Goal: Information Seeking & Learning: Check status

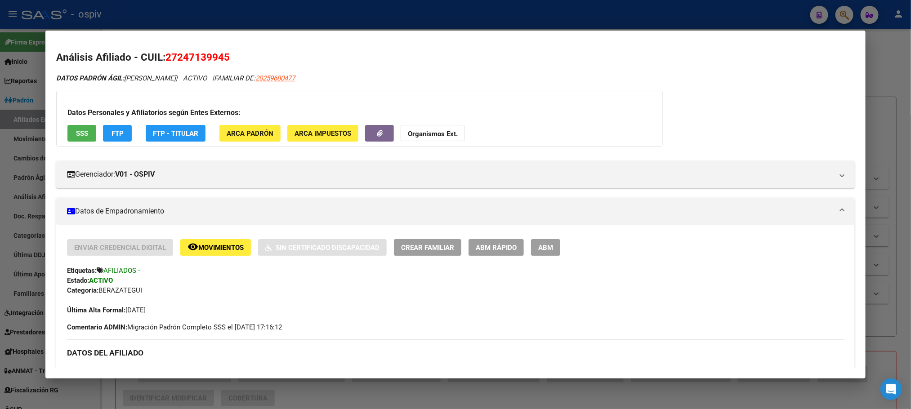
scroll to position [270, 0]
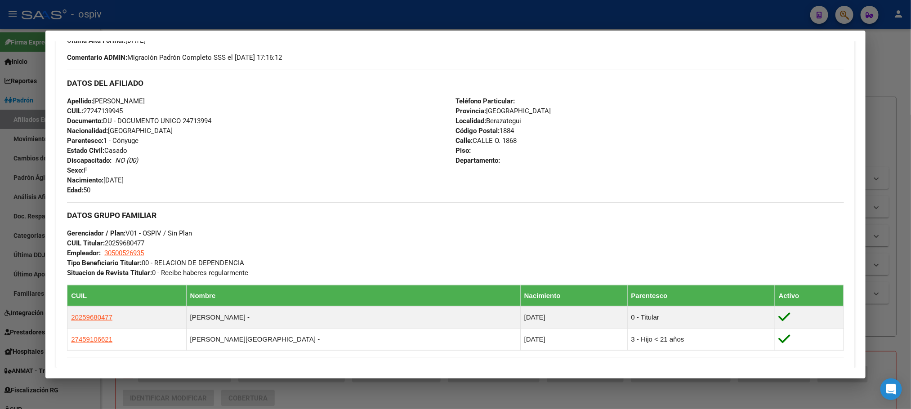
click at [235, 12] on div at bounding box center [455, 204] width 911 height 409
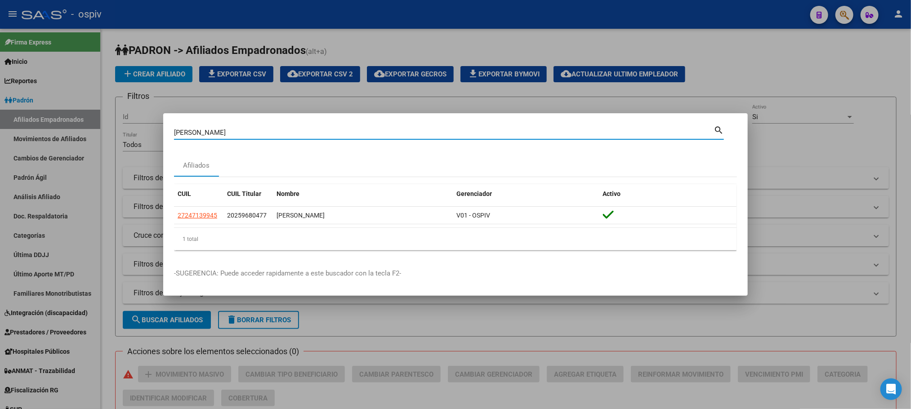
drag, startPoint x: 217, startPoint y: 129, endPoint x: 133, endPoint y: 121, distance: 85.0
click at [132, 121] on div "[PERSON_NAME] Buscar (apellido, dni, cuil, nro traspaso, cuit, obra social) sea…" at bounding box center [455, 204] width 911 height 409
type input "37298027"
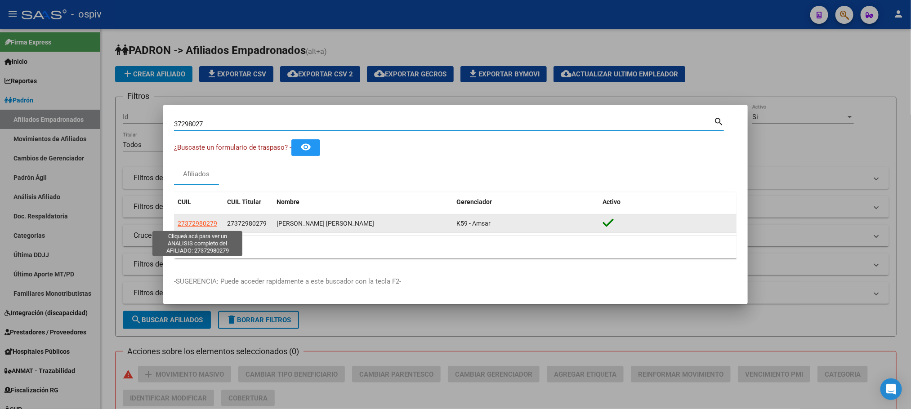
click at [193, 222] on span "27372980279" at bounding box center [198, 223] width 40 height 7
type textarea "27372980279"
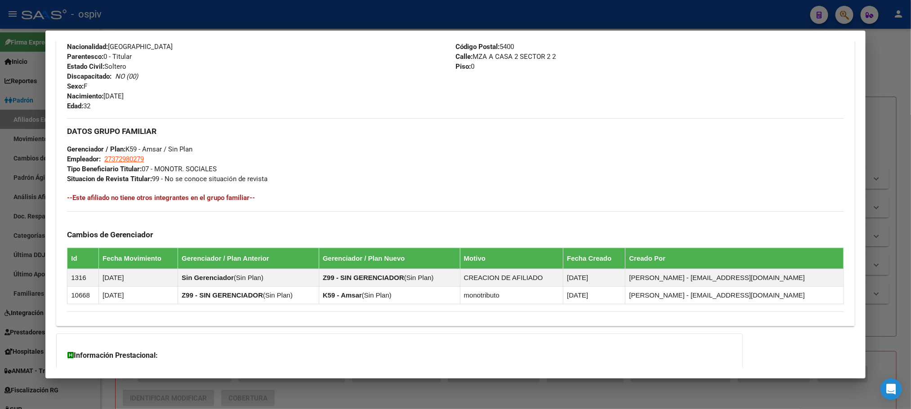
scroll to position [435, 0]
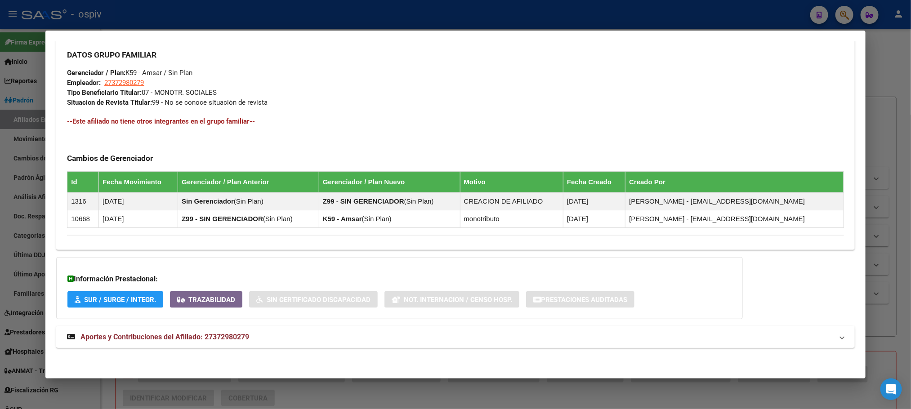
click at [215, 337] on span "Aportes y Contribuciones del Afiliado: 27372980279" at bounding box center [165, 337] width 169 height 9
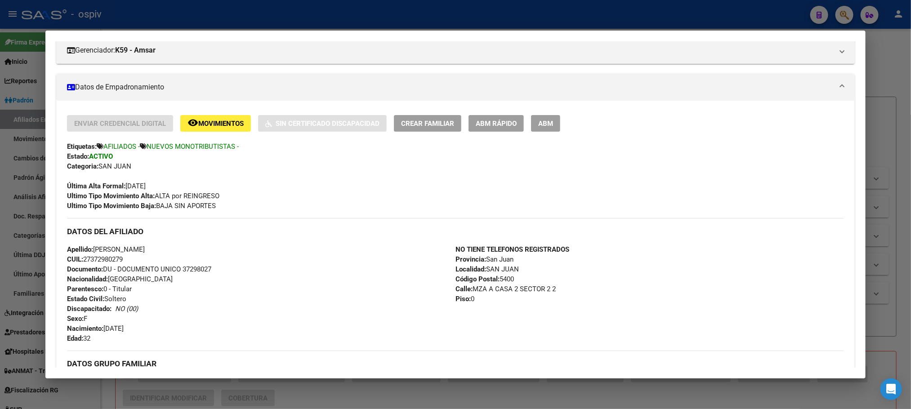
scroll to position [0, 0]
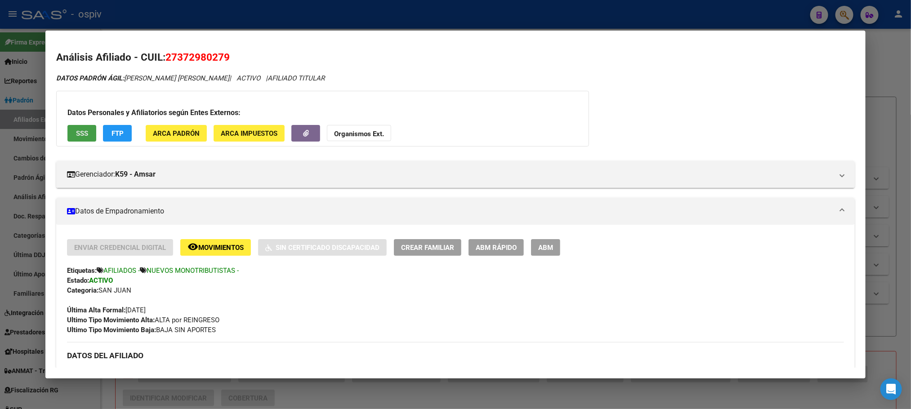
click at [79, 130] on span "SSS" at bounding box center [82, 134] width 12 height 8
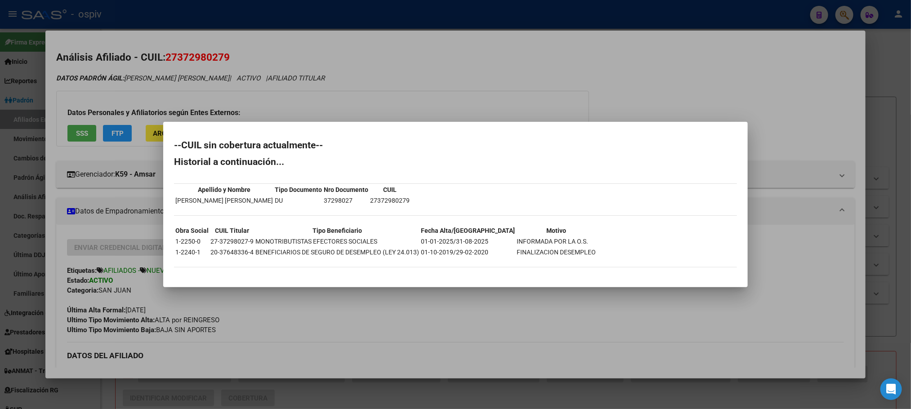
click at [227, 242] on td "27-37298027-9" at bounding box center [232, 242] width 44 height 10
copy td "27-37298027-9"
click at [345, 84] on div at bounding box center [455, 204] width 911 height 409
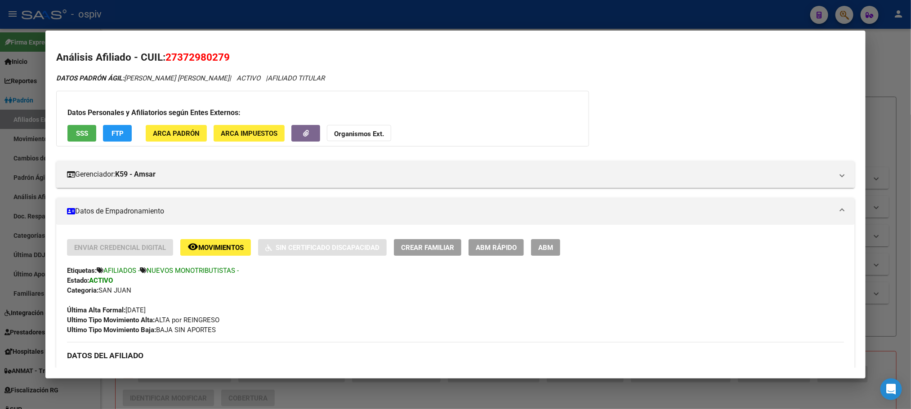
drag, startPoint x: 173, startPoint y: 57, endPoint x: 219, endPoint y: 57, distance: 45.4
click at [219, 57] on span "27372980279" at bounding box center [198, 57] width 64 height 12
copy span "37298027"
click at [285, 15] on div at bounding box center [455, 204] width 911 height 409
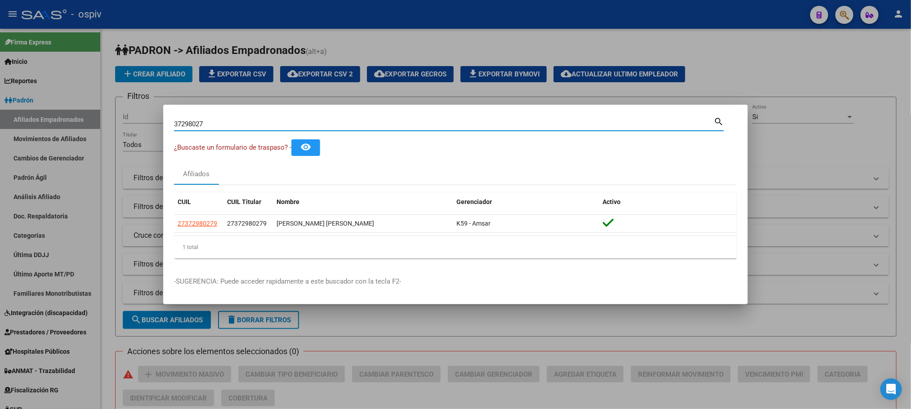
drag, startPoint x: 235, startPoint y: 121, endPoint x: 105, endPoint y: 101, distance: 131.1
click at [104, 108] on div "37298027 Buscar (apellido, dni, cuil, nro traspaso, cuit, obra social) search ¿…" at bounding box center [455, 204] width 911 height 409
paste input "8467592"
type input "38467592"
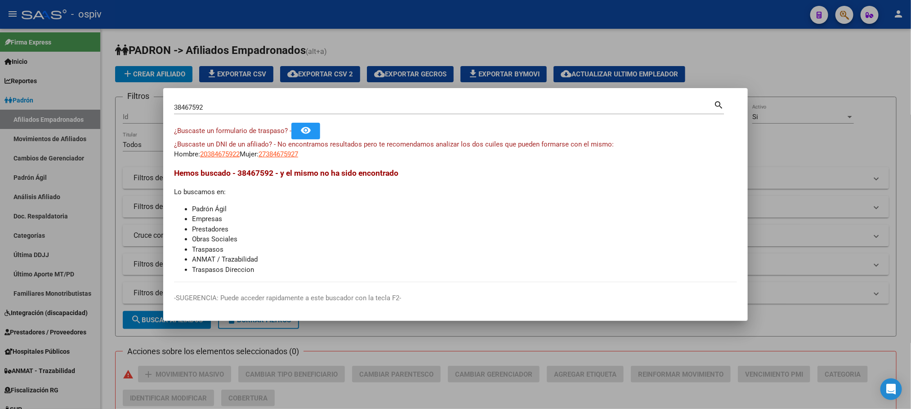
click at [285, 159] on app-link-go-to "27384675927" at bounding box center [279, 154] width 40 height 10
click at [285, 152] on span "27384675927" at bounding box center [279, 154] width 40 height 8
type textarea "27384675927"
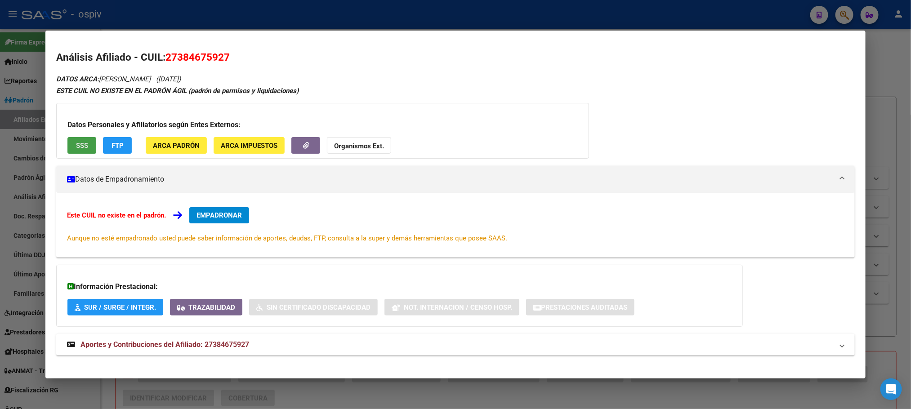
click at [67, 145] on button "SSS" at bounding box center [81, 145] width 29 height 17
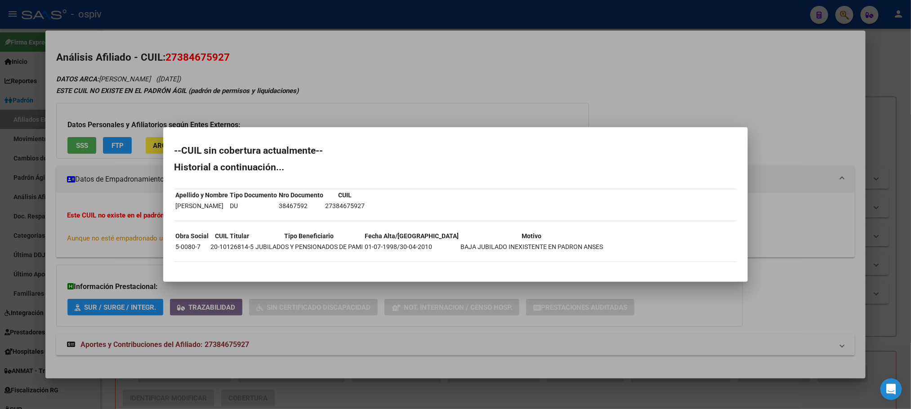
click at [305, 204] on td "38467592" at bounding box center [300, 206] width 45 height 10
click at [234, 244] on td "20-10126814-5" at bounding box center [232, 247] width 44 height 10
drag, startPoint x: 347, startPoint y: 204, endPoint x: 377, endPoint y: 206, distance: 29.3
click at [365, 206] on td "27384675927" at bounding box center [345, 206] width 40 height 10
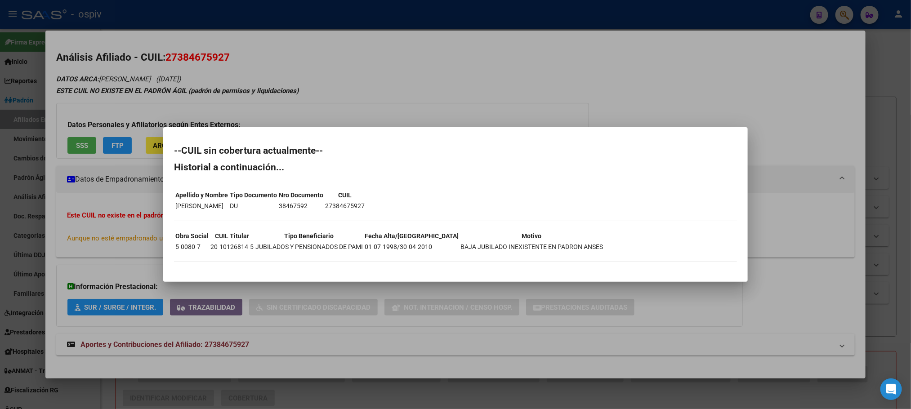
copy td "38467592"
click at [346, 74] on div at bounding box center [455, 204] width 911 height 409
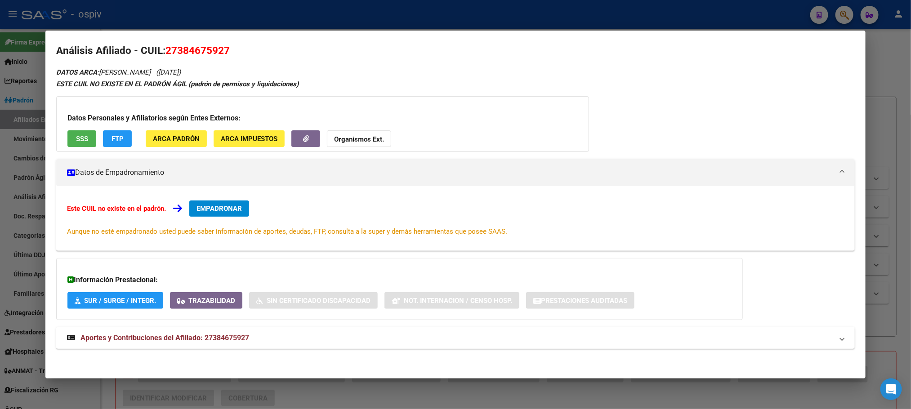
scroll to position [8, 0]
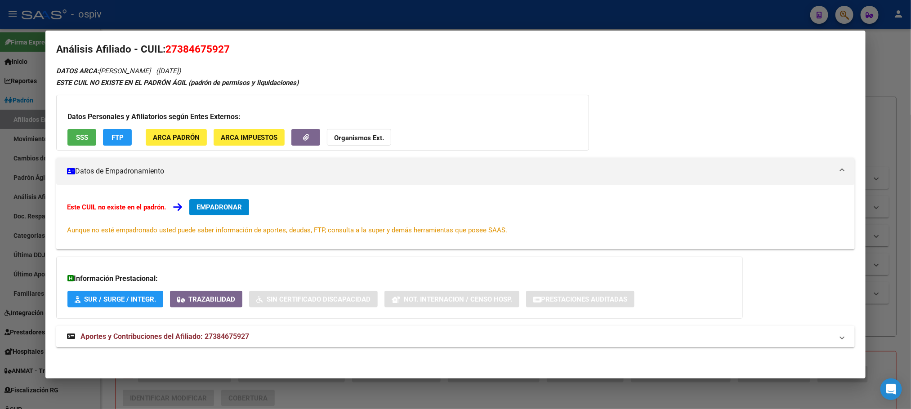
click at [208, 324] on div "DATOS ARCA: [PERSON_NAME] ([DATE]) ESTE CUIL NO EXISTE EN EL PADRÓN ÁGIL (padró…" at bounding box center [455, 211] width 798 height 292
click at [209, 335] on span "Aportes y Contribuciones del Afiliado: 27384675927" at bounding box center [165, 336] width 169 height 9
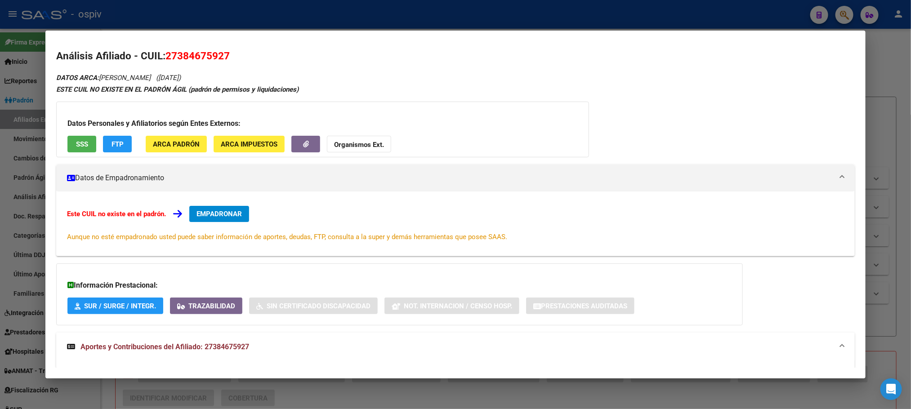
scroll to position [0, 0]
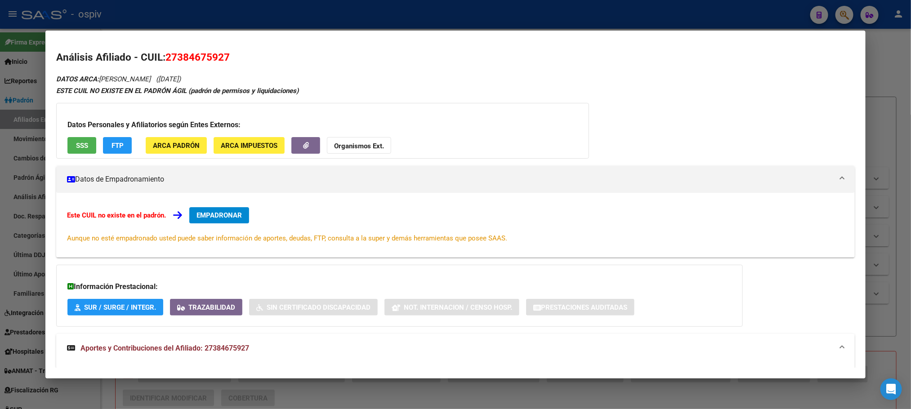
click at [82, 147] on span "SSS" at bounding box center [82, 146] width 12 height 8
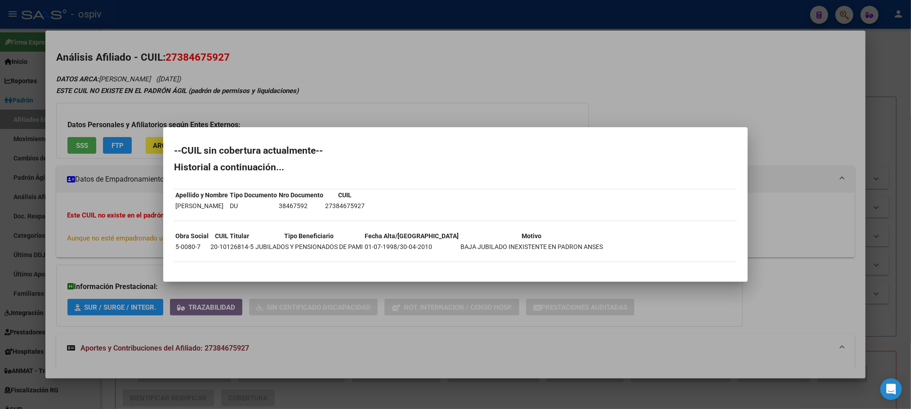
drag, startPoint x: 331, startPoint y: 47, endPoint x: 301, endPoint y: 60, distance: 32.2
click at [331, 48] on div at bounding box center [455, 204] width 911 height 409
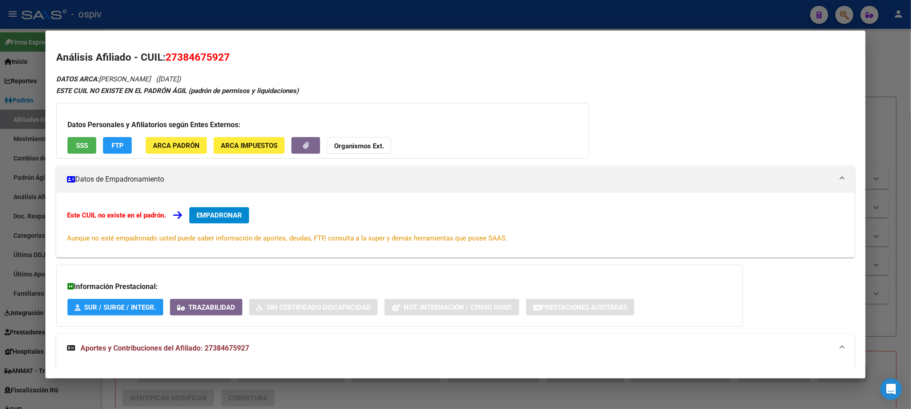
click at [197, 57] on span "27384675927" at bounding box center [198, 57] width 64 height 12
copy span "27384675927"
click at [231, 22] on div at bounding box center [455, 204] width 911 height 409
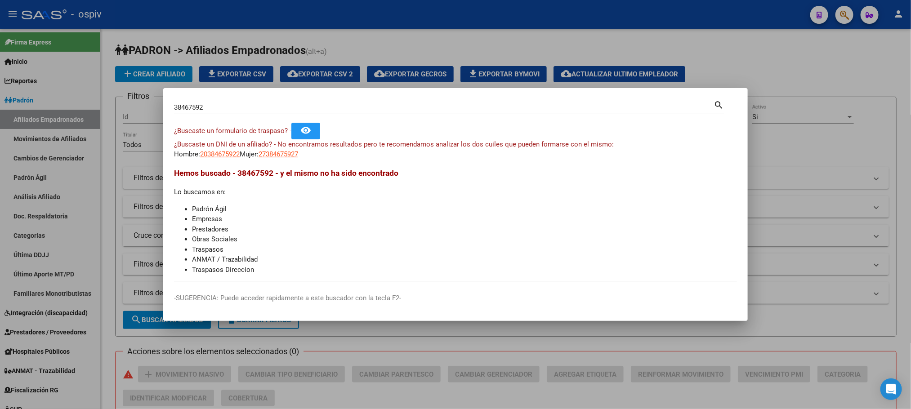
drag, startPoint x: 224, startPoint y: 112, endPoint x: 149, endPoint y: 97, distance: 76.6
click at [149, 97] on div "38467592 Buscar (apellido, dni, cuil, nro traspaso, cuit, obra social) search ¿…" at bounding box center [455, 204] width 911 height 409
click at [739, 30] on div at bounding box center [455, 204] width 911 height 409
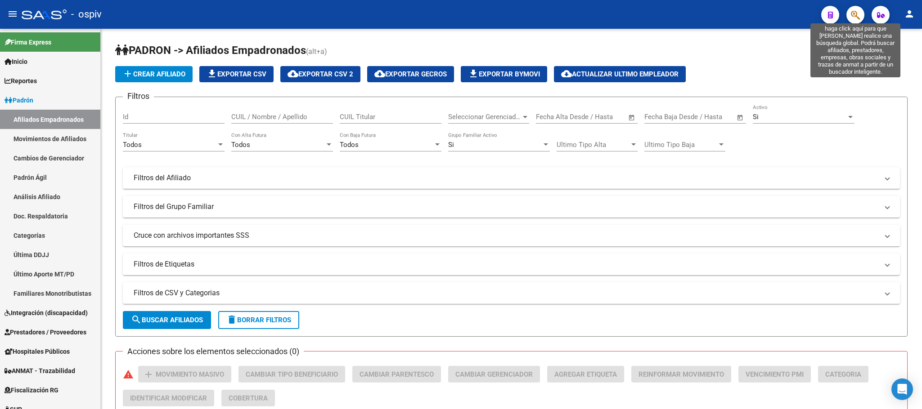
click at [858, 15] on icon "button" at bounding box center [855, 15] width 9 height 10
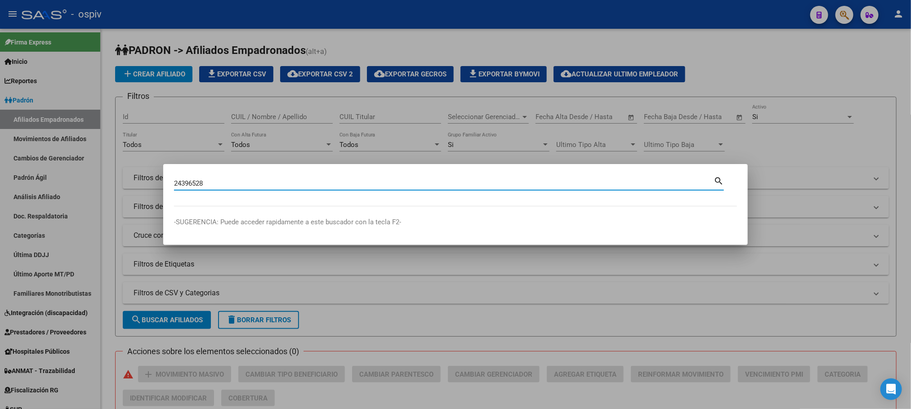
type input "24396528"
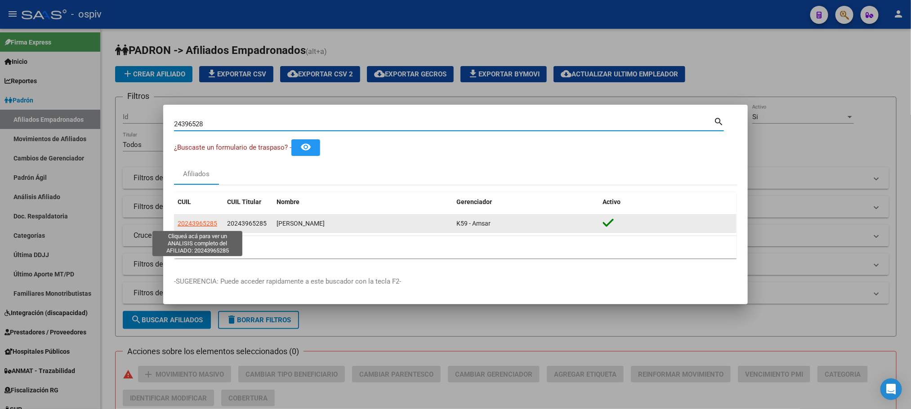
click at [200, 221] on span "20243965285" at bounding box center [198, 223] width 40 height 7
type textarea "20243965285"
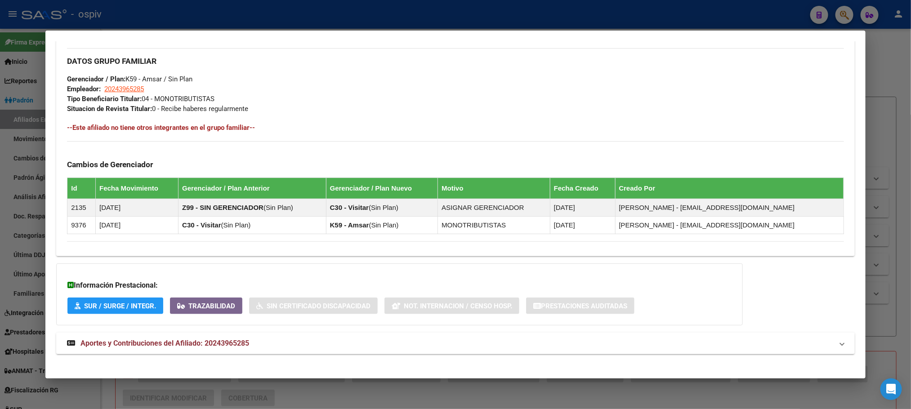
scroll to position [432, 0]
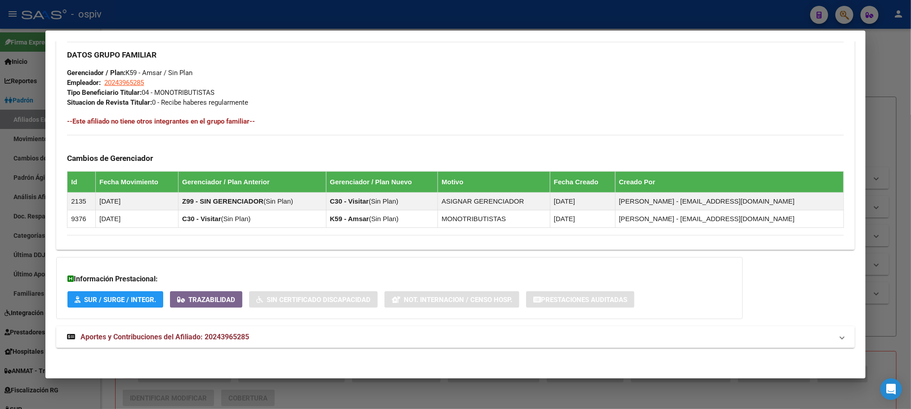
click at [191, 332] on strong "Aportes y Contribuciones del Afiliado: 20243965285" at bounding box center [158, 337] width 182 height 11
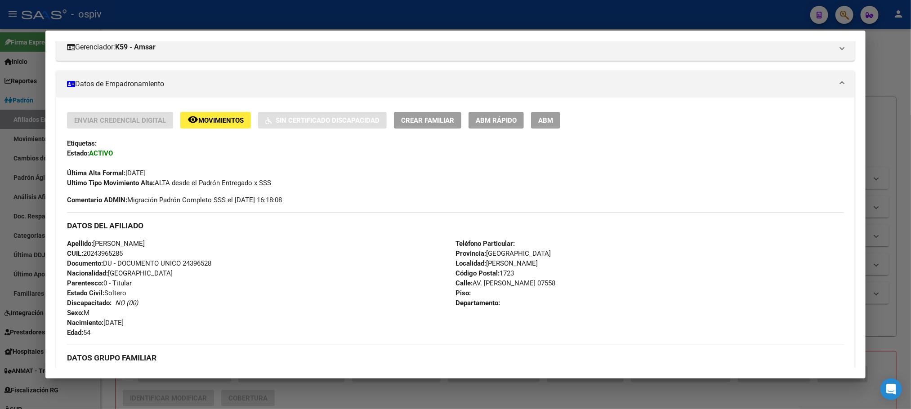
scroll to position [0, 0]
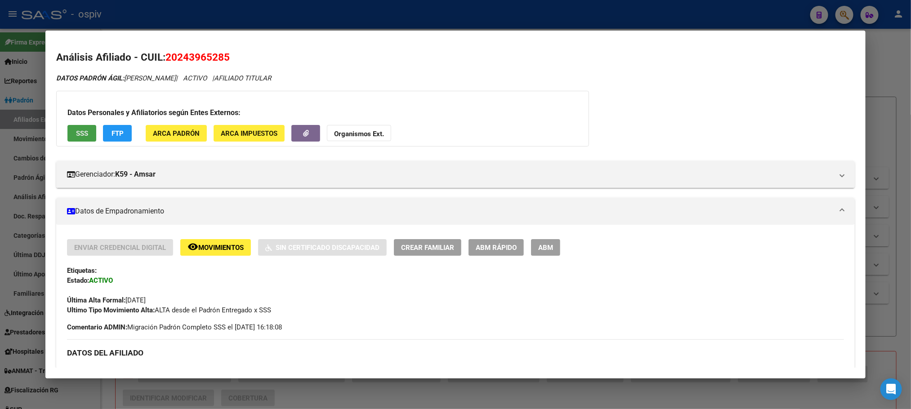
click at [76, 137] on span "SSS" at bounding box center [82, 134] width 12 height 8
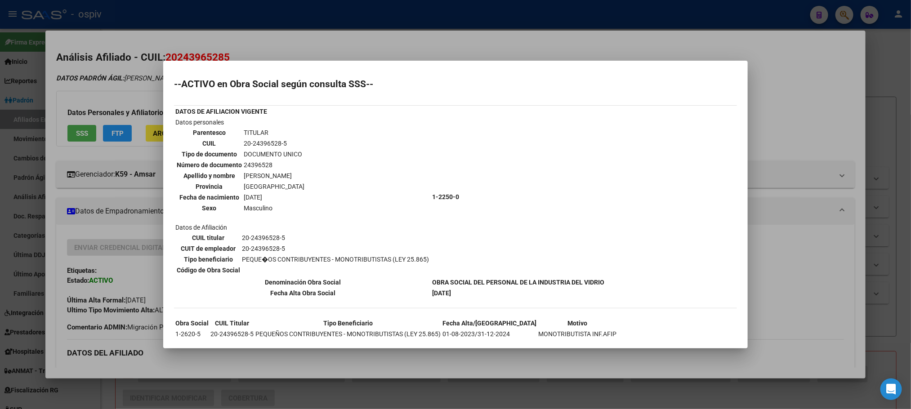
click at [310, 4] on div at bounding box center [455, 204] width 911 height 409
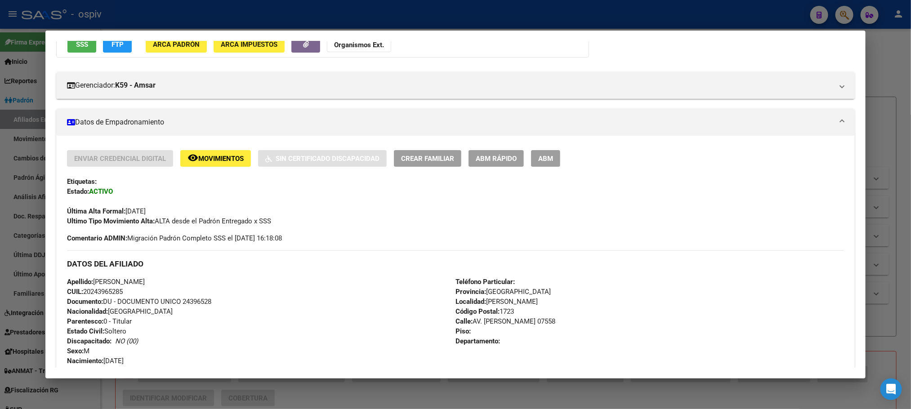
scroll to position [83, 0]
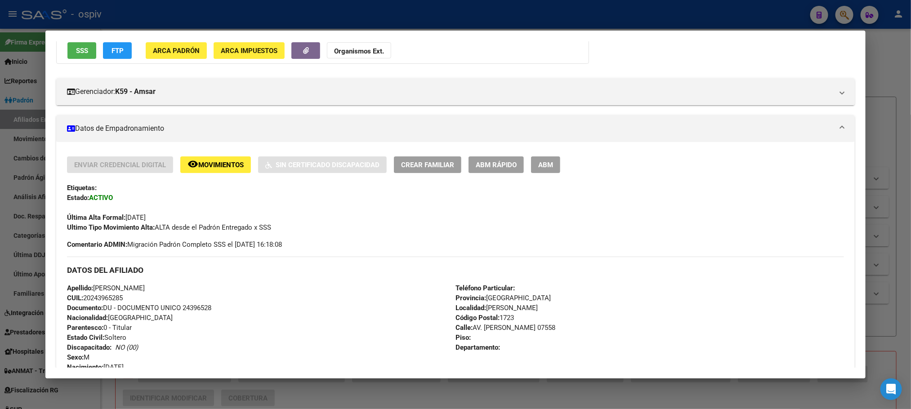
click at [200, 18] on div at bounding box center [455, 204] width 911 height 409
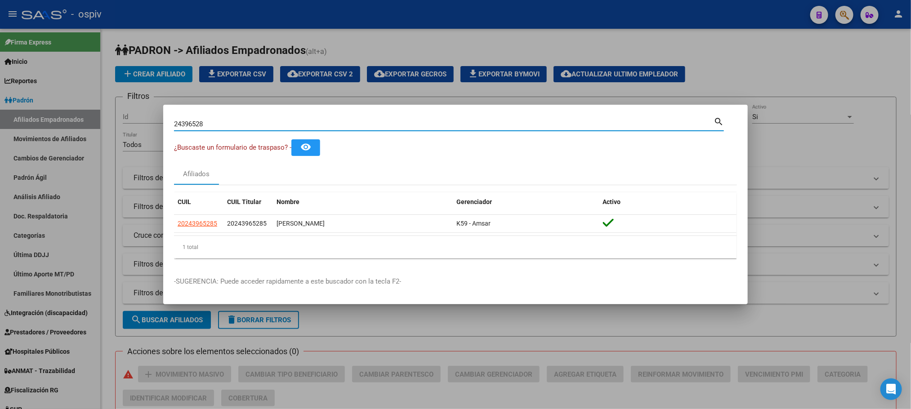
drag, startPoint x: 215, startPoint y: 121, endPoint x: 112, endPoint y: 104, distance: 103.9
click at [112, 104] on div "24396528 Buscar (apellido, dni, cuil, nro traspaso, cuit, obra social) search ¿…" at bounding box center [455, 204] width 911 height 409
paste input "9423983"
type input "94239838"
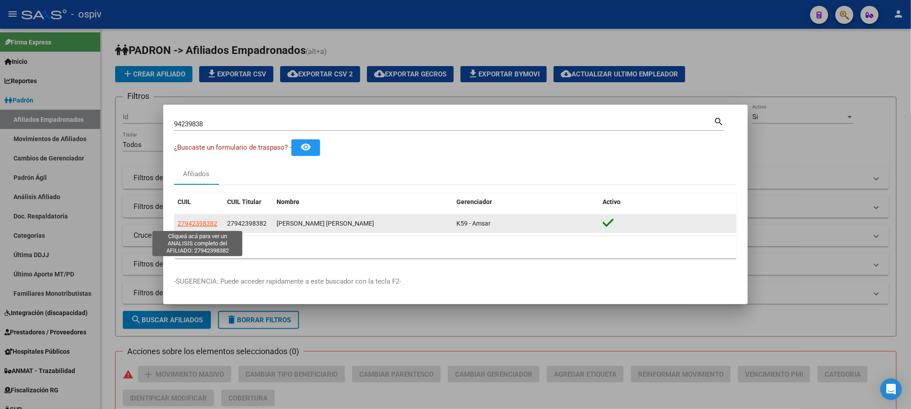
click at [192, 225] on span "27942398382" at bounding box center [198, 223] width 40 height 7
type textarea "27942398382"
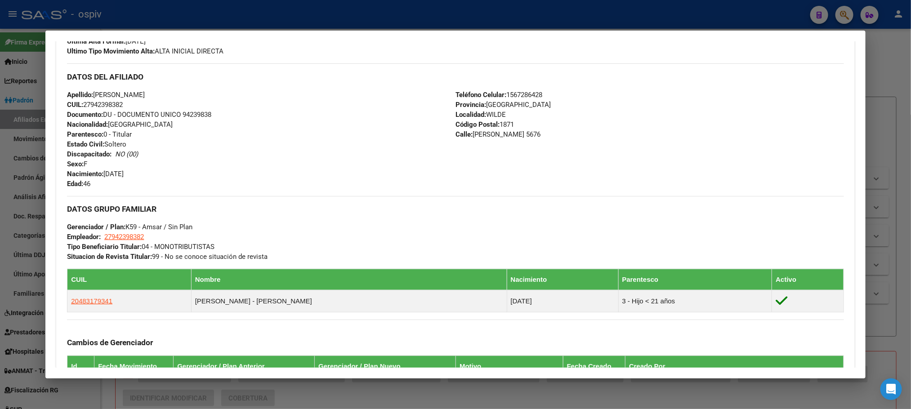
scroll to position [456, 0]
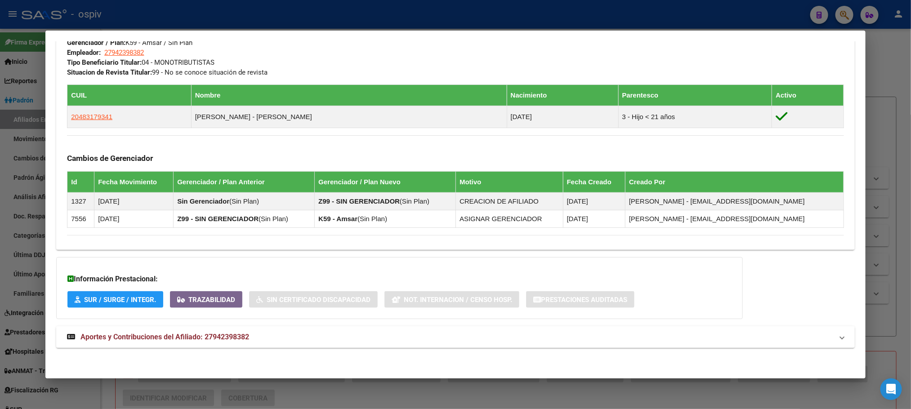
click at [227, 331] on mat-expansion-panel-header "Aportes y Contribuciones del Afiliado: 27942398382" at bounding box center [455, 338] width 798 height 22
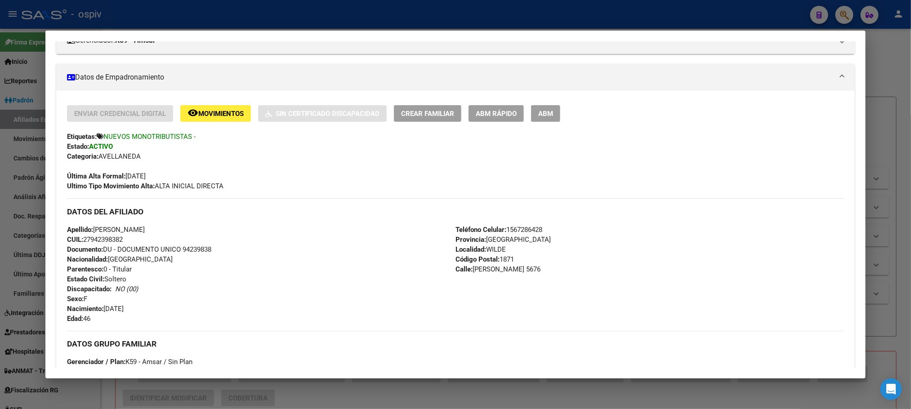
scroll to position [10, 0]
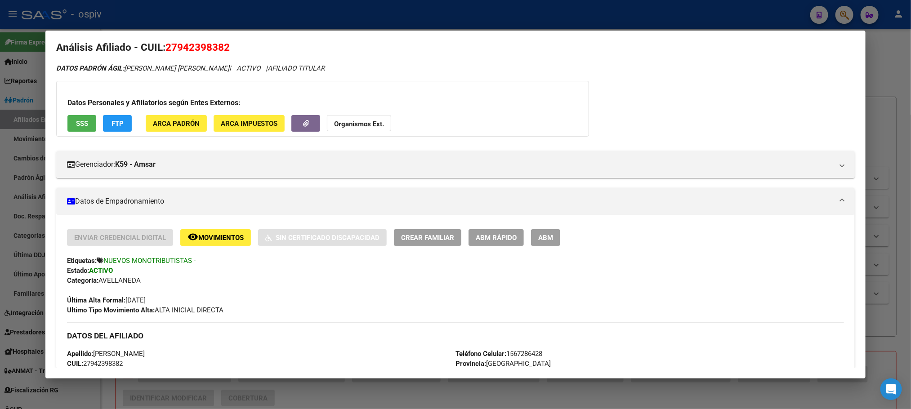
click at [231, 18] on div at bounding box center [455, 204] width 911 height 409
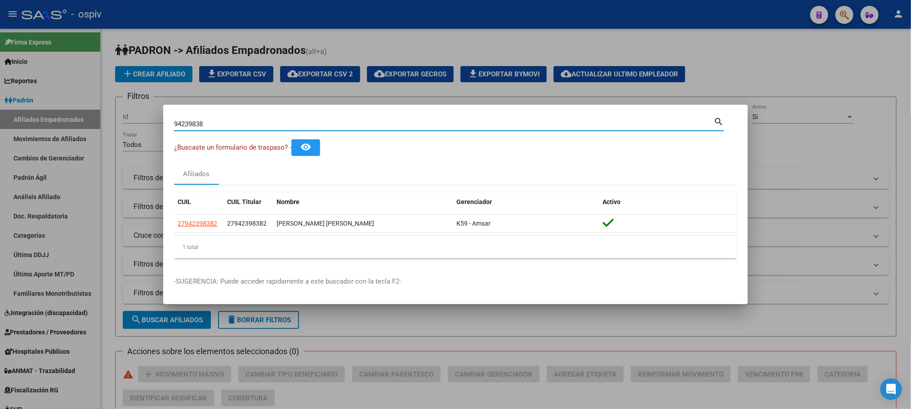
drag, startPoint x: 119, startPoint y: 110, endPoint x: 118, endPoint y: 103, distance: 6.9
click at [115, 108] on div "94239838 Buscar (apellido, dni, cuil, nro traspaso, cuit, obra social) search ¿…" at bounding box center [455, 204] width 911 height 409
paste input "27689529"
type input "27689529"
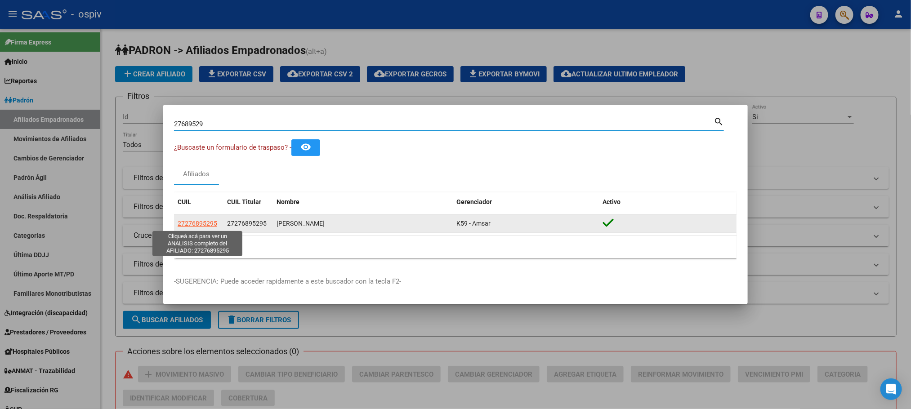
click at [202, 220] on span "27276895295" at bounding box center [198, 223] width 40 height 7
type textarea "27276895295"
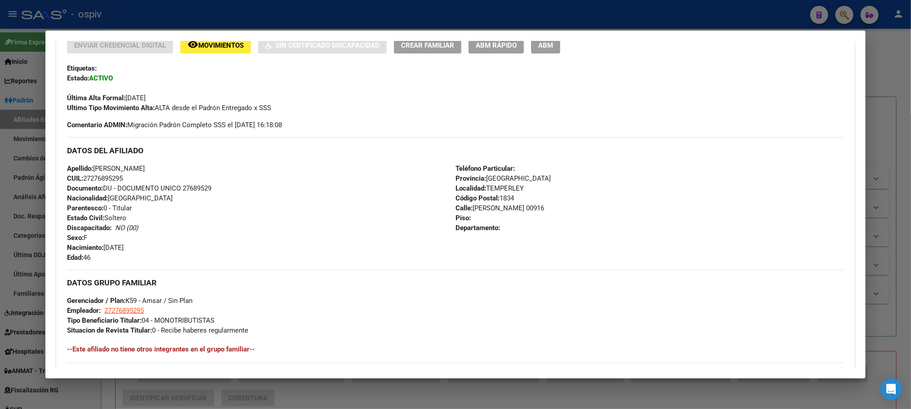
scroll to position [405, 0]
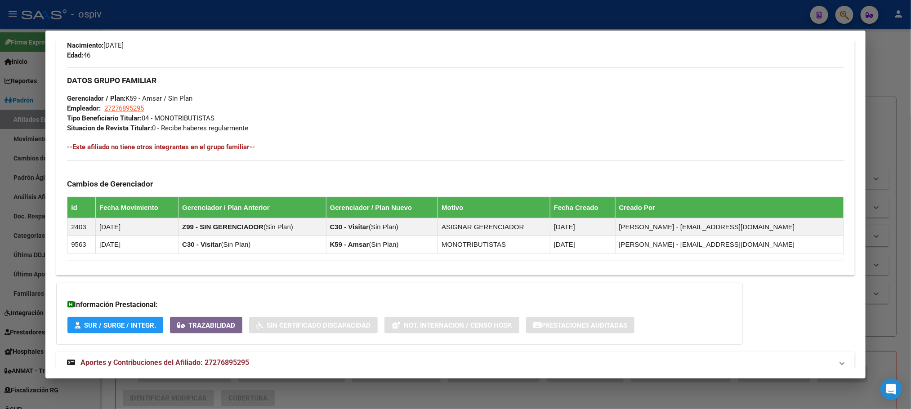
click at [185, 370] on mat-dialog-container "Análisis Afiliado - CUIL: 27276895295 DATOS PADRÓN ÁGIL: [PERSON_NAME] | ACTIVO…" at bounding box center [455, 205] width 820 height 348
drag, startPoint x: 188, startPoint y: 363, endPoint x: 239, endPoint y: 362, distance: 50.8
click at [189, 363] on span "Aportes y Contribuciones del Afiliado: 27276895295" at bounding box center [165, 363] width 169 height 9
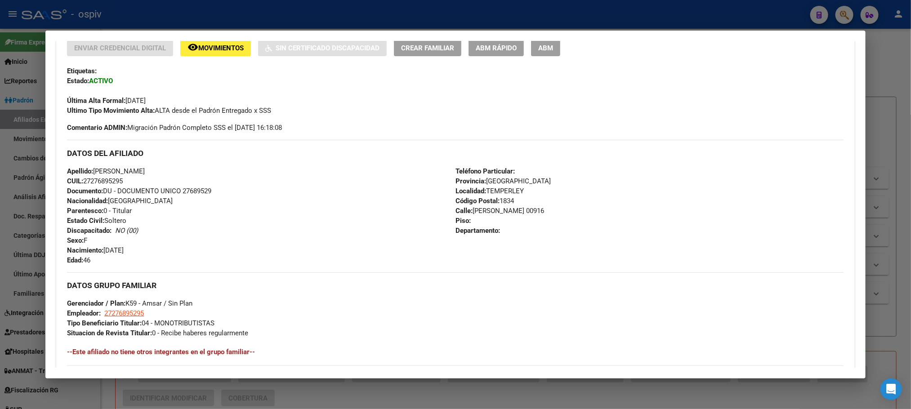
scroll to position [0, 0]
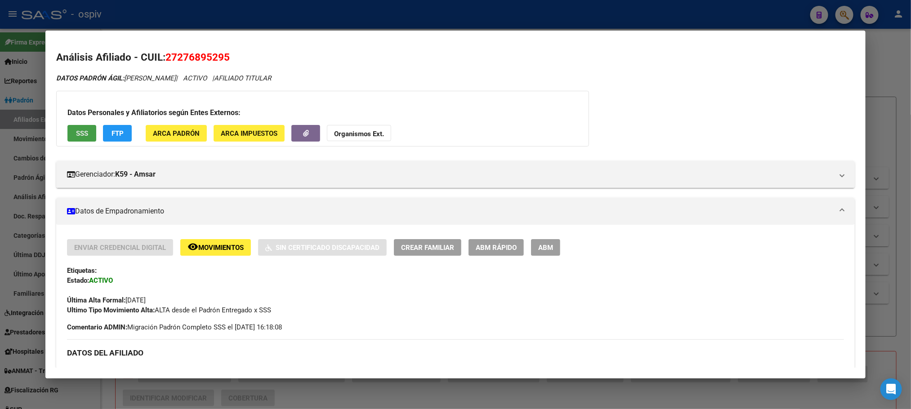
click at [69, 131] on button "SSS" at bounding box center [81, 133] width 29 height 17
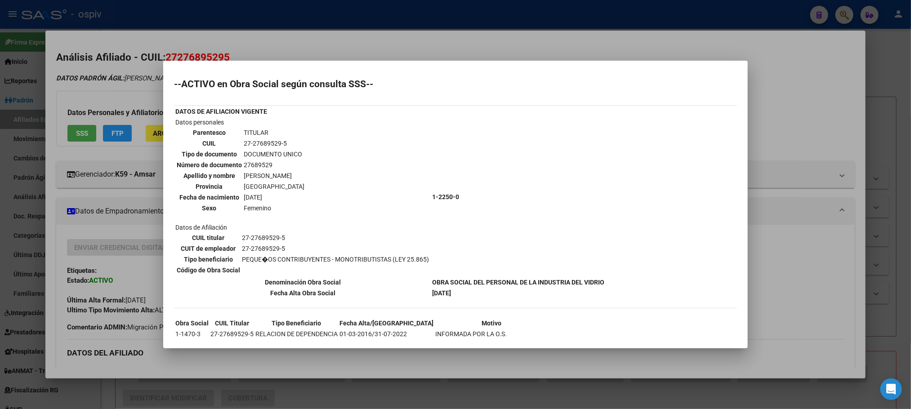
click at [476, 11] on div at bounding box center [455, 204] width 911 height 409
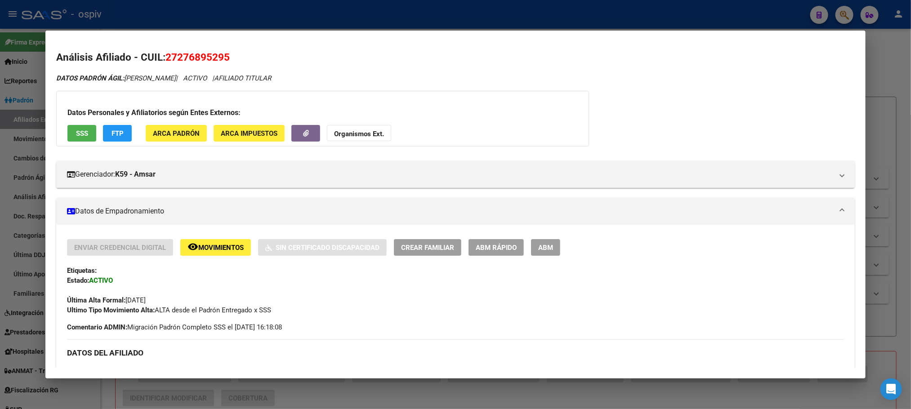
click at [254, 12] on div at bounding box center [455, 204] width 911 height 409
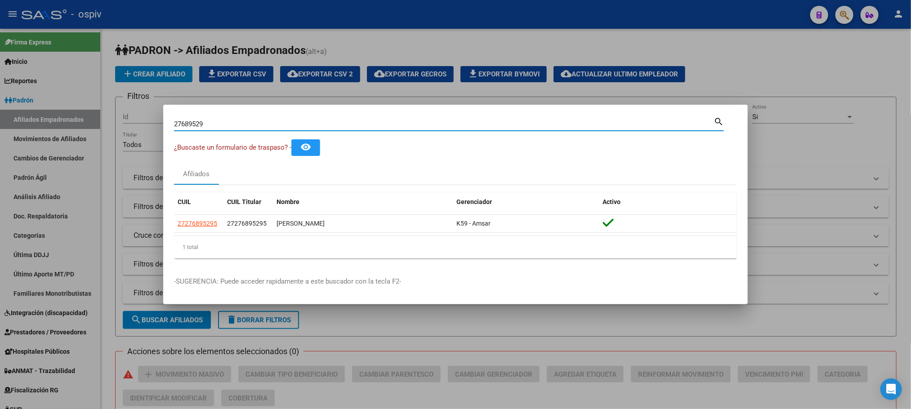
drag, startPoint x: 218, startPoint y: 126, endPoint x: 121, endPoint y: 88, distance: 104.3
click at [120, 98] on div "27689529 Buscar (apellido, dni, cuil, nro traspaso, cuit, obra social) search ¿…" at bounding box center [455, 204] width 911 height 409
paste input "94152354"
type input "94152354"
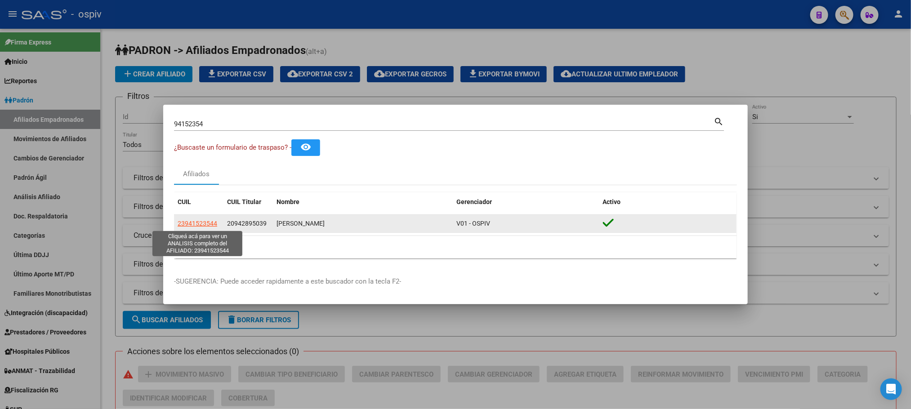
click at [198, 223] on span "23941523544" at bounding box center [198, 223] width 40 height 7
type textarea "23941523544"
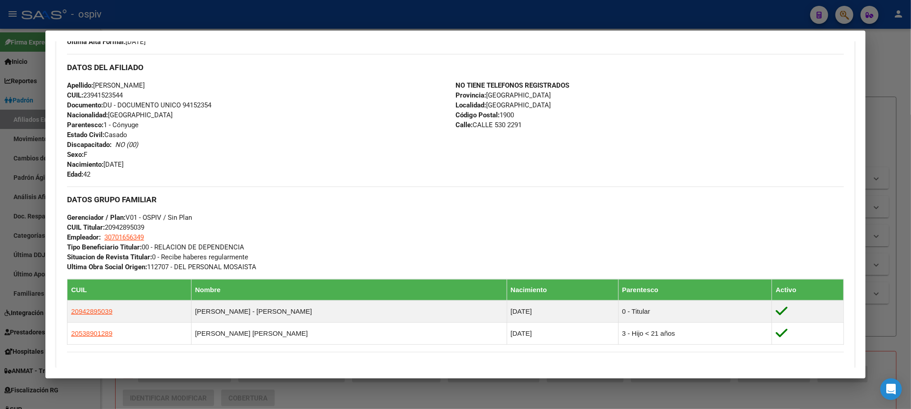
scroll to position [270, 0]
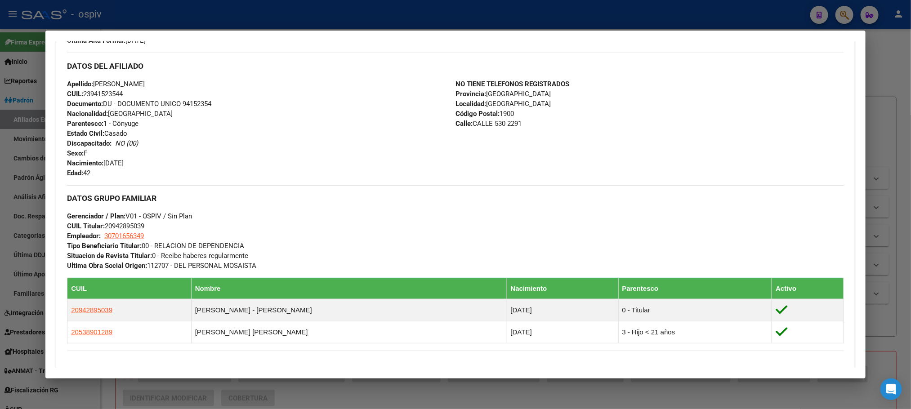
click at [252, 22] on div at bounding box center [455, 204] width 911 height 409
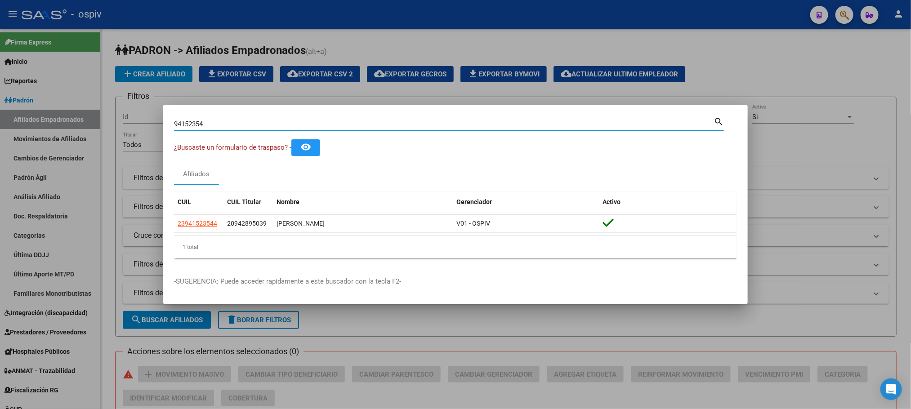
drag, startPoint x: 210, startPoint y: 123, endPoint x: 121, endPoint y: 119, distance: 88.3
click at [121, 119] on div "94152354 Buscar (apellido, dni, cuil, nro traspaso, cuit, obra social) search ¿…" at bounding box center [455, 204] width 911 height 409
paste input "56553558"
type input "56553558"
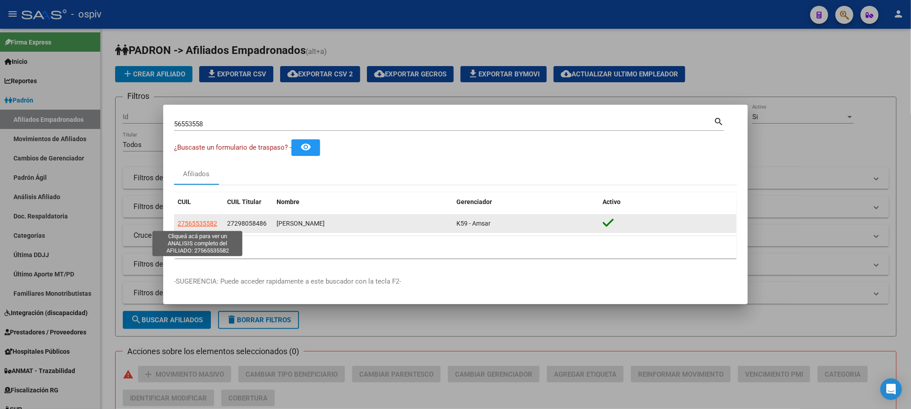
click at [189, 221] on span "27565535582" at bounding box center [198, 223] width 40 height 7
type textarea "27565535582"
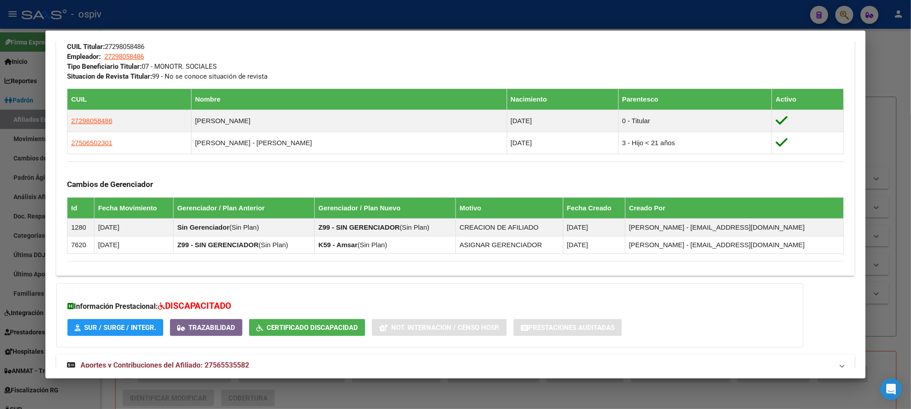
scroll to position [513, 0]
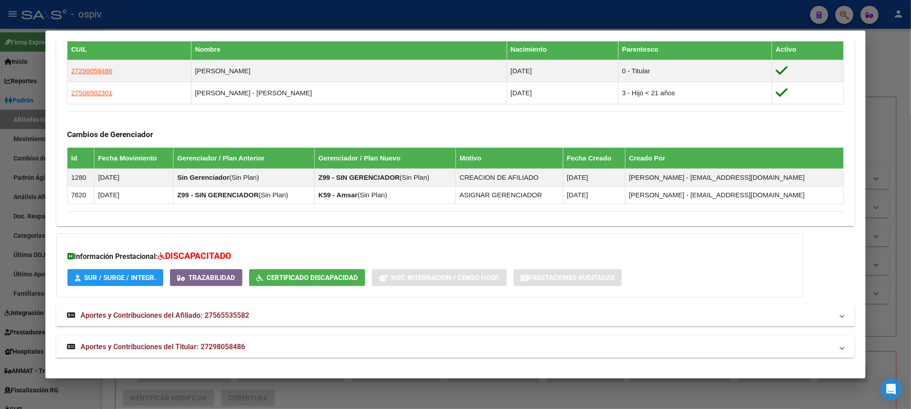
click at [217, 343] on span "Aportes y Contribuciones del Titular: 27298058486" at bounding box center [163, 347] width 165 height 9
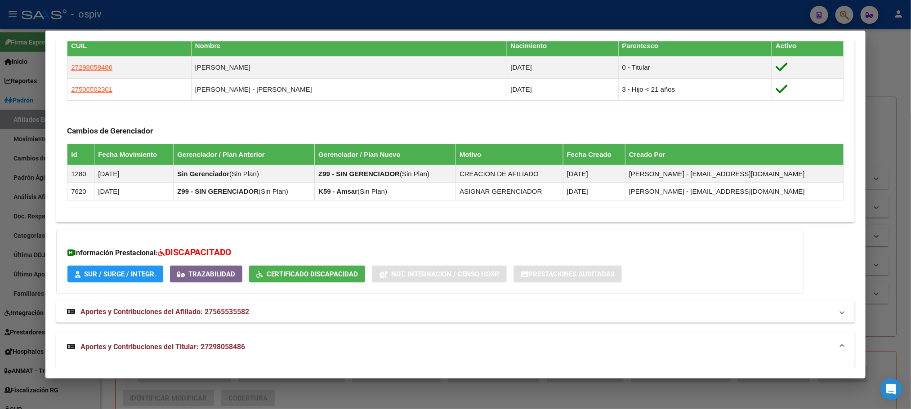
scroll to position [891, 0]
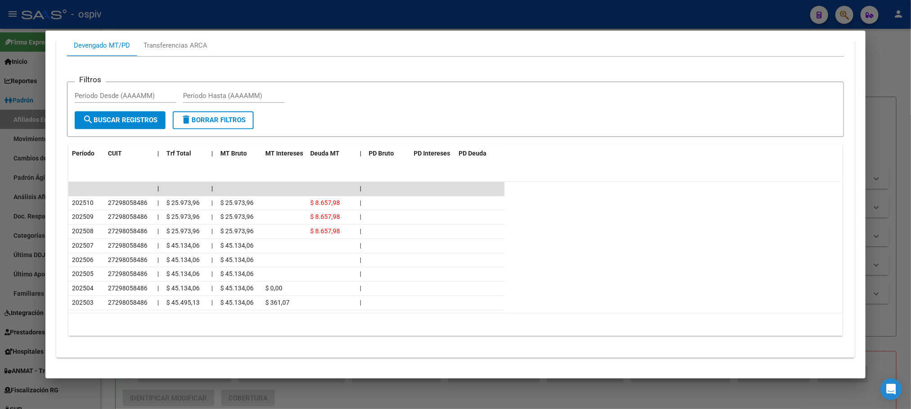
click at [386, 16] on div at bounding box center [455, 204] width 911 height 409
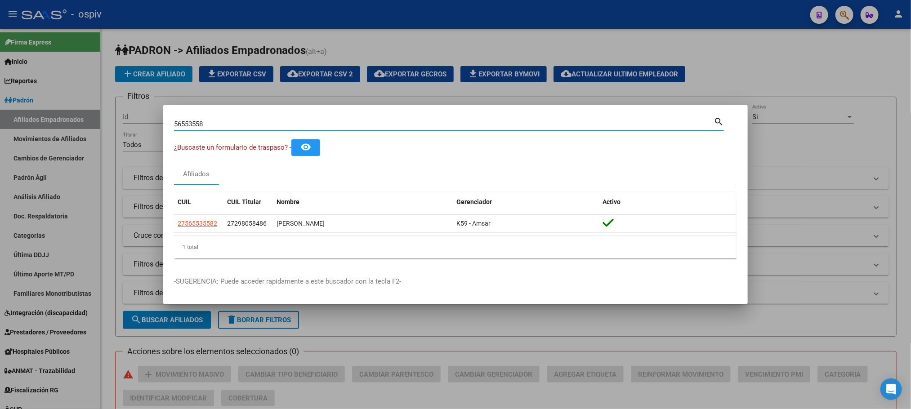
drag, startPoint x: 213, startPoint y: 121, endPoint x: 135, endPoint y: 123, distance: 77.8
click at [136, 123] on div "56553558 Buscar (apellido, dni, cuil, nro traspaso, cuit, obra social) search ¿…" at bounding box center [455, 204] width 911 height 409
paste input "4217102"
type input "54217102"
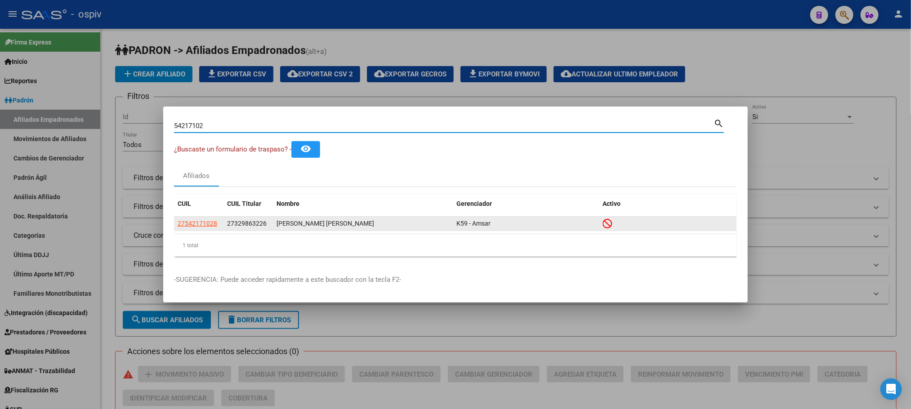
click at [193, 219] on app-link-go-to "27542171028" at bounding box center [198, 224] width 40 height 10
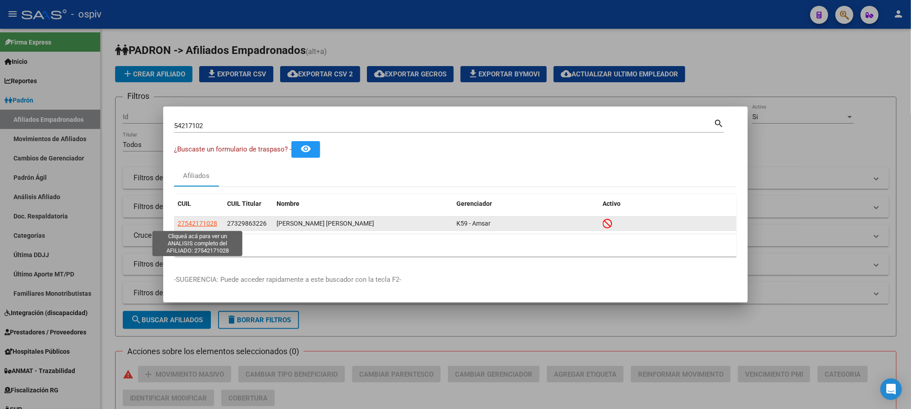
click at [209, 224] on span "27542171028" at bounding box center [198, 223] width 40 height 7
type textarea "27542171028"
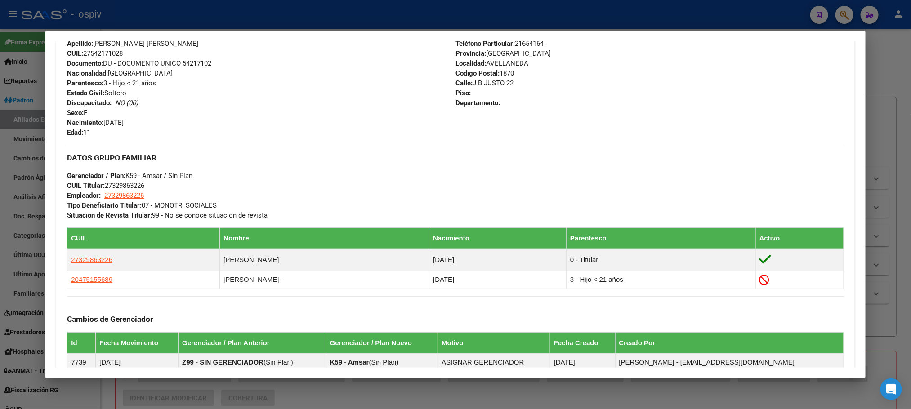
scroll to position [506, 0]
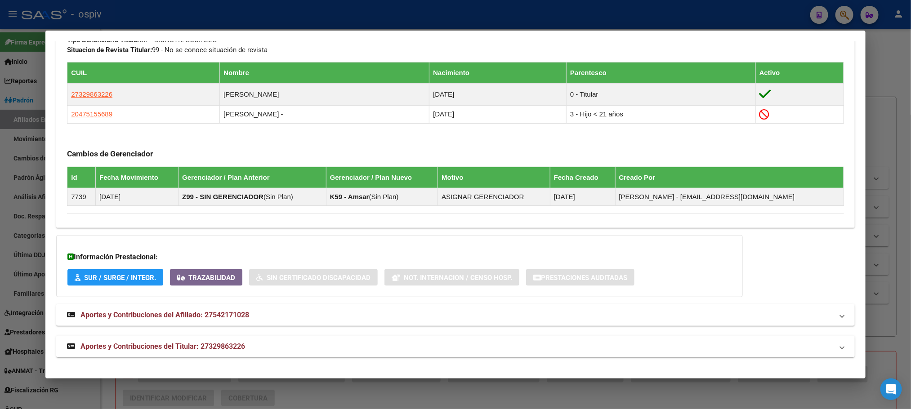
click at [211, 345] on span "Aportes y Contribuciones del Titular: 27329863226" at bounding box center [163, 346] width 165 height 9
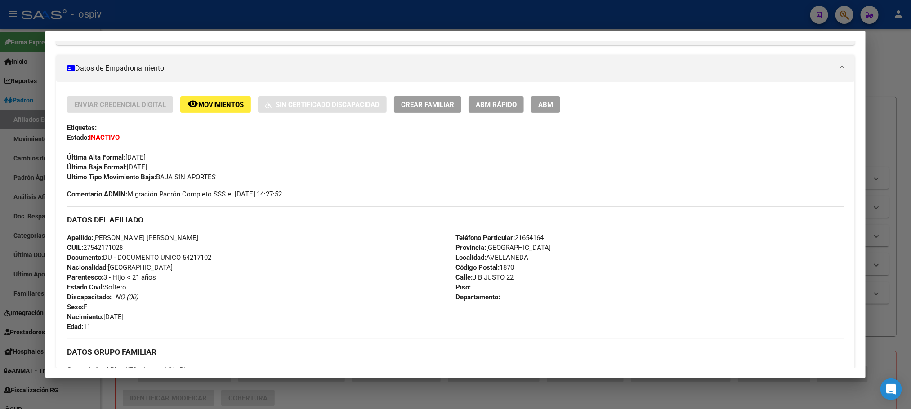
scroll to position [7, 0]
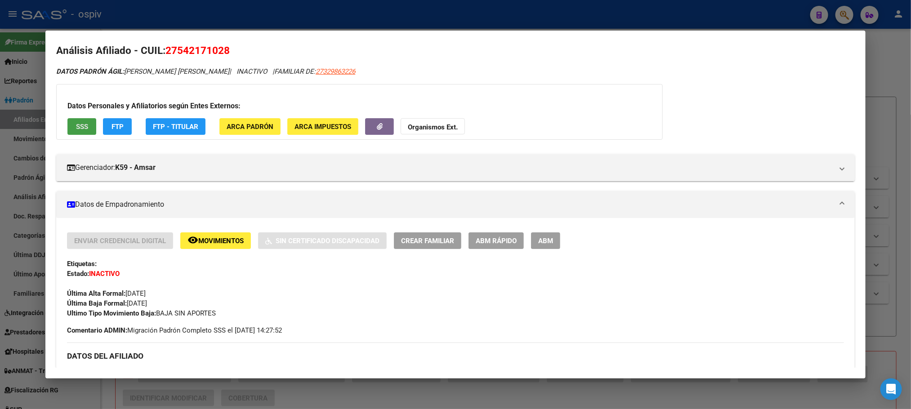
click at [76, 129] on span "SSS" at bounding box center [82, 127] width 12 height 8
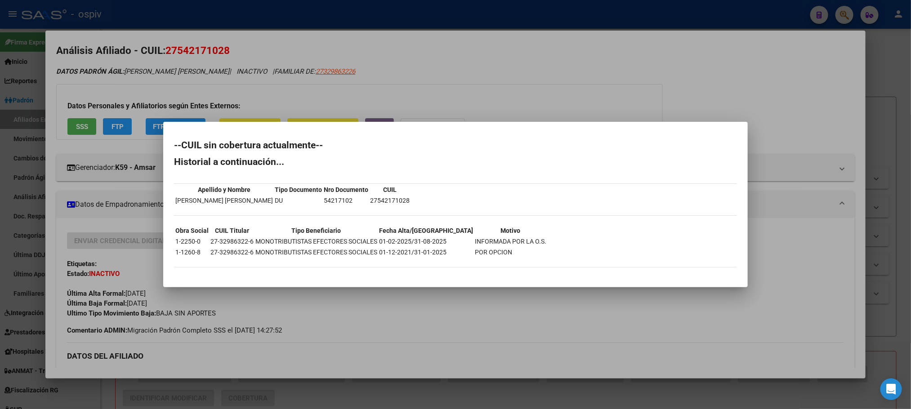
click at [408, 323] on div at bounding box center [455, 204] width 911 height 409
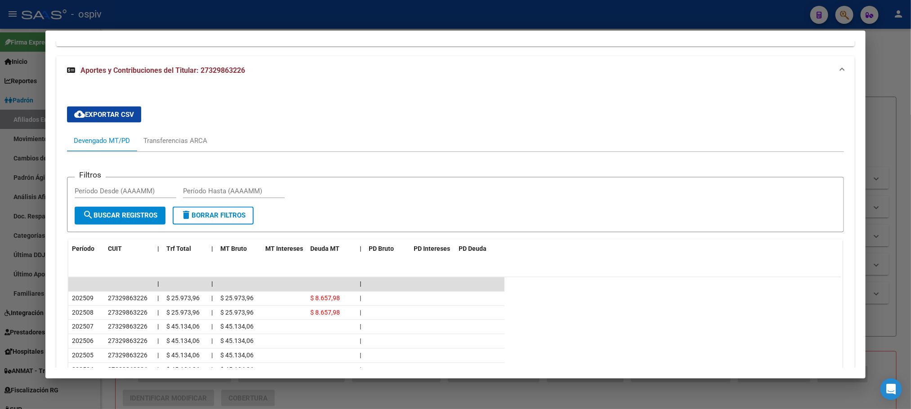
scroll to position [884, 0]
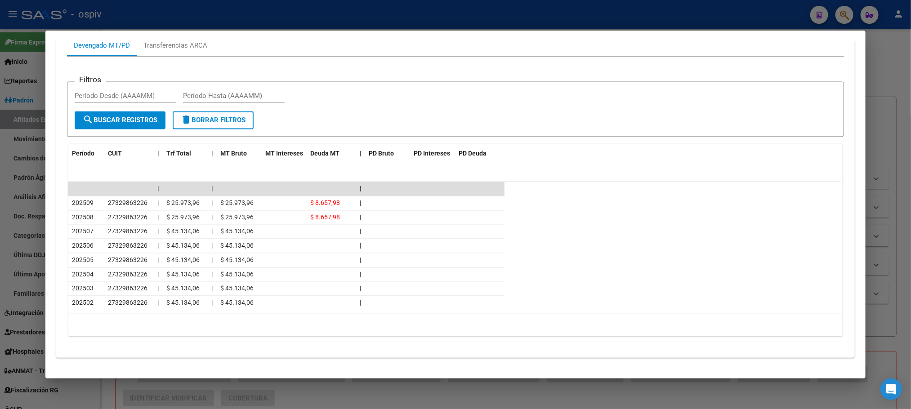
click at [332, 15] on div at bounding box center [455, 204] width 911 height 409
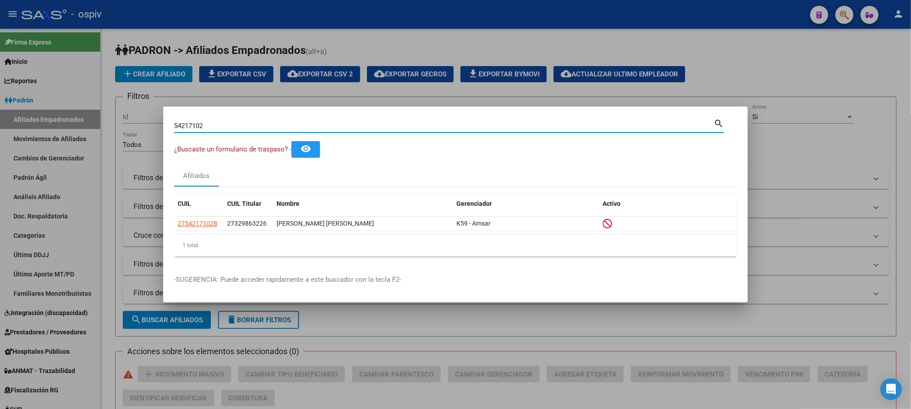
drag, startPoint x: 216, startPoint y: 122, endPoint x: 129, endPoint y: 123, distance: 87.7
click at [130, 123] on div "54217102 Buscar (apellido, dni, cuil, nro traspaso, cuit, obra social) search ¿…" at bounding box center [455, 204] width 911 height 409
paste input "28831947"
type input "28831947"
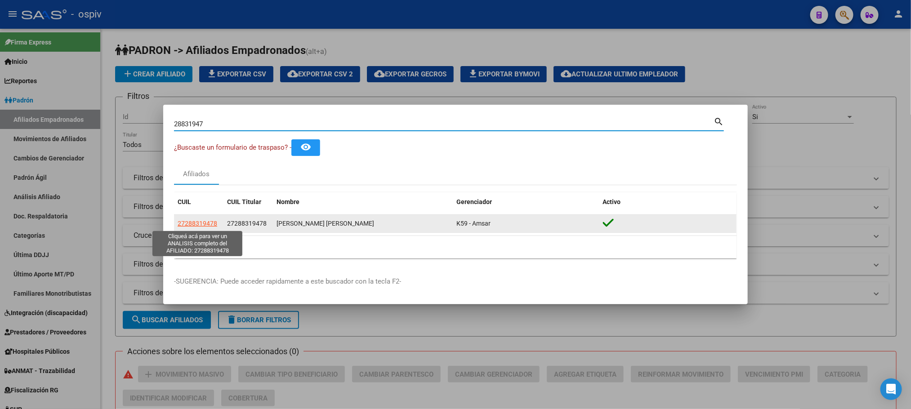
click at [192, 220] on span "27288319478" at bounding box center [198, 223] width 40 height 7
type textarea "27288319478"
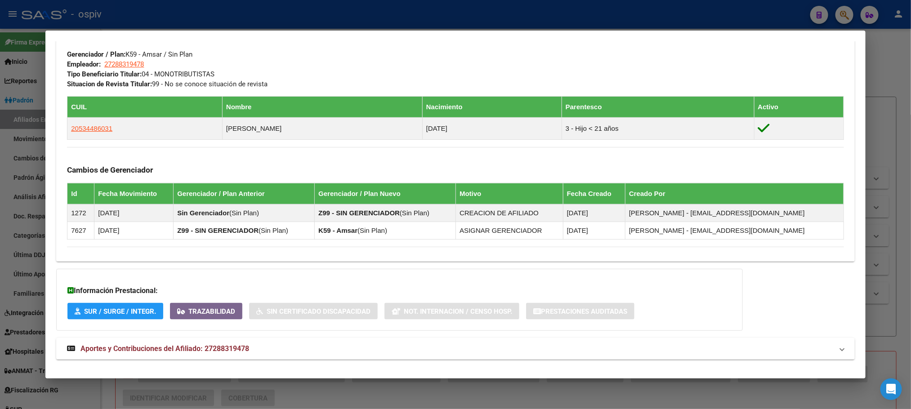
scroll to position [447, 0]
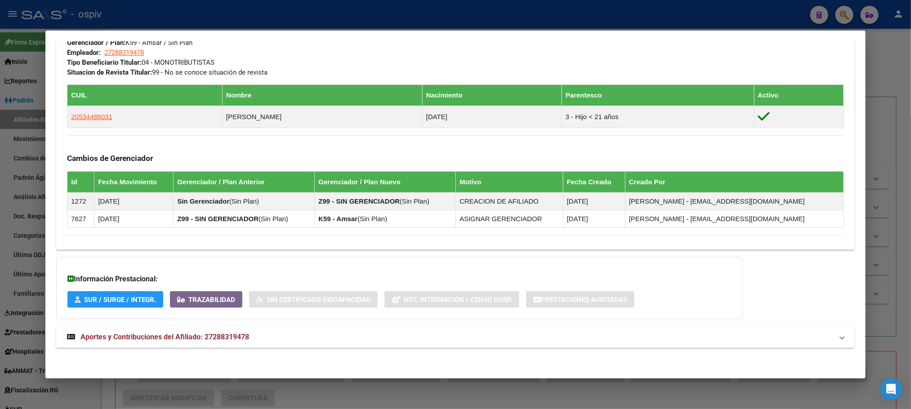
click at [193, 335] on span "Aportes y Contribuciones del Afiliado: 27288319478" at bounding box center [165, 337] width 169 height 9
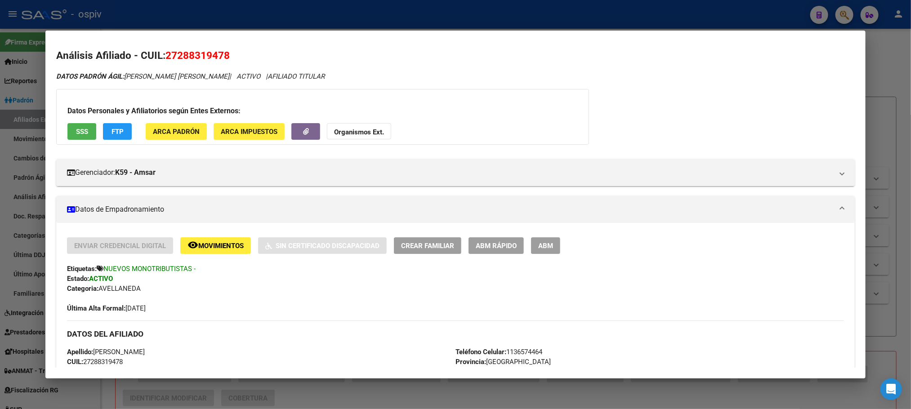
scroll to position [0, 0]
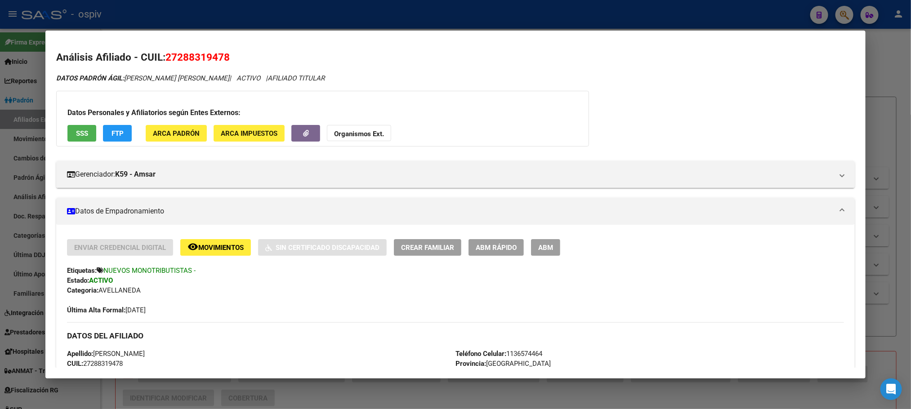
click at [286, 14] on div at bounding box center [455, 204] width 911 height 409
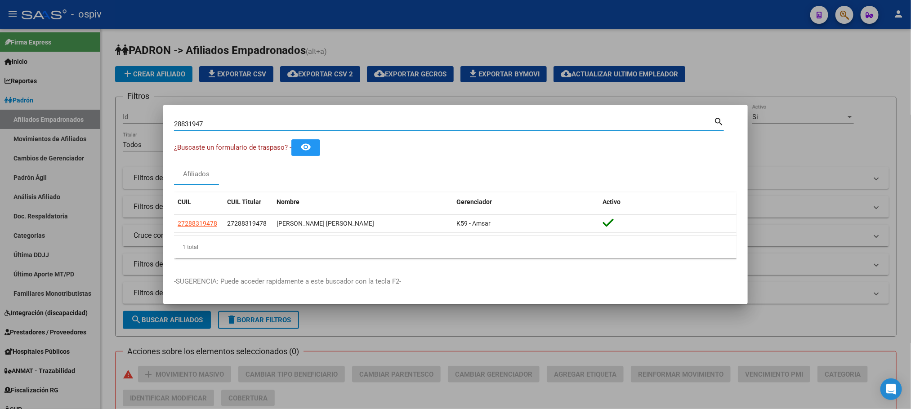
drag, startPoint x: 216, startPoint y: 123, endPoint x: 157, endPoint y: 127, distance: 59.0
click at [157, 127] on div "28831947 Buscar (apellido, dni, cuil, nro traspaso, cuit, obra social) search ¿…" at bounding box center [455, 204] width 911 height 409
paste input "9064049"
type input "29064049"
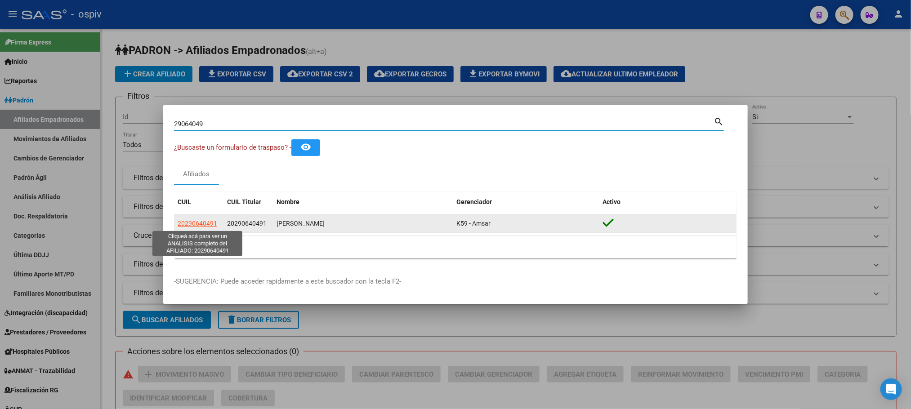
click at [192, 223] on span "20290640491" at bounding box center [198, 223] width 40 height 7
type textarea "20290640491"
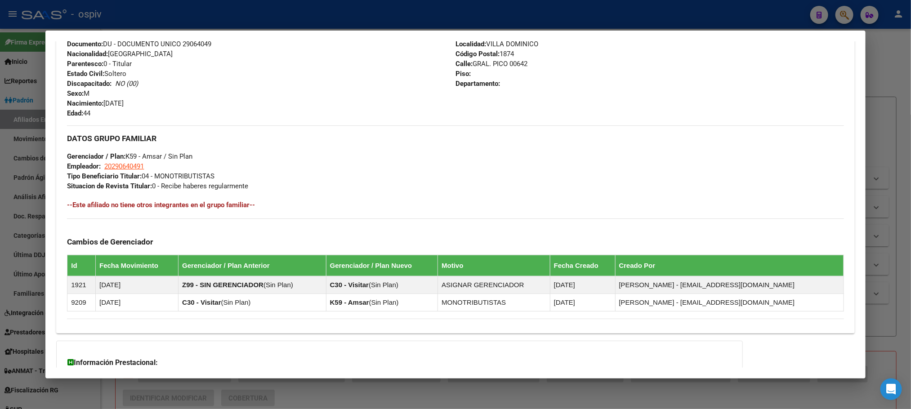
scroll to position [432, 0]
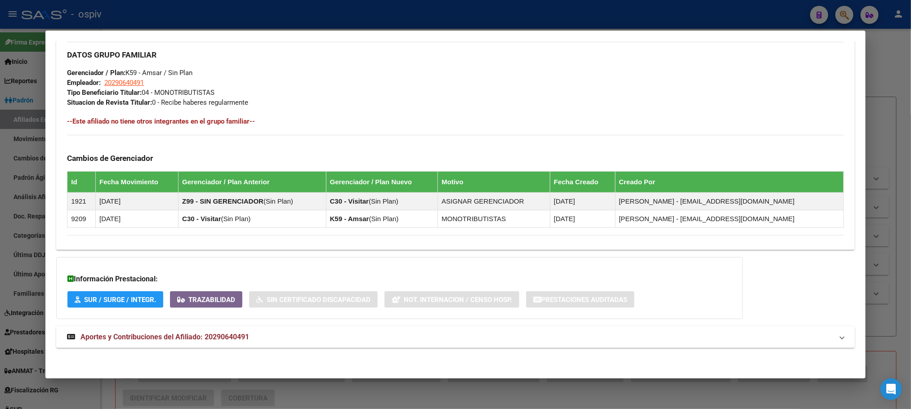
click at [177, 335] on span "Aportes y Contribuciones del Afiliado: 20290640491" at bounding box center [165, 337] width 169 height 9
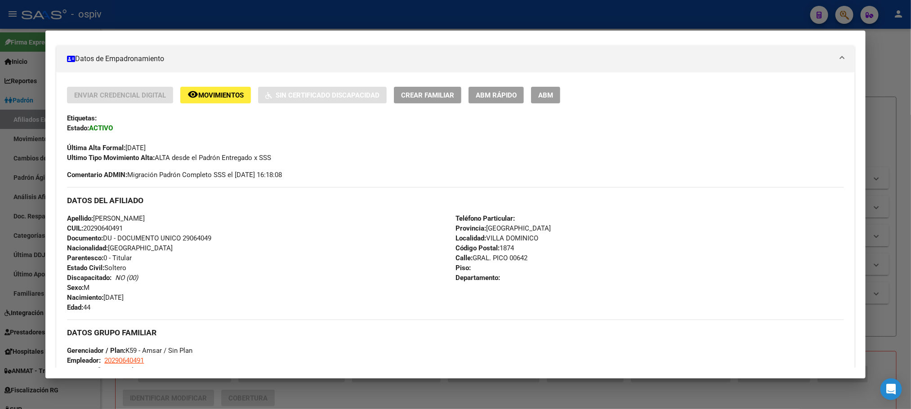
scroll to position [0, 0]
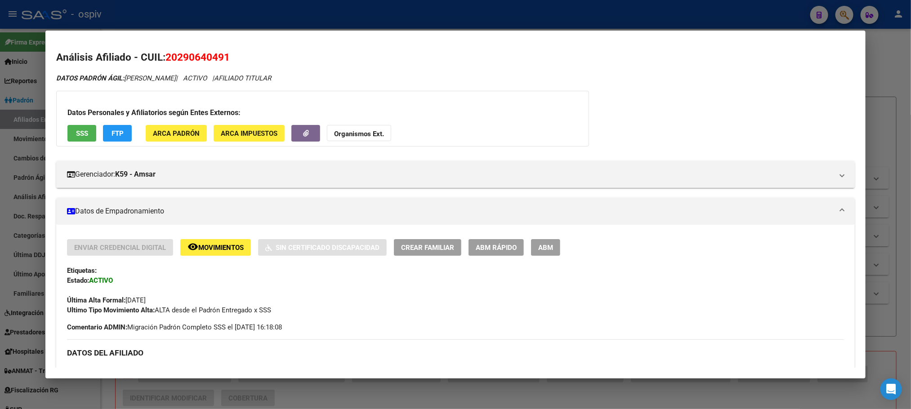
click at [257, 18] on div at bounding box center [455, 204] width 911 height 409
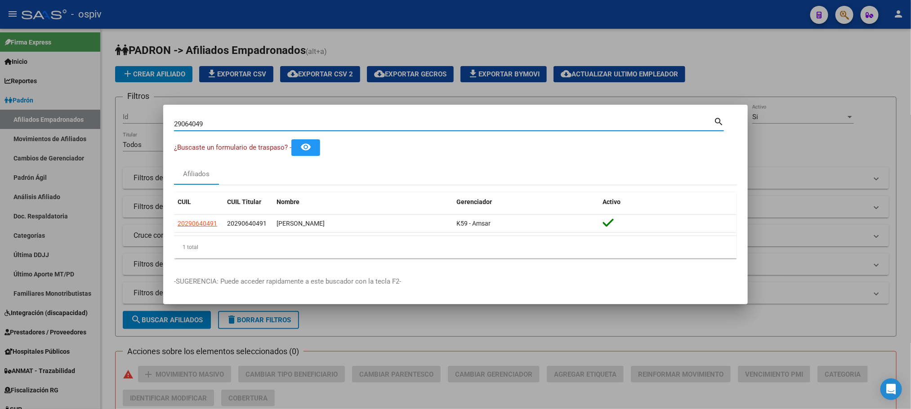
drag, startPoint x: 208, startPoint y: 123, endPoint x: 118, endPoint y: 120, distance: 90.0
click at [118, 120] on div "29064049 Buscar (apellido, dni, cuil, [PERSON_NAME], cuit, obra social) search …" at bounding box center [455, 204] width 911 height 409
paste input "1934437"
type input "21934437"
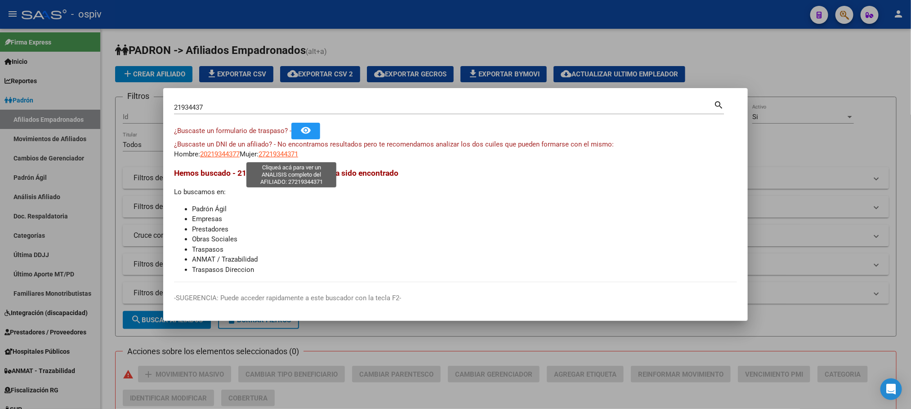
click at [291, 154] on span "27219344371" at bounding box center [279, 154] width 40 height 8
type textarea "27219344371"
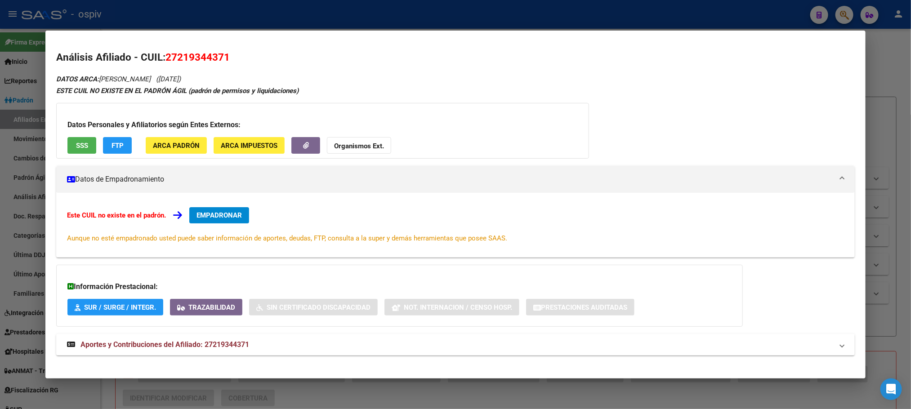
click at [84, 147] on button "SSS" at bounding box center [81, 145] width 29 height 17
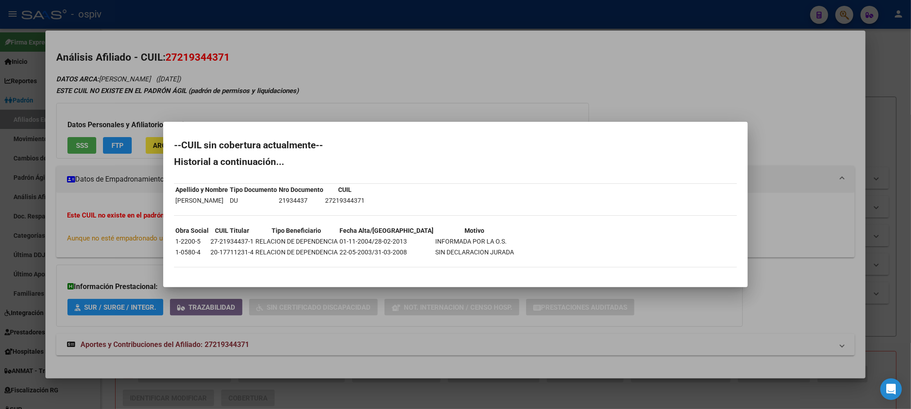
click at [297, 18] on div at bounding box center [455, 204] width 911 height 409
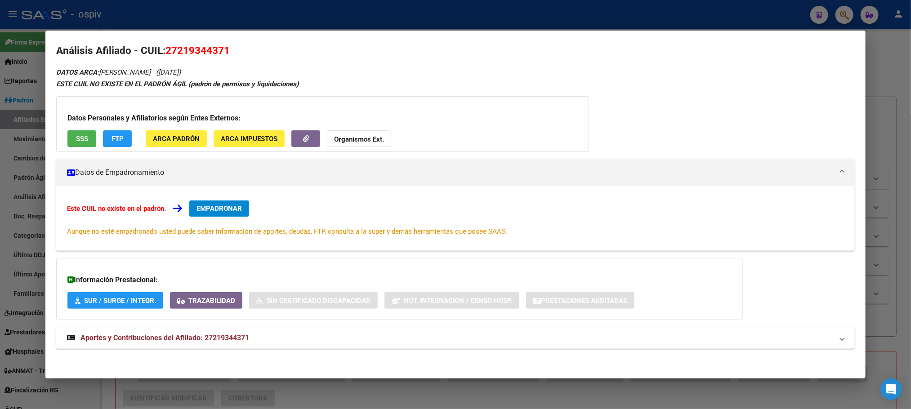
scroll to position [8, 0]
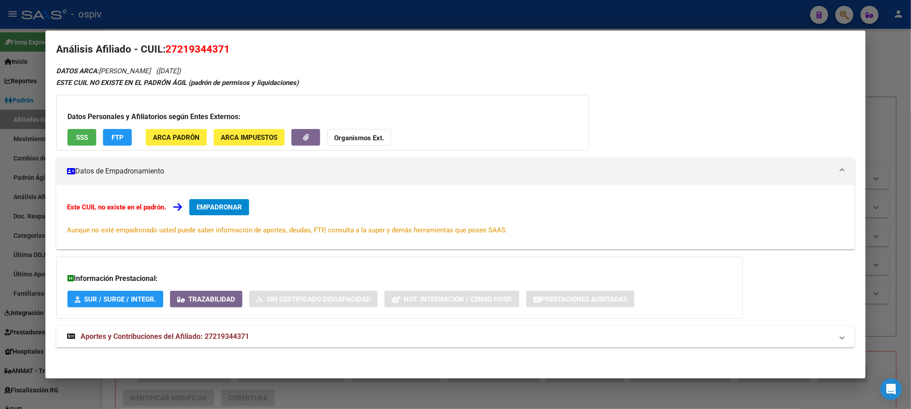
drag, startPoint x: 167, startPoint y: 335, endPoint x: 320, endPoint y: 353, distance: 153.9
click at [167, 335] on span "Aportes y Contribuciones del Afiliado: 27219344371" at bounding box center [165, 336] width 169 height 9
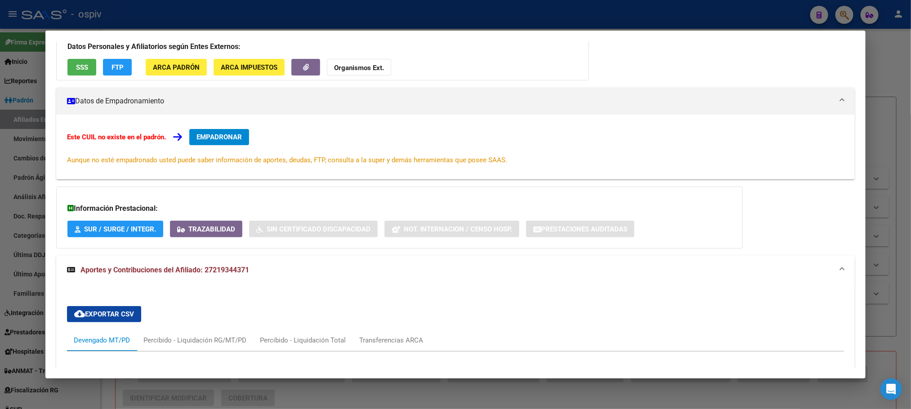
scroll to position [0, 0]
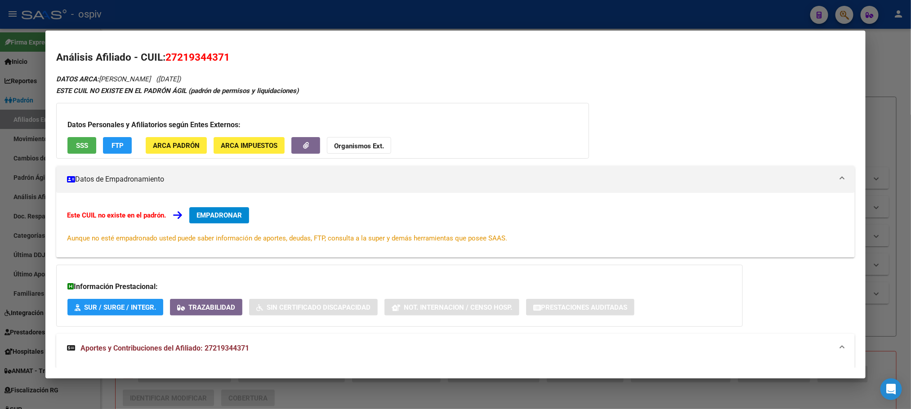
click at [67, 143] on button "SSS" at bounding box center [81, 145] width 29 height 17
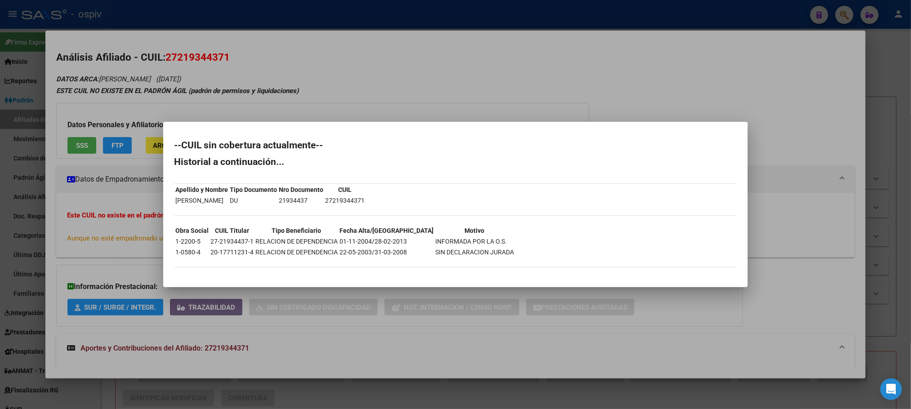
click at [282, 9] on div at bounding box center [455, 204] width 911 height 409
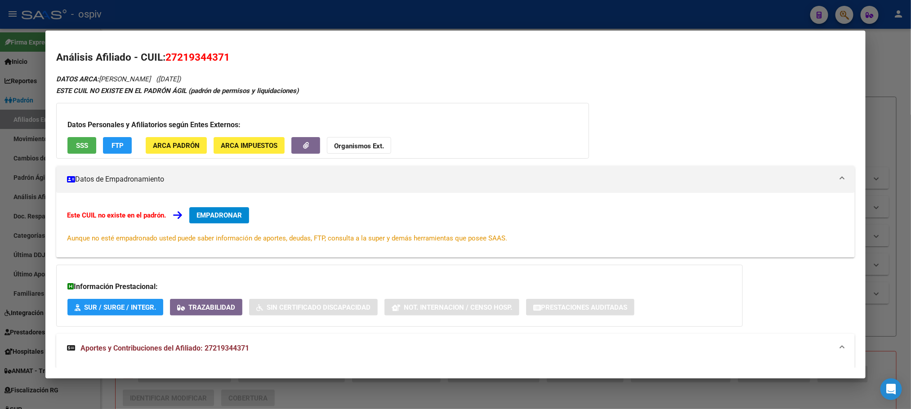
click at [82, 149] on span "SSS" at bounding box center [82, 146] width 12 height 8
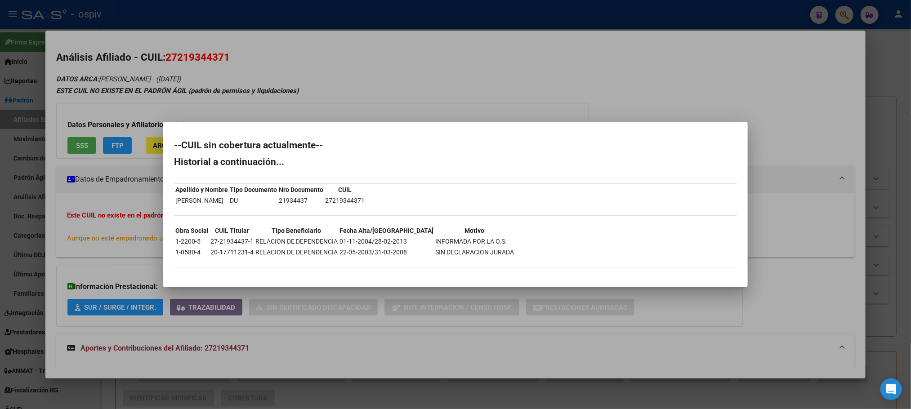
click at [324, 202] on td "21934437" at bounding box center [300, 201] width 45 height 10
copy td "21934437"
click at [238, 239] on td "27-21934437-1" at bounding box center [232, 242] width 44 height 10
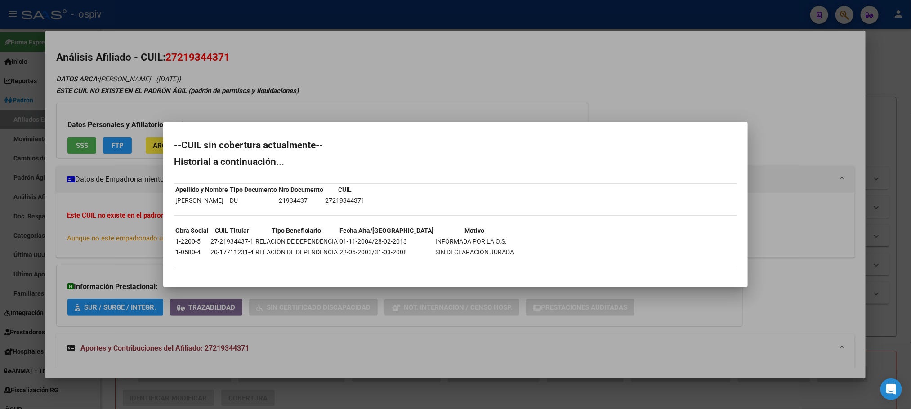
click at [238, 239] on td "27-21934437-1" at bounding box center [232, 242] width 44 height 10
copy td "27-21934437-1"
click at [324, 199] on td "21934437" at bounding box center [300, 201] width 45 height 10
click at [324, 198] on td "21934437" at bounding box center [300, 201] width 45 height 10
click at [317, 19] on div at bounding box center [455, 204] width 911 height 409
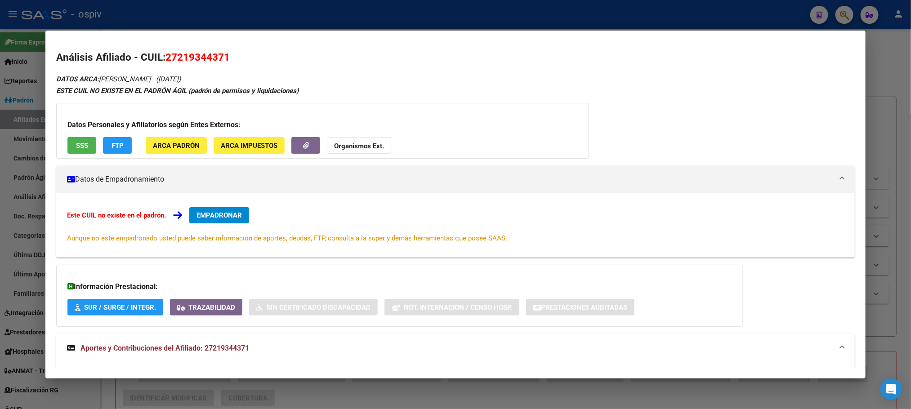
click at [299, 21] on div at bounding box center [455, 204] width 911 height 409
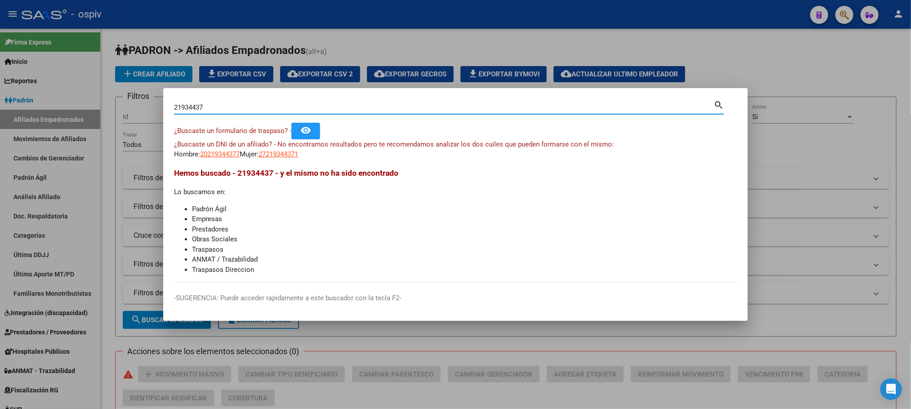
drag, startPoint x: 213, startPoint y: 104, endPoint x: 107, endPoint y: 104, distance: 106.2
click at [107, 104] on div "21934437 Buscar (apellido, dni, cuil, nro traspaso, cuit, obra social) search ¿…" at bounding box center [455, 204] width 911 height 409
paste input "17561170"
type input "17561170"
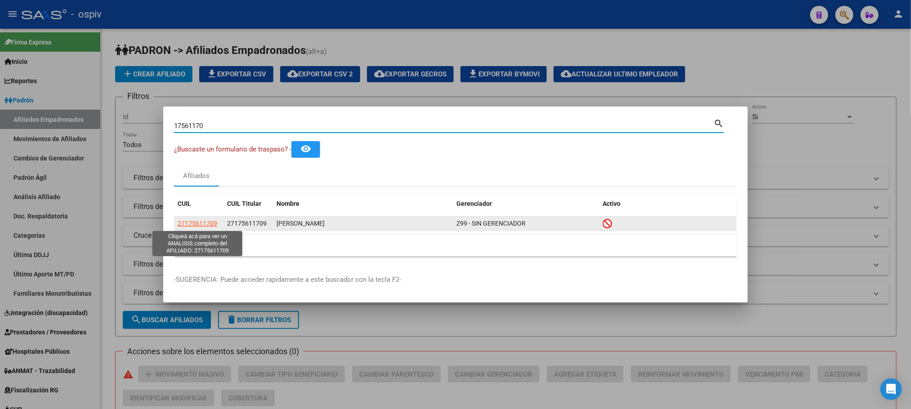
click at [204, 223] on span "27175611709" at bounding box center [198, 223] width 40 height 7
type textarea "27175611709"
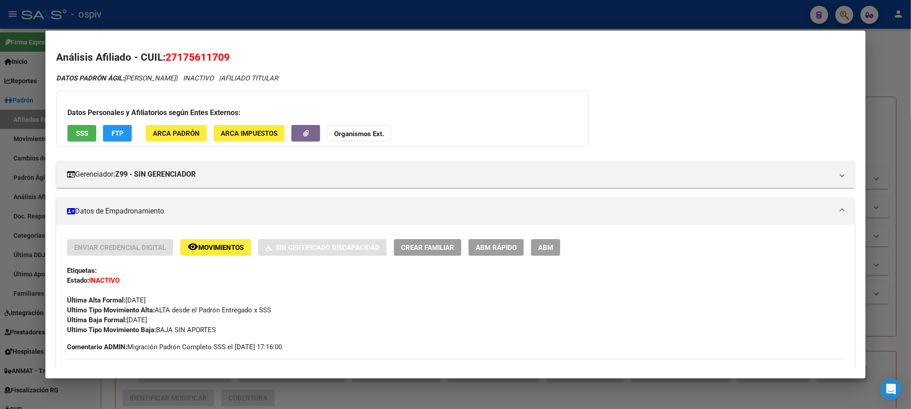
click at [76, 133] on span "SSS" at bounding box center [82, 134] width 12 height 8
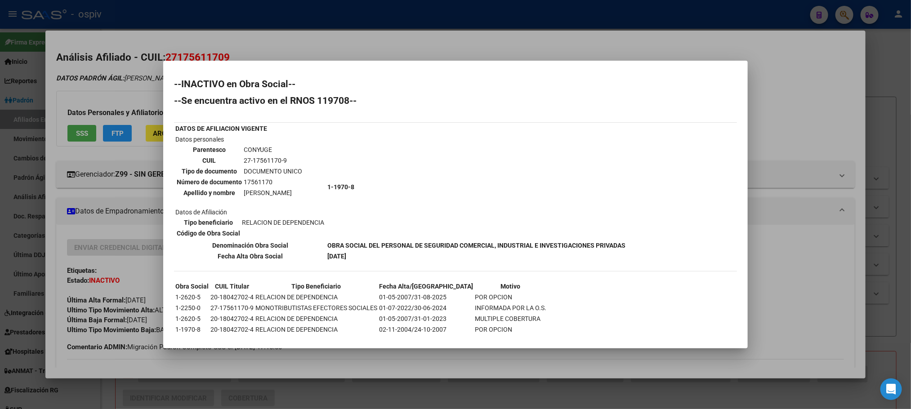
click at [488, 23] on div at bounding box center [455, 204] width 911 height 409
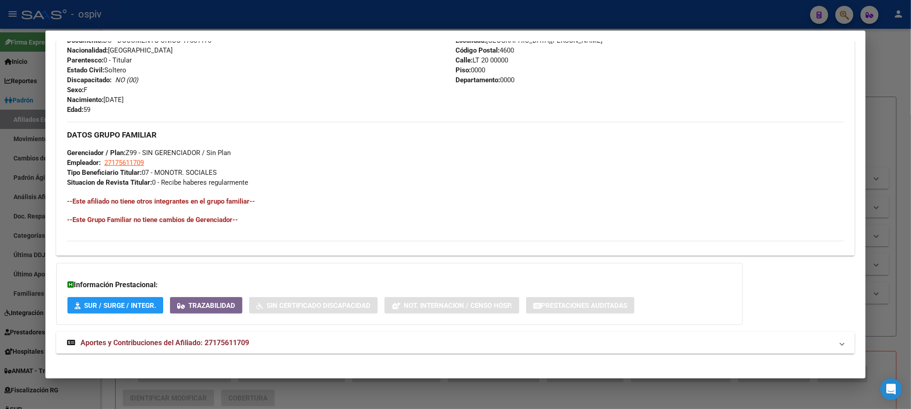
scroll to position [377, 0]
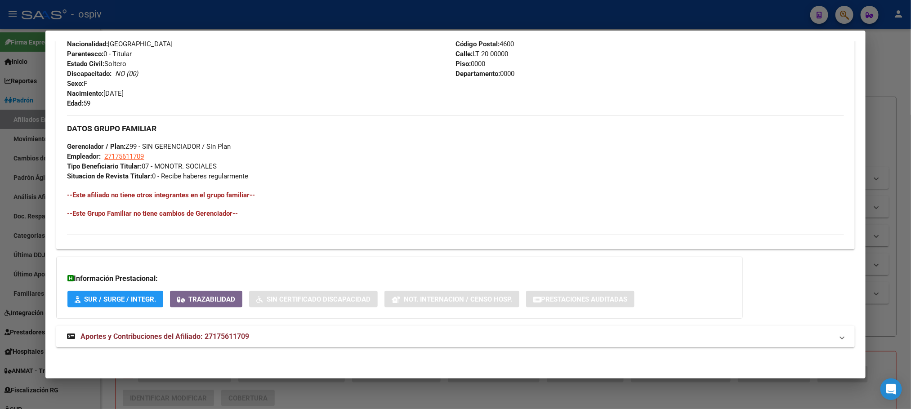
click at [158, 324] on div "DATOS PADRÓN ÁGIL: [PERSON_NAME] | INACTIVO | AFILIADO TITULAR Datos Personales…" at bounding box center [455, 27] width 798 height 661
click at [158, 335] on span "Aportes y Contribuciones del Afiliado: 27175611709" at bounding box center [165, 336] width 169 height 9
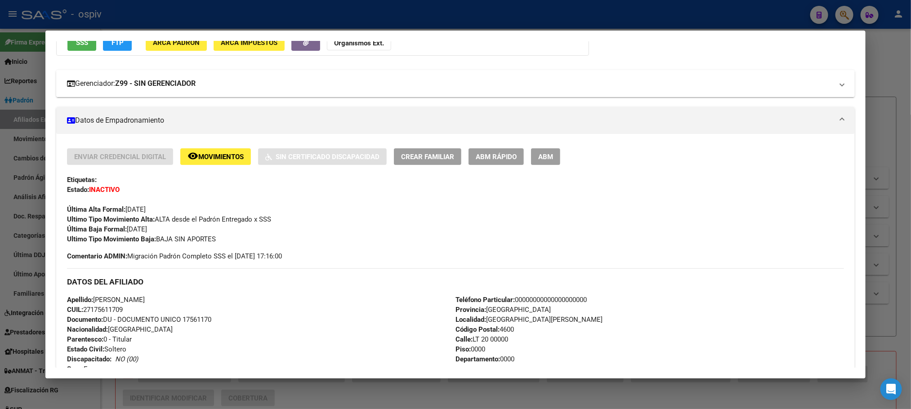
scroll to position [0, 0]
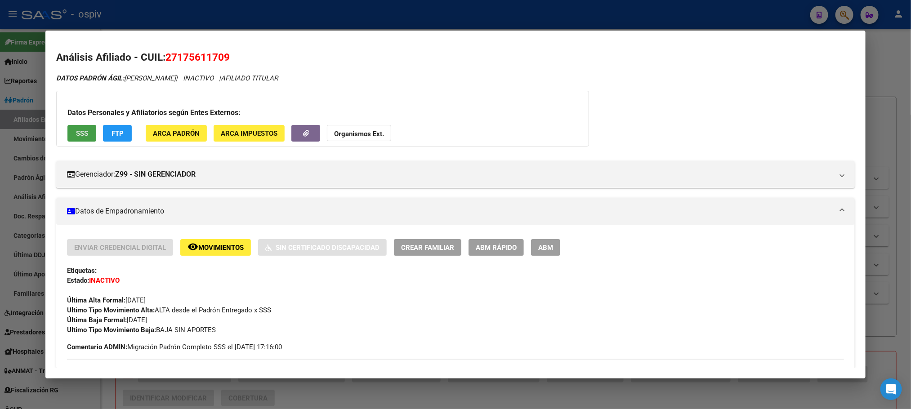
click at [76, 135] on span "SSS" at bounding box center [82, 134] width 12 height 8
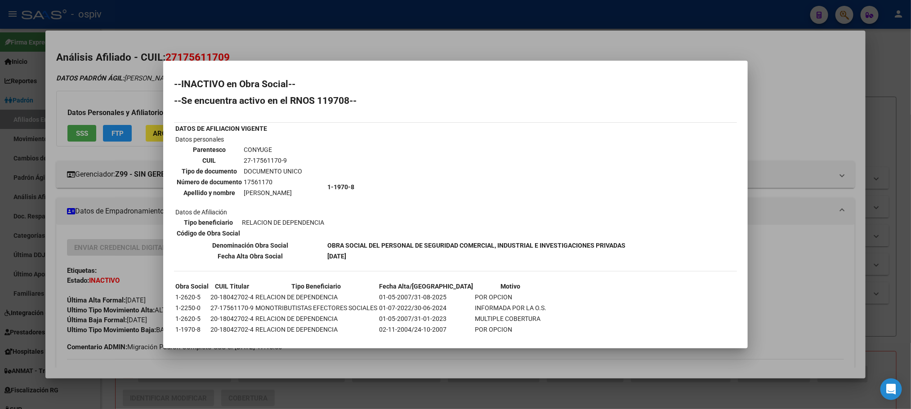
click at [258, 180] on td "17561170" at bounding box center [272, 182] width 59 height 10
click at [258, 179] on td "17561170" at bounding box center [272, 182] width 59 height 10
copy td "17561170"
click at [211, 13] on div at bounding box center [455, 204] width 911 height 409
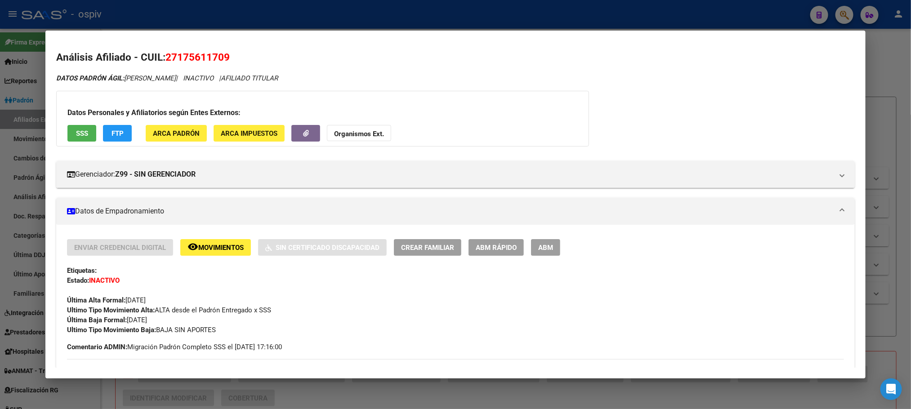
click at [211, 13] on div at bounding box center [455, 204] width 911 height 409
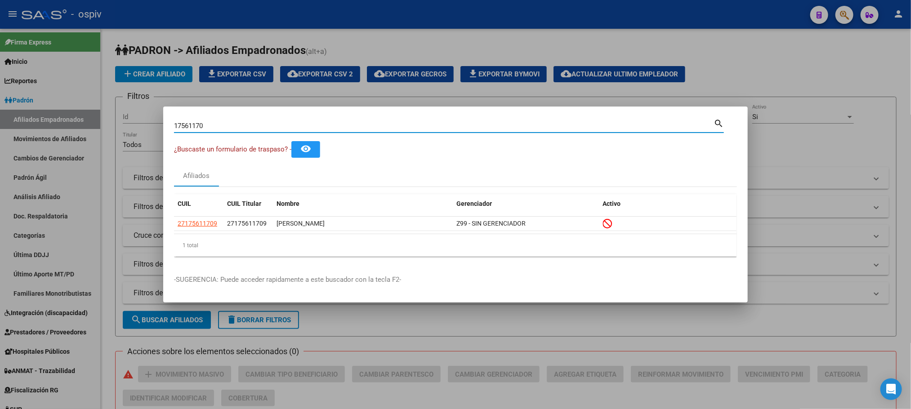
drag, startPoint x: 208, startPoint y: 127, endPoint x: 130, endPoint y: 125, distance: 77.9
click at [130, 125] on div "17561170 Buscar (apellido, dni, cuil, nro traspaso, cuit, obra social) search ¿…" at bounding box center [455, 204] width 911 height 409
paste input "8489293"
type input "18489293"
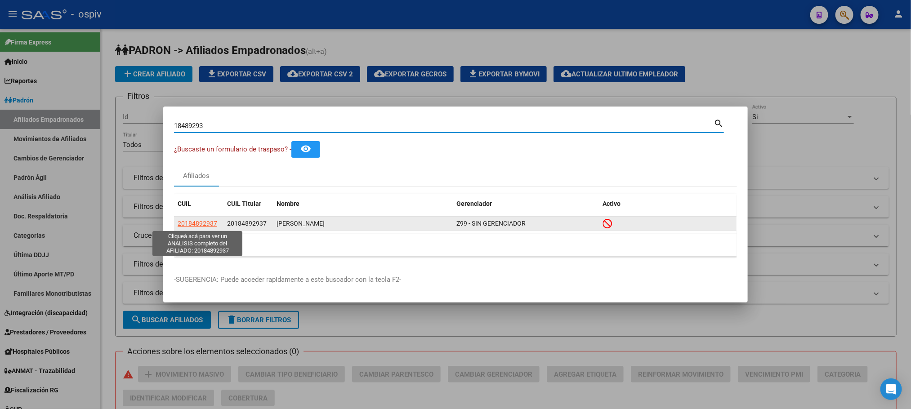
click at [200, 220] on span "20184892937" at bounding box center [198, 223] width 40 height 7
type textarea "20184892937"
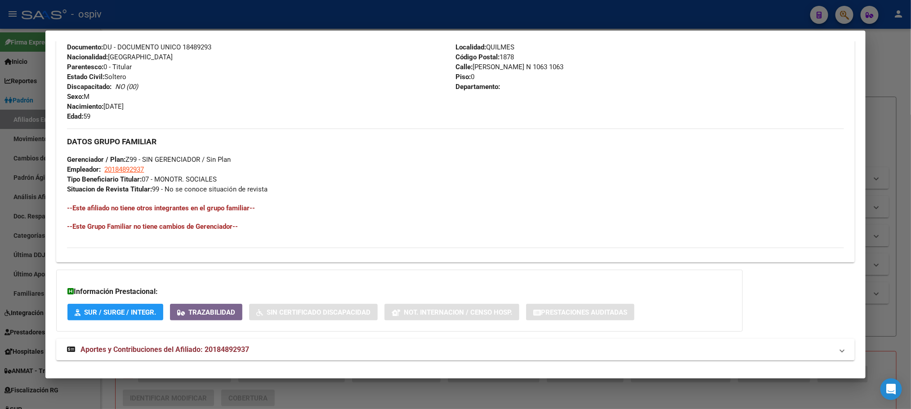
scroll to position [377, 0]
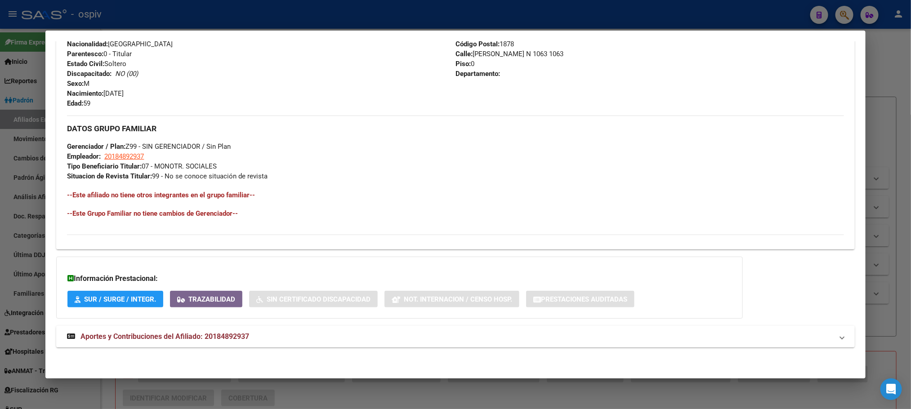
click at [152, 336] on span "Aportes y Contribuciones del Afiliado: 20184892937" at bounding box center [165, 336] width 169 height 9
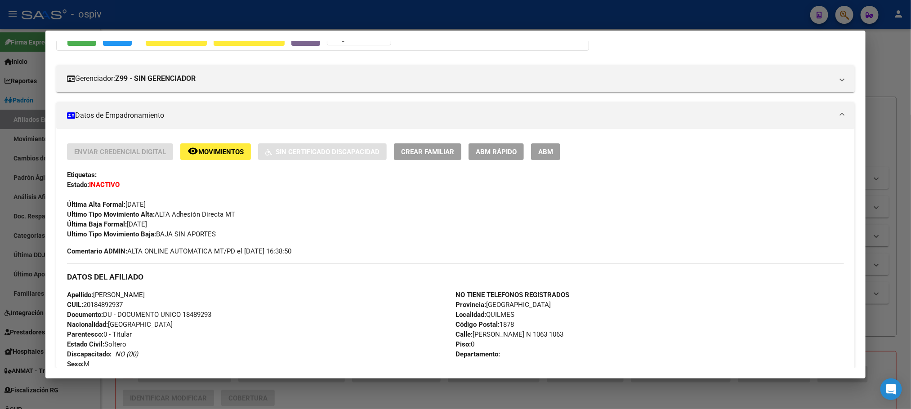
scroll to position [0, 0]
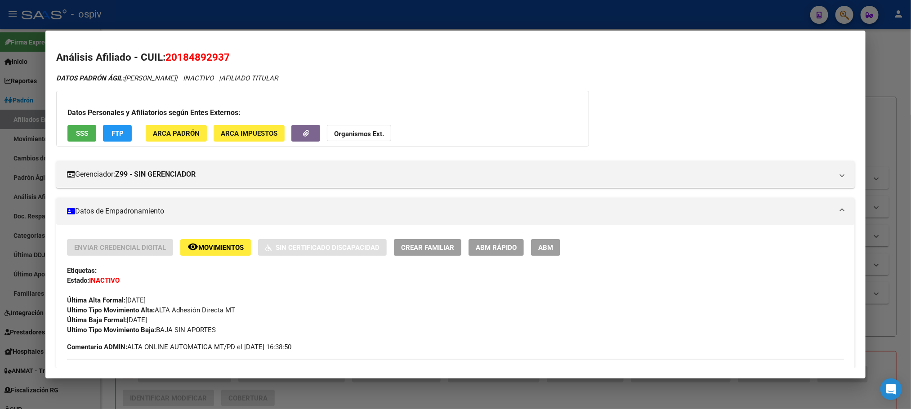
click at [68, 129] on button "SSS" at bounding box center [81, 133] width 29 height 17
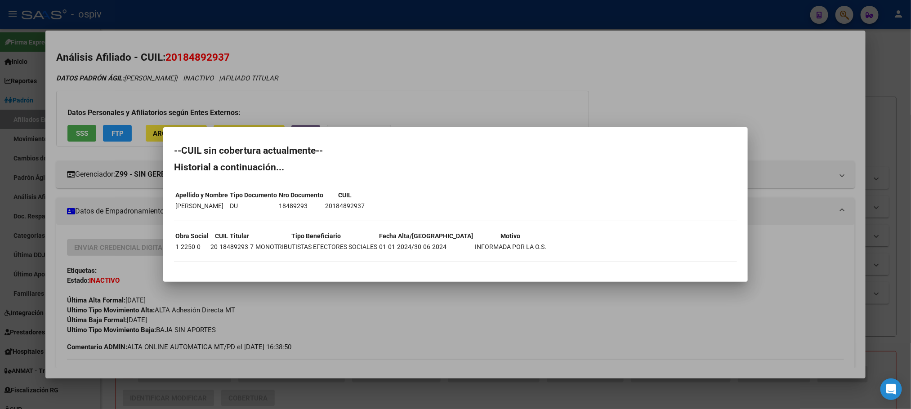
click at [351, 70] on div at bounding box center [455, 204] width 911 height 409
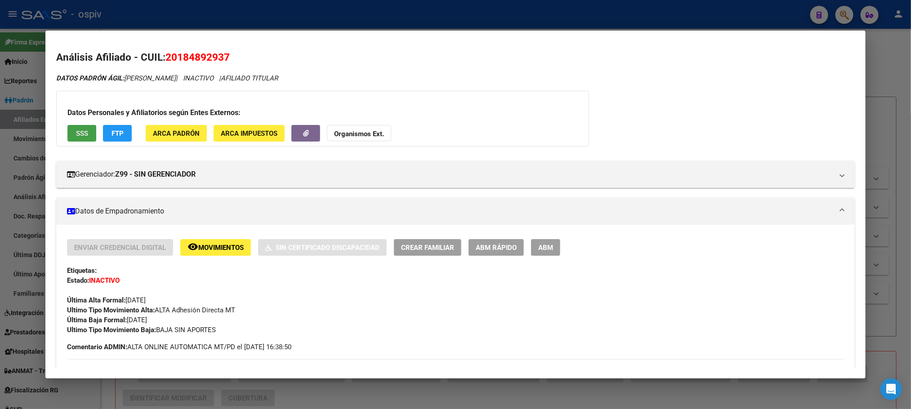
click at [80, 127] on button "SSS" at bounding box center [81, 133] width 29 height 17
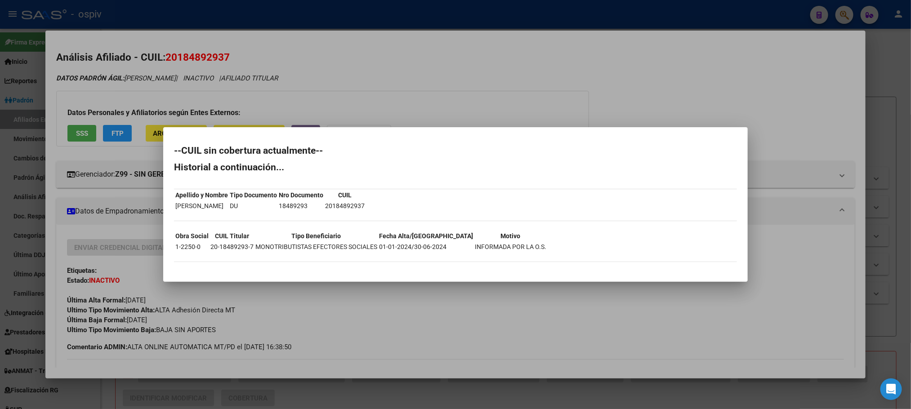
click at [235, 246] on td "20-18489293-7" at bounding box center [232, 247] width 44 height 10
copy td "20-18489293-7"
click at [277, 22] on div at bounding box center [455, 204] width 911 height 409
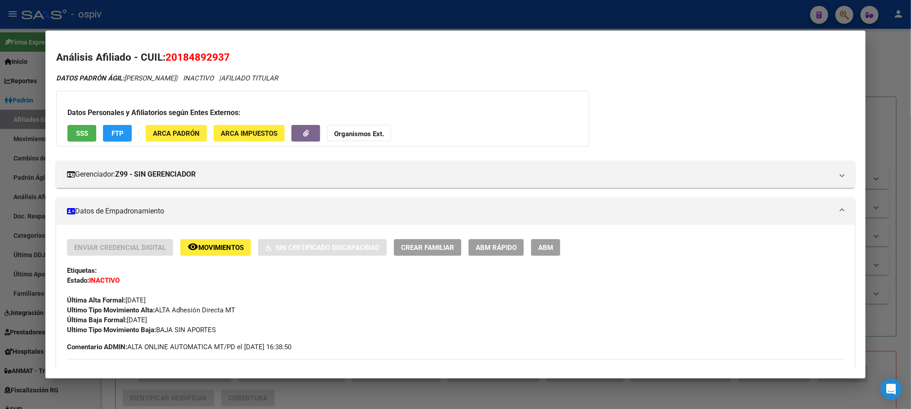
click at [277, 20] on div at bounding box center [455, 204] width 911 height 409
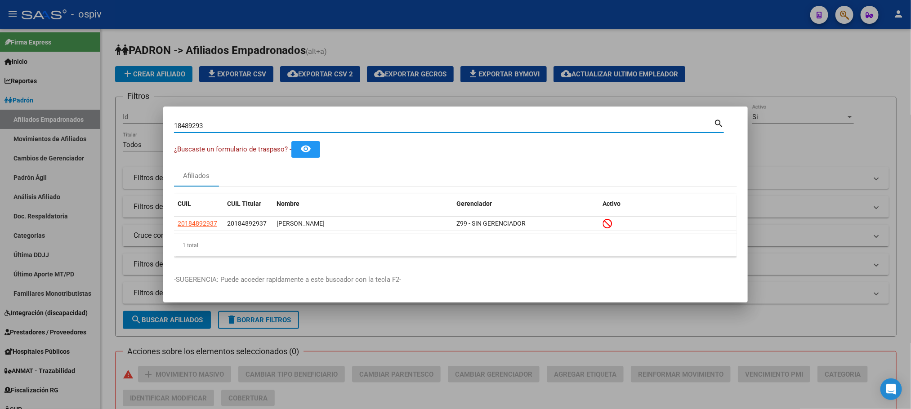
drag, startPoint x: 107, startPoint y: 119, endPoint x: 80, endPoint y: 112, distance: 27.9
click at [80, 112] on div "18489293 Buscar (apellido, dni, cuil, [PERSON_NAME], cuit, obra social) search …" at bounding box center [455, 204] width 911 height 409
paste input "41774688"
type input "41774688"
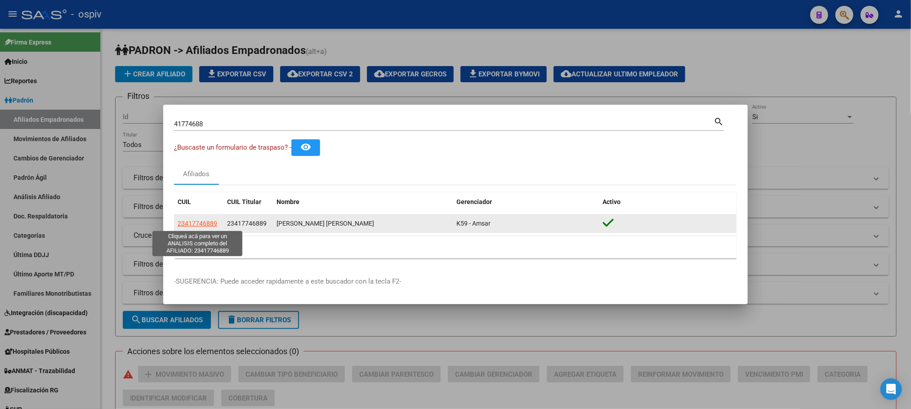
click at [188, 222] on span "23417746889" at bounding box center [198, 223] width 40 height 7
type textarea "23417746889"
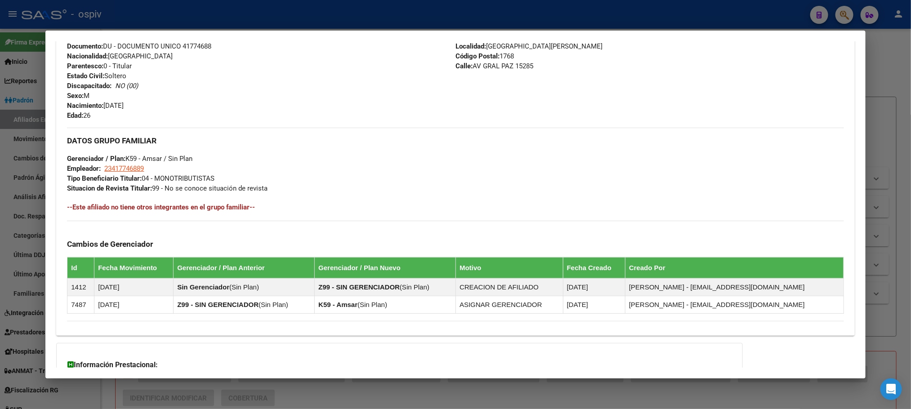
scroll to position [425, 0]
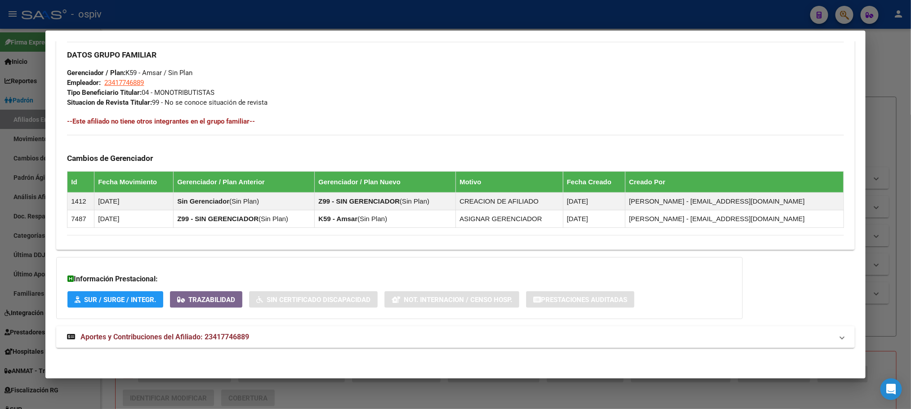
click at [221, 341] on span "Aportes y Contribuciones del Afiliado: 23417746889" at bounding box center [165, 337] width 169 height 9
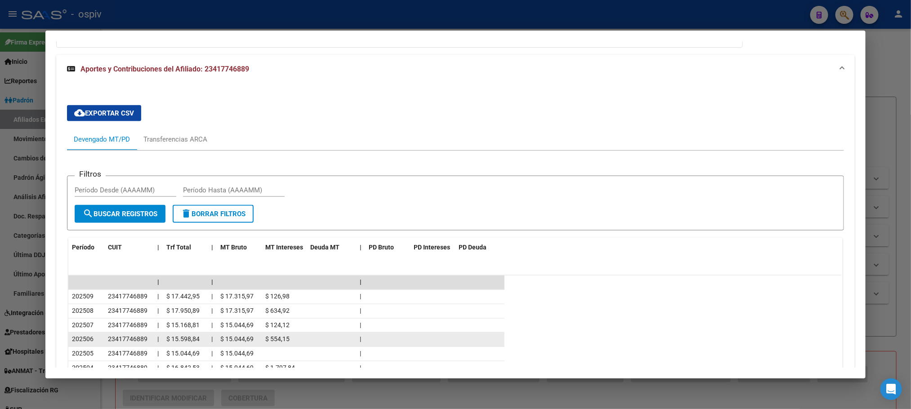
scroll to position [762, 0]
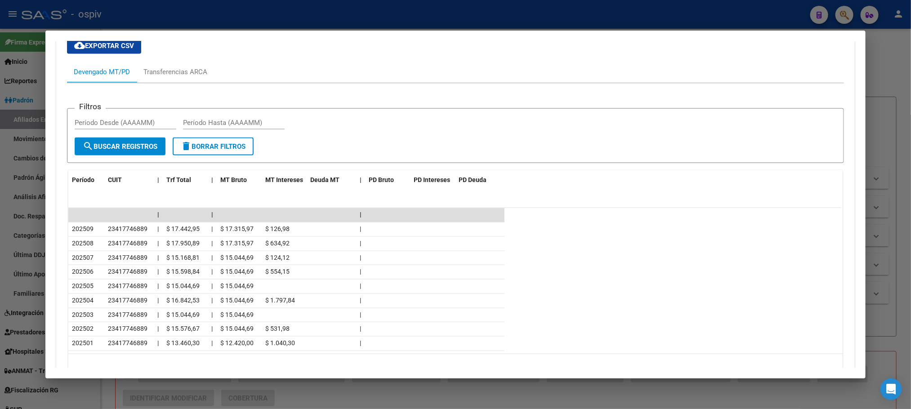
click at [376, 16] on div at bounding box center [455, 204] width 911 height 409
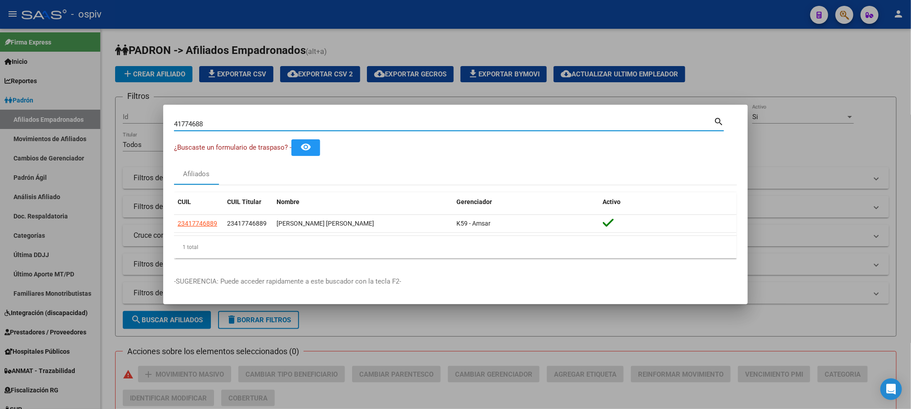
drag, startPoint x: 216, startPoint y: 122, endPoint x: 114, endPoint y: 94, distance: 105.7
click at [103, 117] on div "41774688 Buscar (apellido, dni, cuil, nro traspaso, cuit, obra social) search ¿…" at bounding box center [455, 204] width 911 height 409
paste input "26613254"
type input "26613254"
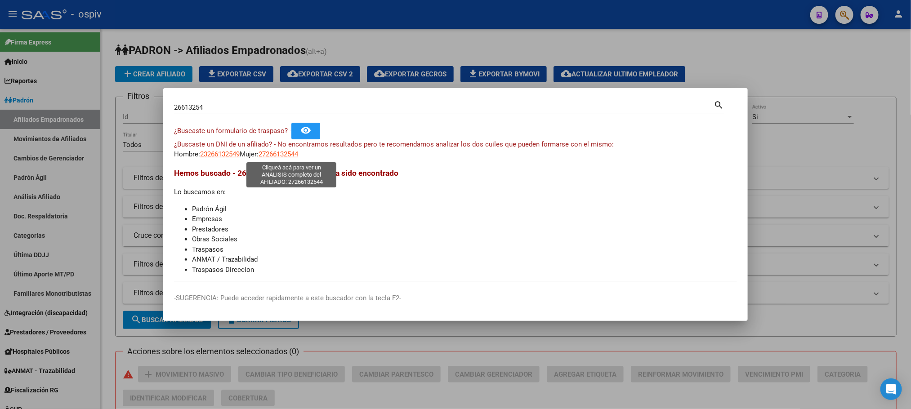
click at [285, 155] on span "27266132544" at bounding box center [279, 154] width 40 height 8
type textarea "27266132544"
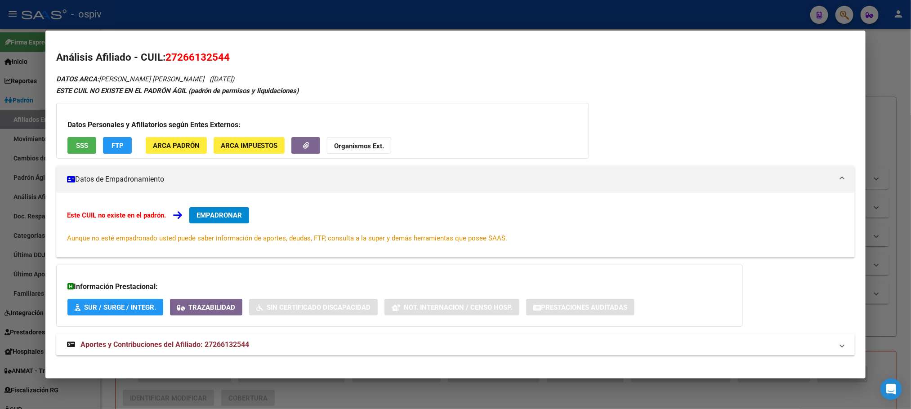
click at [77, 143] on span "SSS" at bounding box center [82, 146] width 12 height 8
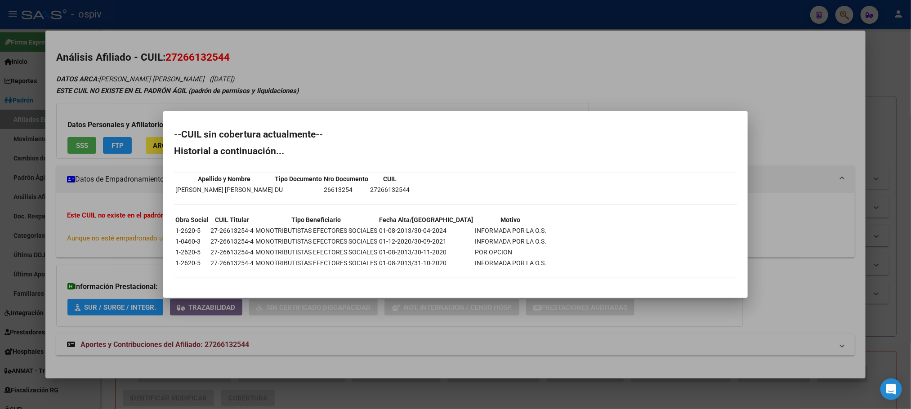
click at [219, 16] on div at bounding box center [455, 204] width 911 height 409
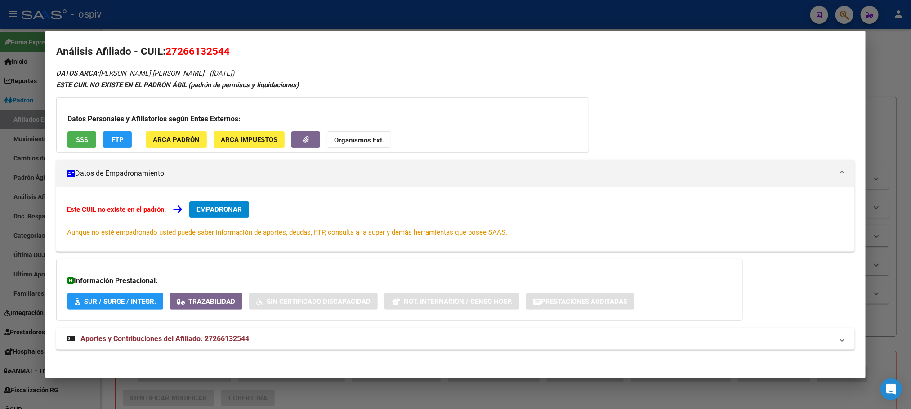
scroll to position [8, 0]
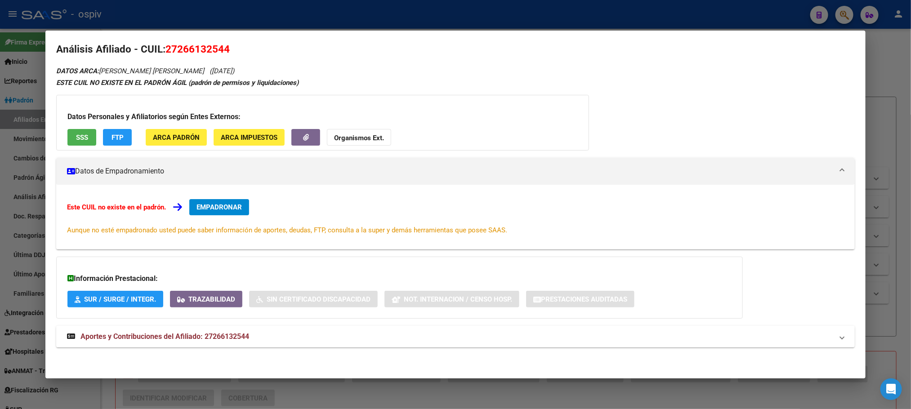
drag, startPoint x: 142, startPoint y: 332, endPoint x: 158, endPoint y: 338, distance: 17.2
click at [143, 332] on span "Aportes y Contribuciones del Afiliado: 27266132544" at bounding box center [165, 336] width 169 height 9
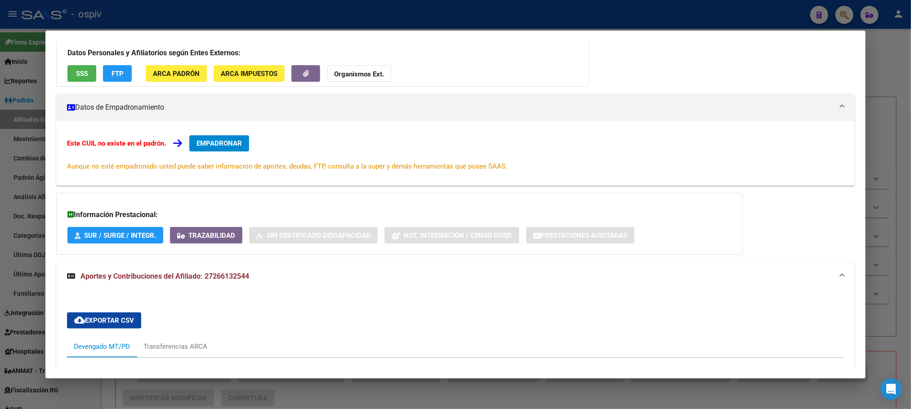
scroll to position [0, 0]
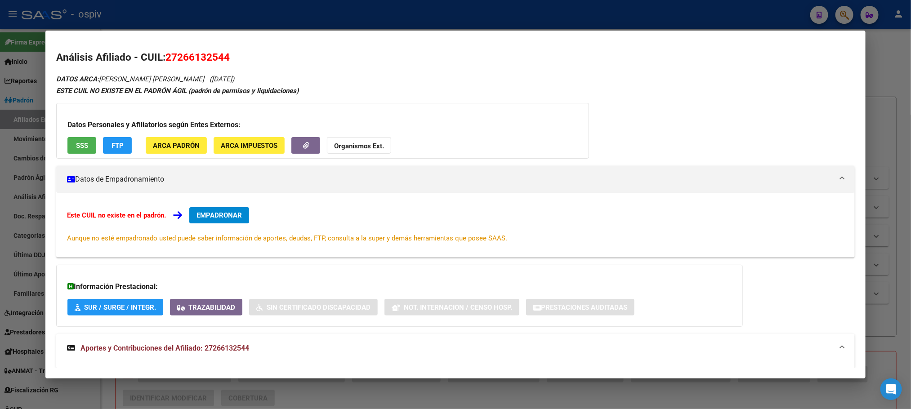
click at [204, 57] on span "27266132544" at bounding box center [198, 57] width 64 height 12
copy span "27266132544"
click at [208, 18] on div at bounding box center [455, 204] width 911 height 409
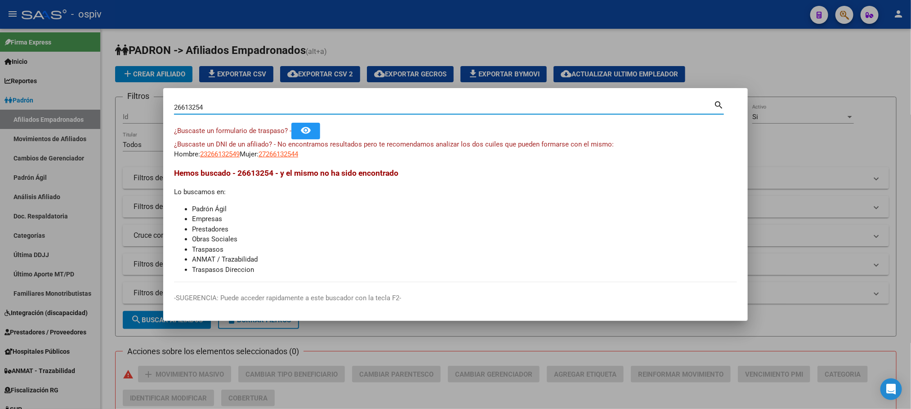
drag, startPoint x: 208, startPoint y: 106, endPoint x: 81, endPoint y: 87, distance: 127.8
click at [80, 87] on div "26613254 Buscar (apellido, dni, cuil, nro traspaso, cuit, obra social) search ¿…" at bounding box center [455, 204] width 911 height 409
paste input "4749577"
type input "24749577"
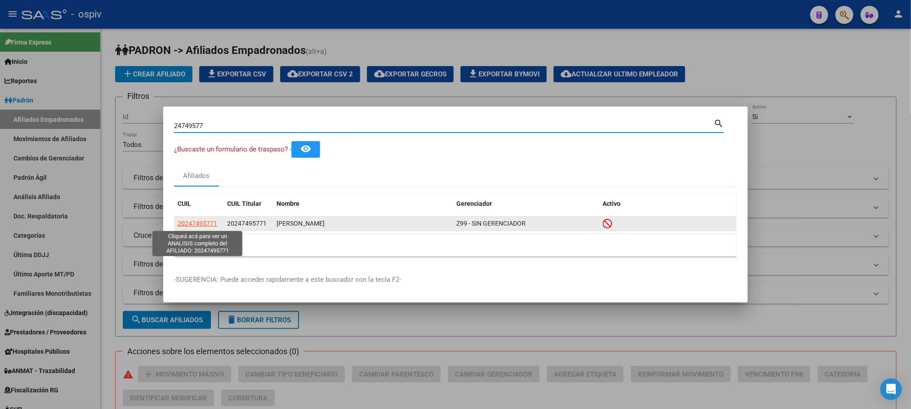
click at [204, 220] on span "20247495771" at bounding box center [198, 223] width 40 height 7
type textarea "20247495771"
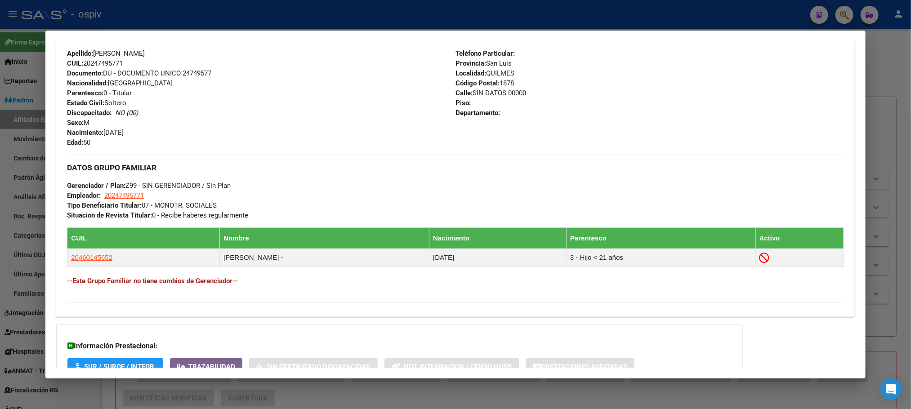
scroll to position [406, 0]
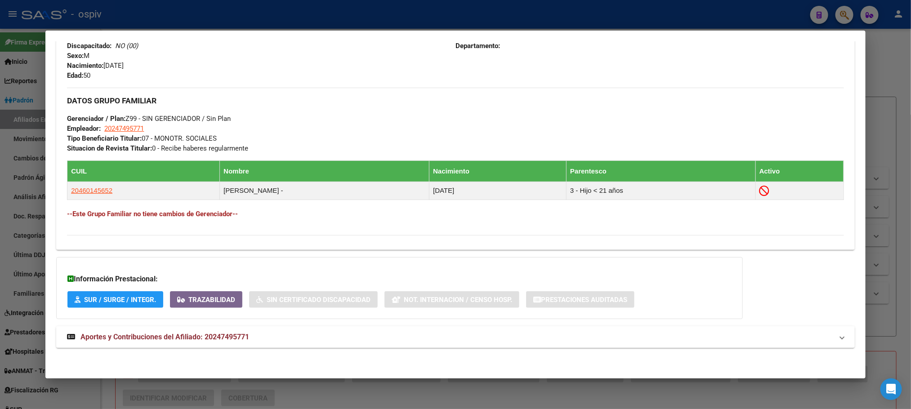
click at [181, 335] on span "Aportes y Contribuciones del Afiliado: 20247495771" at bounding box center [165, 337] width 169 height 9
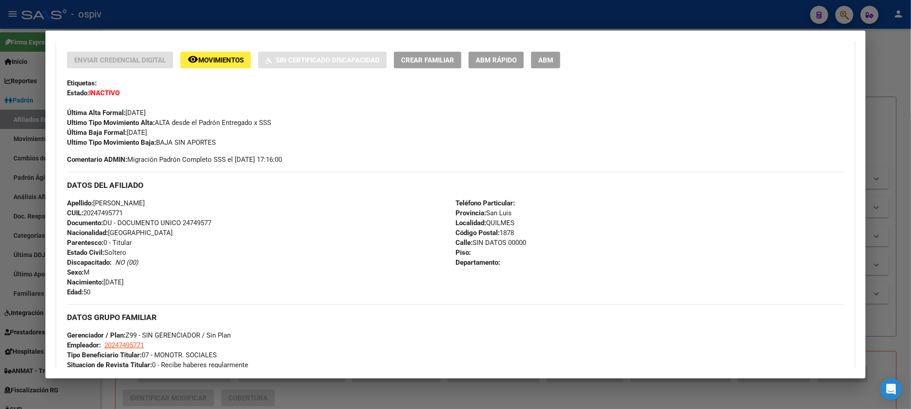
scroll to position [31, 0]
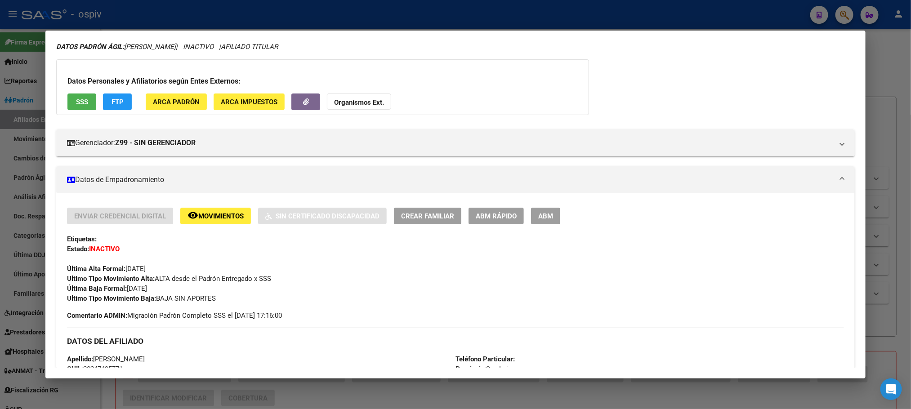
click at [77, 103] on span "SSS" at bounding box center [82, 102] width 12 height 8
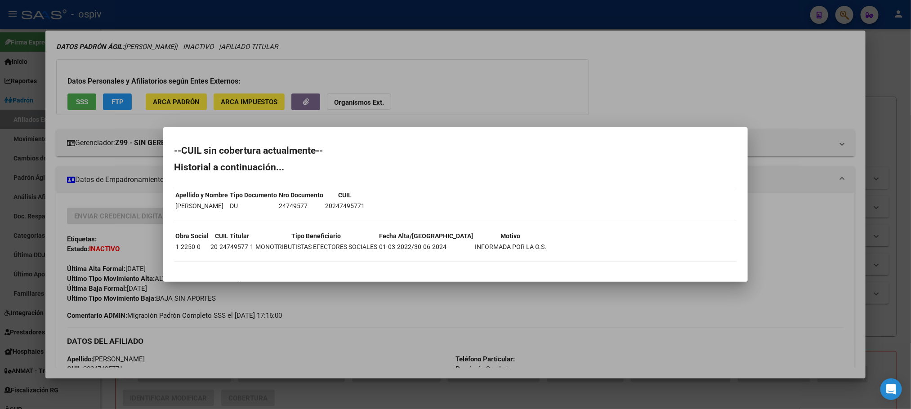
click at [231, 246] on td "20-24749577-1" at bounding box center [232, 247] width 44 height 10
click at [231, 245] on td "20-24749577-1" at bounding box center [232, 247] width 44 height 10
copy td "20-24749577-1"
click at [239, 7] on div at bounding box center [455, 204] width 911 height 409
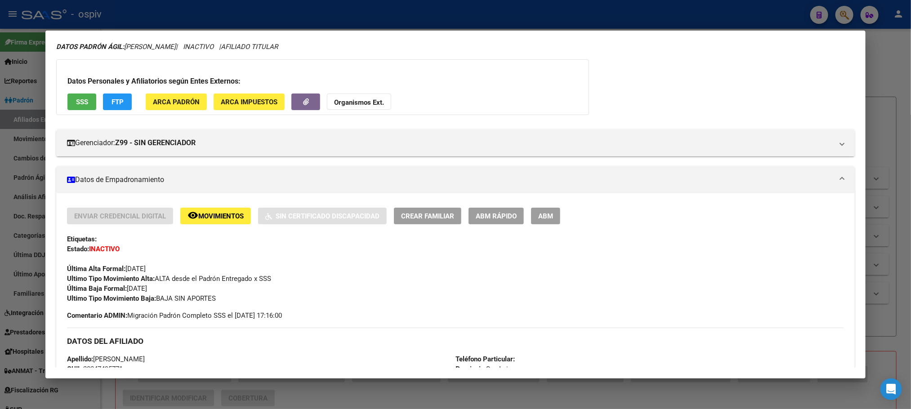
click at [239, 7] on div at bounding box center [455, 204] width 911 height 409
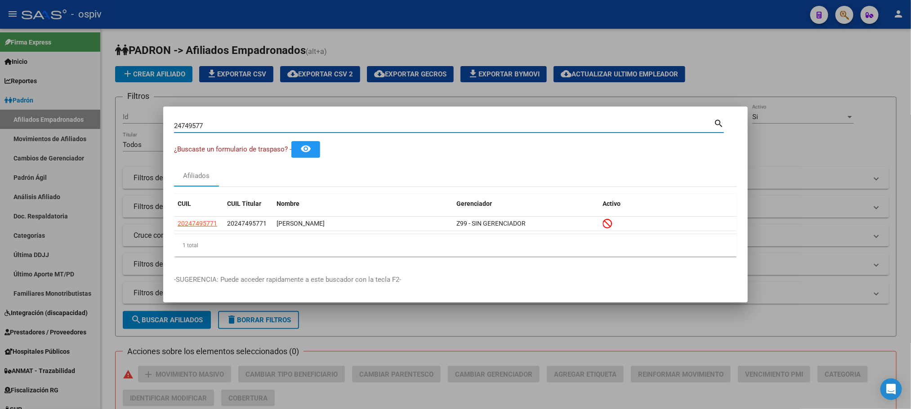
drag, startPoint x: 211, startPoint y: 127, endPoint x: 112, endPoint y: 110, distance: 100.5
click at [111, 110] on div "24749577 Buscar (apellido, dni, cuil, [PERSON_NAME], cuit, obra social) search …" at bounding box center [455, 204] width 911 height 409
paste input "9699154"
type input "29699154"
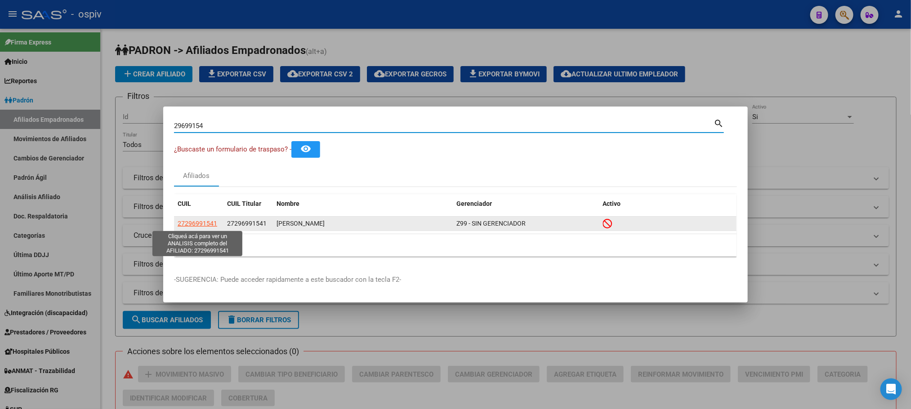
click at [200, 223] on span "27296991541" at bounding box center [198, 223] width 40 height 7
type textarea "27296991541"
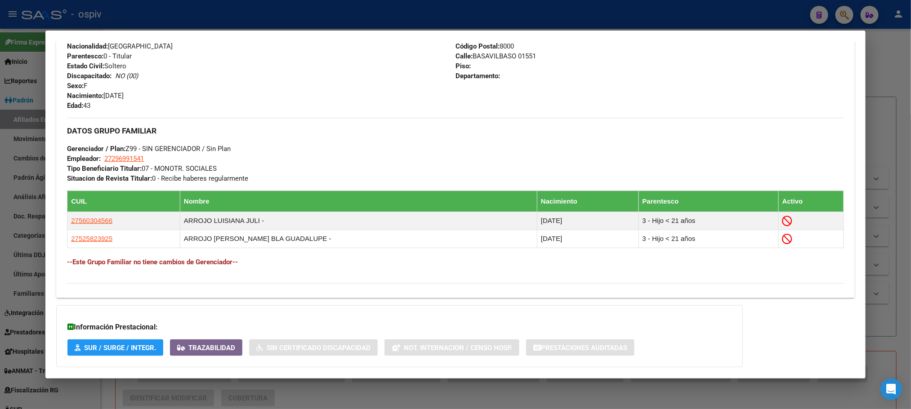
scroll to position [425, 0]
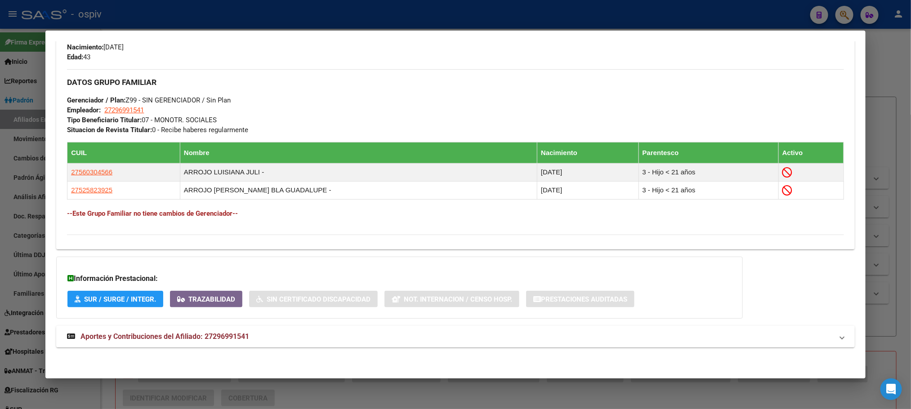
click at [180, 336] on span "Aportes y Contribuciones del Afiliado: 27296991541" at bounding box center [165, 336] width 169 height 9
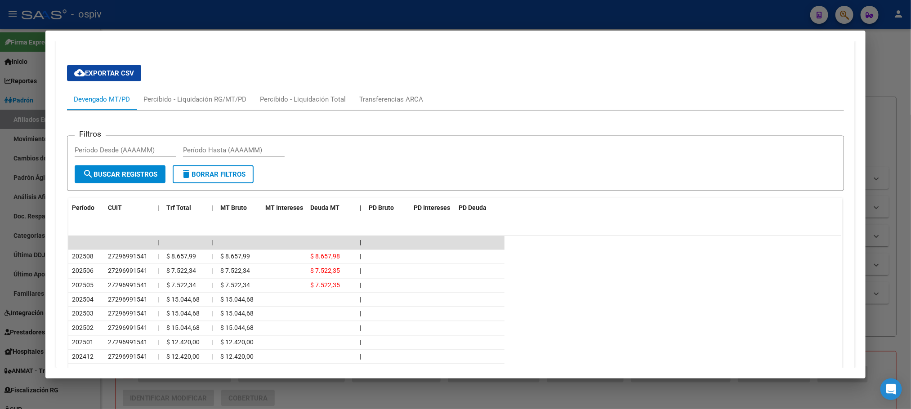
scroll to position [629, 0]
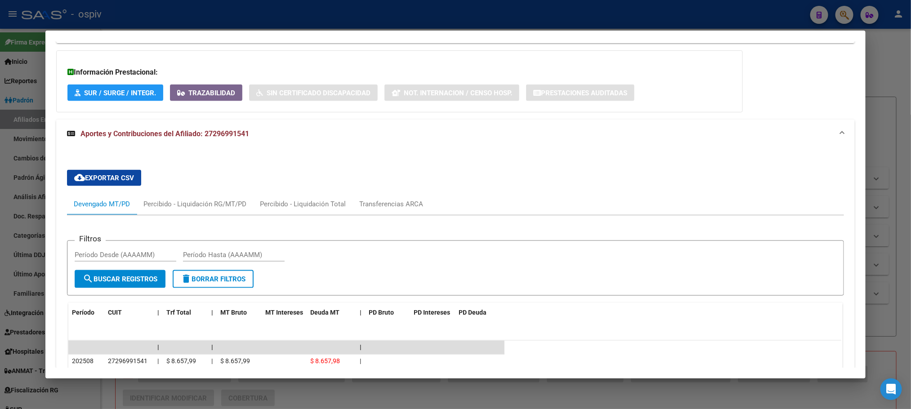
click at [329, 1] on div at bounding box center [455, 204] width 911 height 409
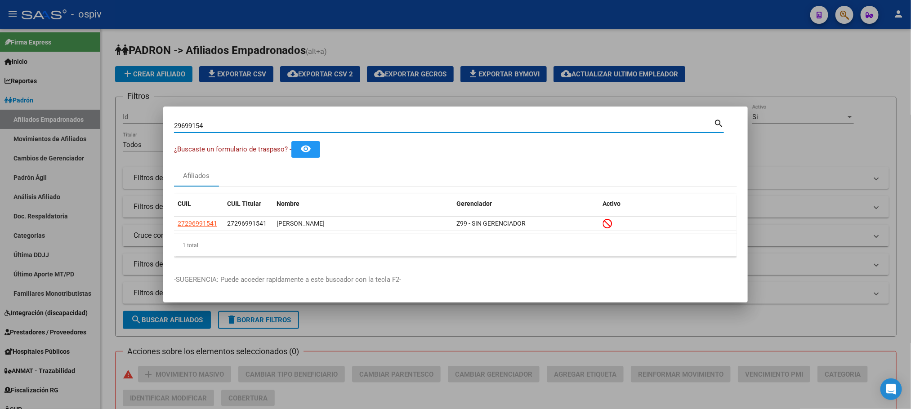
drag, startPoint x: 167, startPoint y: 127, endPoint x: 132, endPoint y: 127, distance: 35.1
click at [132, 127] on div "29699154 Buscar (apellido, dni, cuil, nro traspaso, cuit, obra social) search ¿…" at bounding box center [455, 204] width 911 height 409
paste input "42395841"
type input "42395841"
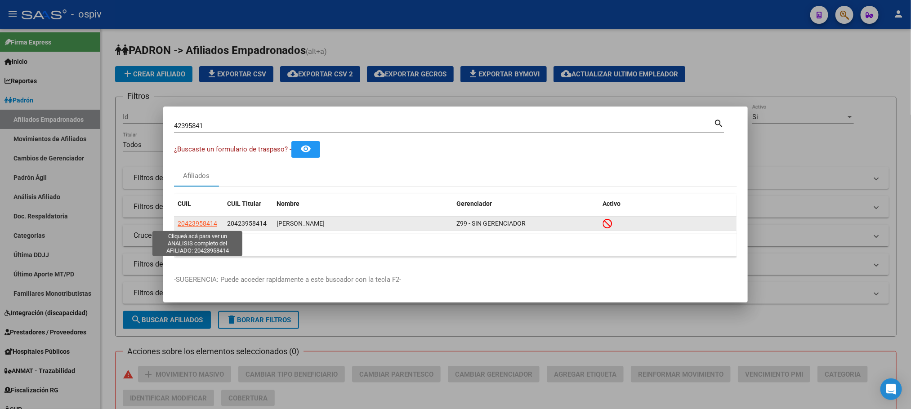
click at [194, 224] on span "20423958414" at bounding box center [198, 223] width 40 height 7
type textarea "20423958414"
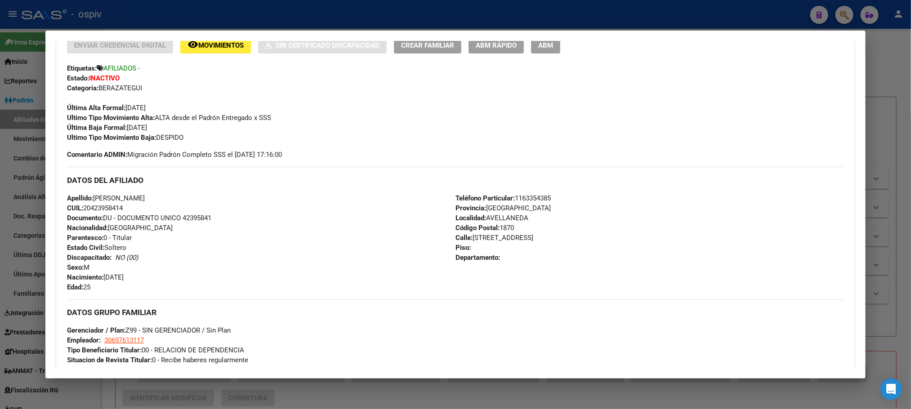
scroll to position [416, 0]
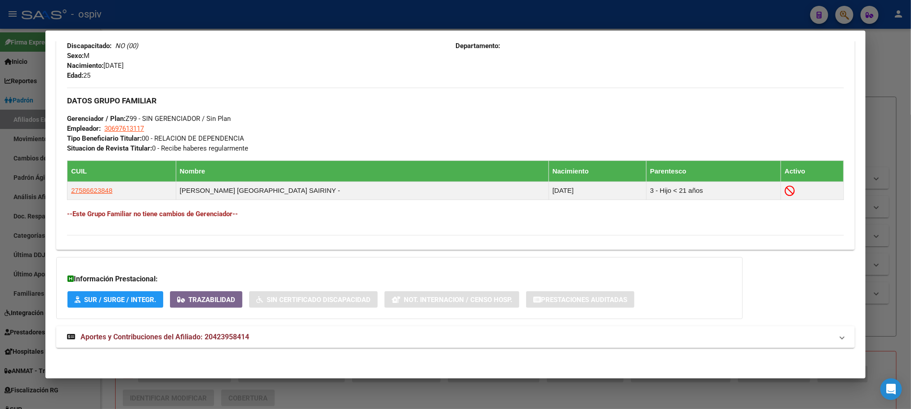
click at [206, 333] on span "Aportes y Contribuciones del Afiliado: 20423958414" at bounding box center [165, 337] width 169 height 9
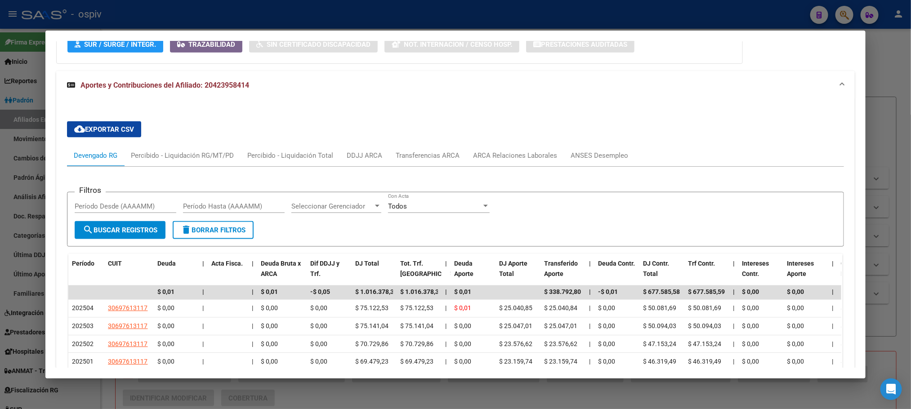
scroll to position [642, 0]
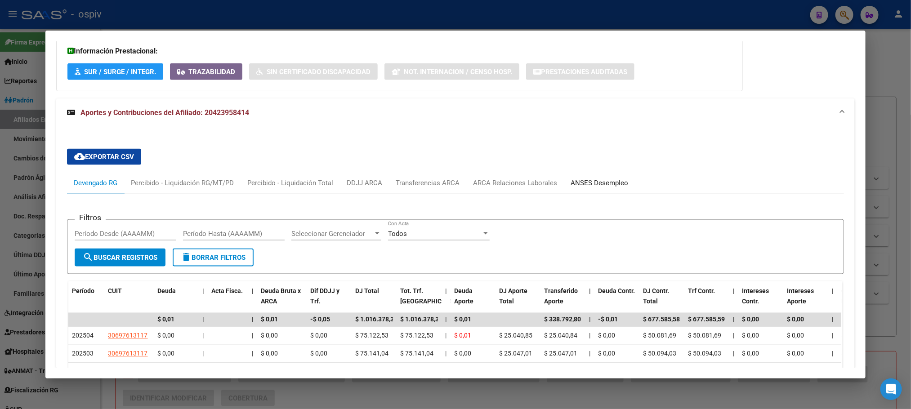
click at [592, 184] on div "ANSES Desempleo" at bounding box center [600, 183] width 58 height 10
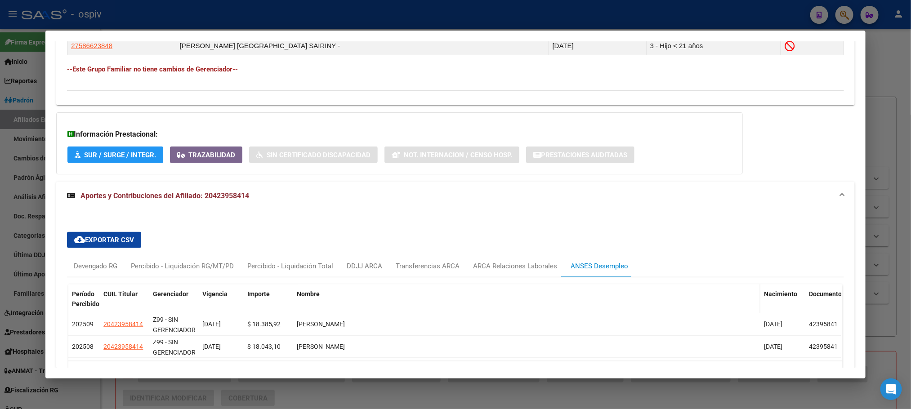
scroll to position [619, 0]
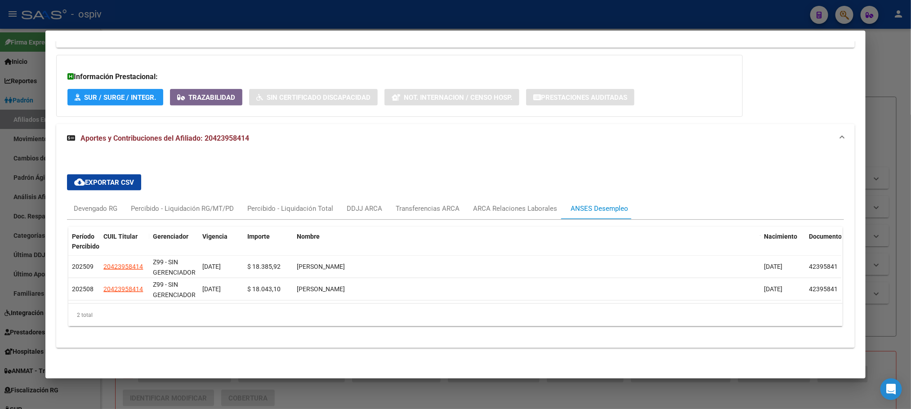
click at [307, 18] on div at bounding box center [455, 204] width 911 height 409
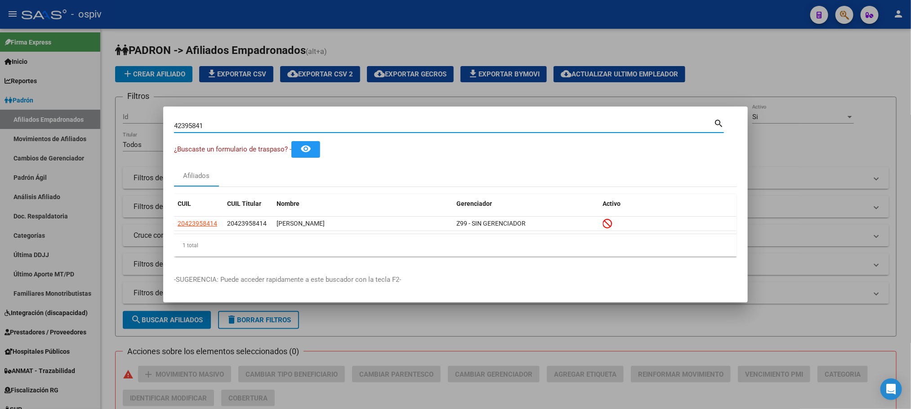
drag, startPoint x: 218, startPoint y: 129, endPoint x: 109, endPoint y: 109, distance: 110.1
click at [108, 113] on div "42395841 Buscar (apellido, dni, cuil, nro traspaso, cuit, obra social) search ¿…" at bounding box center [455, 204] width 911 height 409
paste input "58662384"
type input "58662384"
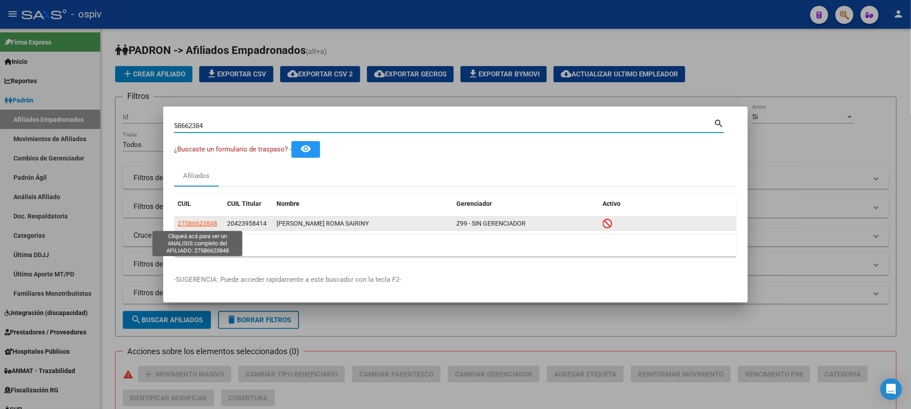
click at [207, 224] on span "27586623848" at bounding box center [198, 223] width 40 height 7
type textarea "27586623848"
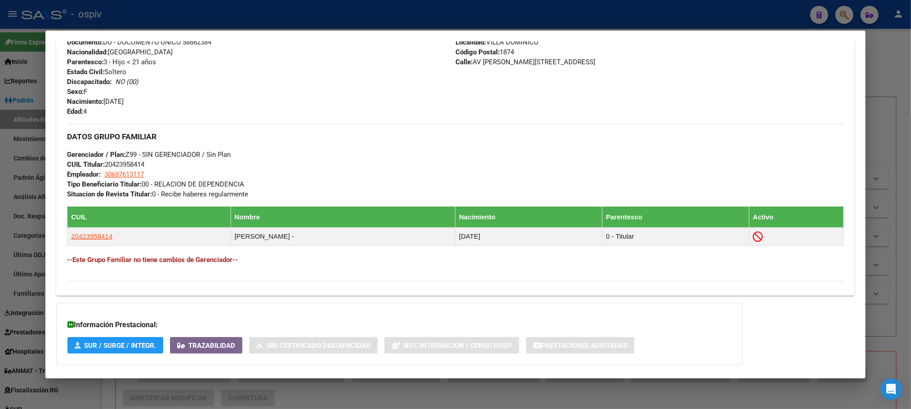
scroll to position [438, 0]
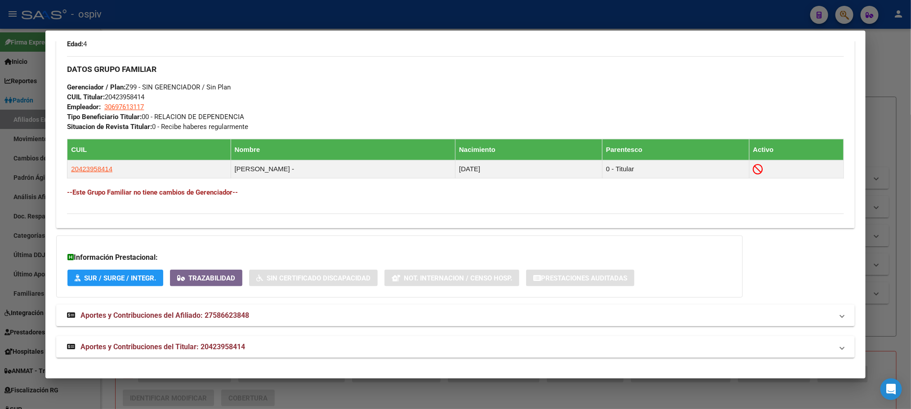
drag, startPoint x: 242, startPoint y: 12, endPoint x: 243, endPoint y: 7, distance: 5.5
click at [242, 11] on div at bounding box center [455, 204] width 911 height 409
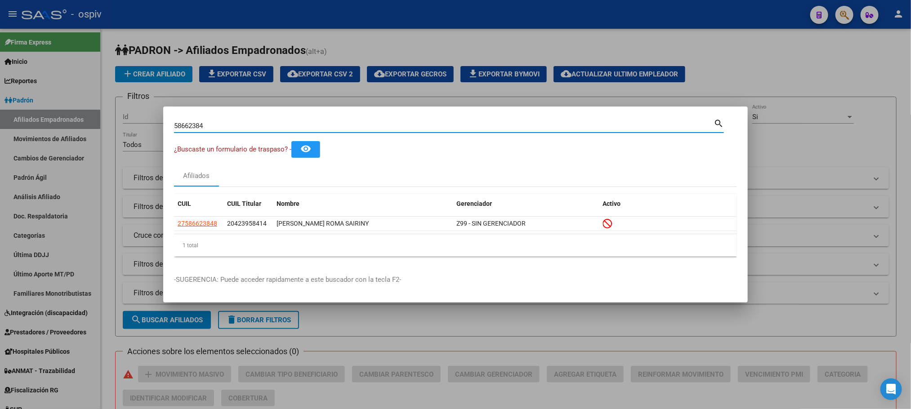
click at [134, 123] on div "58662384 Buscar (apellido, dni, cuil, nro traspaso, cuit, obra social) search ¿…" at bounding box center [455, 204] width 911 height 409
paste input "38670797"
type input "38670797"
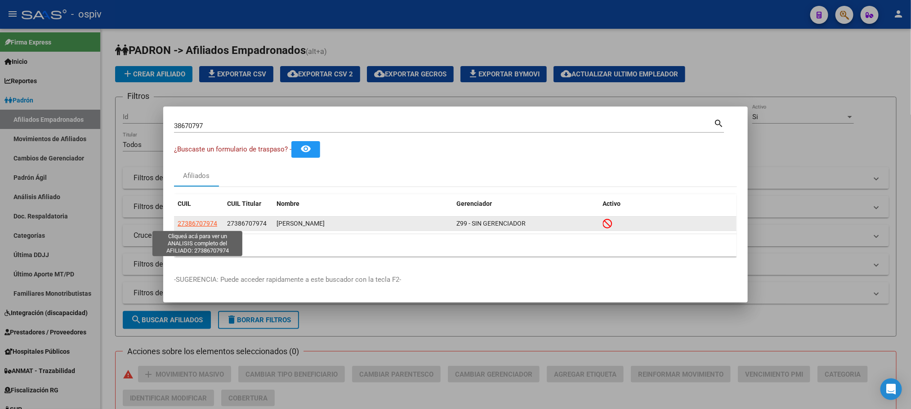
click at [208, 223] on span "27386707974" at bounding box center [198, 223] width 40 height 7
type textarea "27386707974"
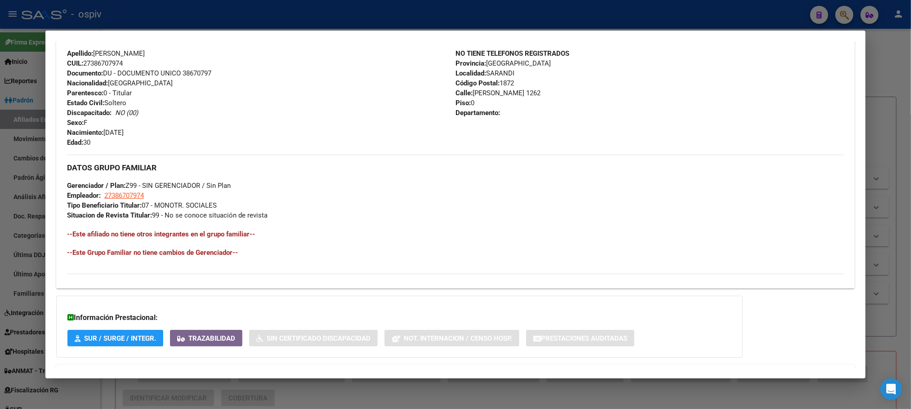
scroll to position [377, 0]
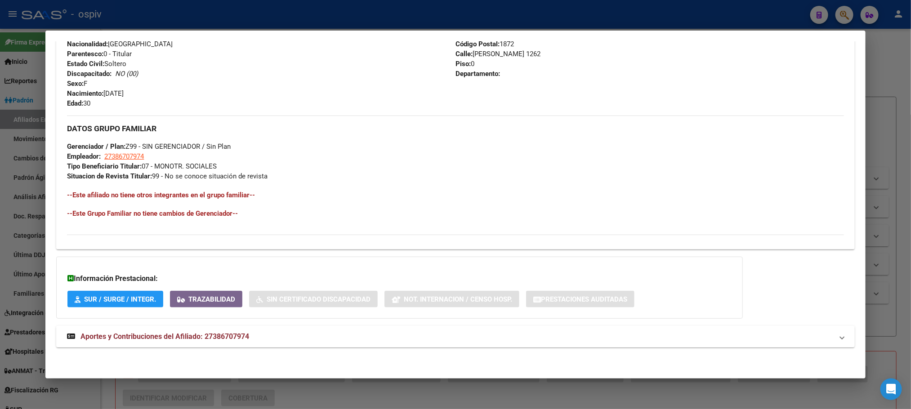
click at [189, 339] on span "Aportes y Contribuciones del Afiliado: 27386707974" at bounding box center [165, 336] width 169 height 9
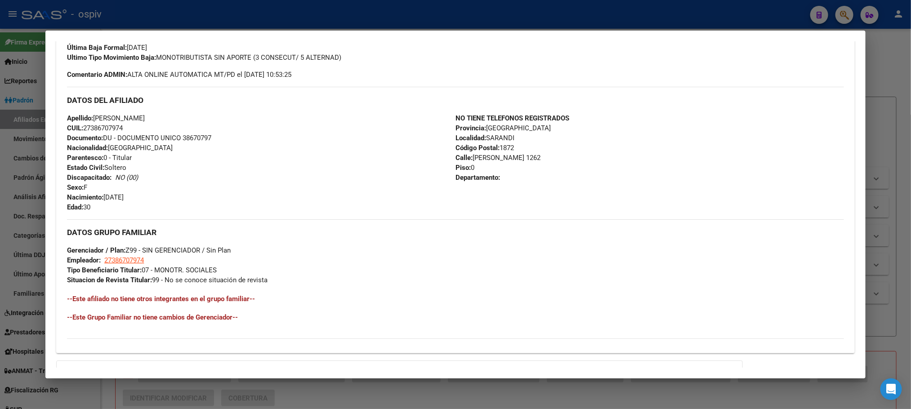
scroll to position [0, 0]
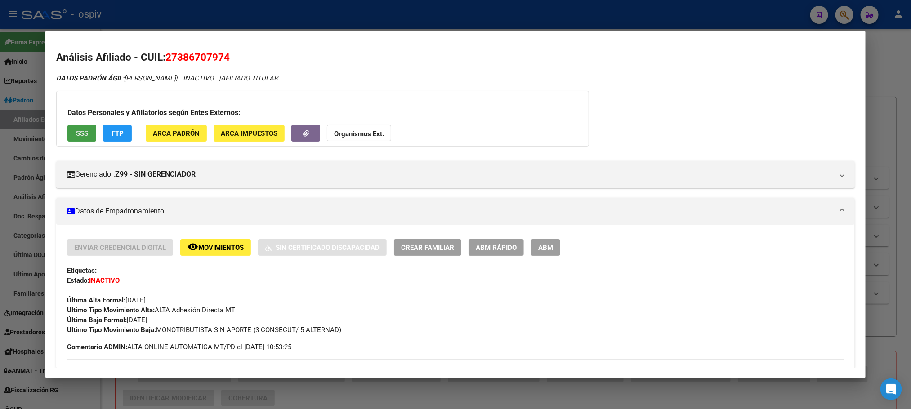
click at [76, 132] on span "SSS" at bounding box center [82, 134] width 12 height 8
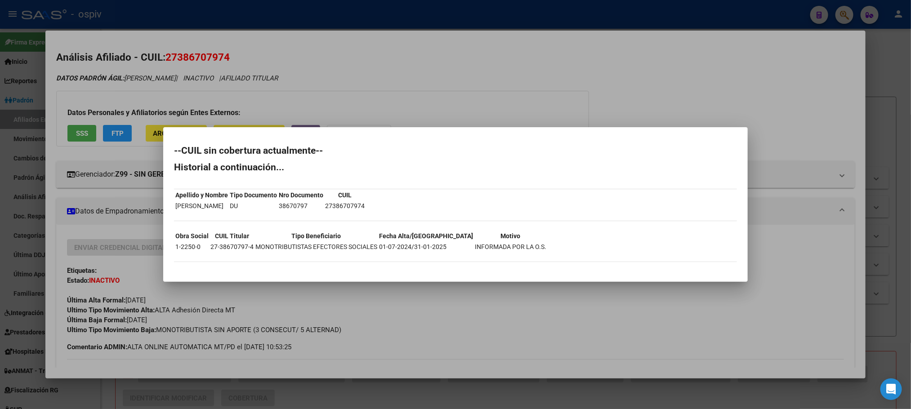
click at [230, 247] on td "27-38670797-4" at bounding box center [232, 247] width 44 height 10
click at [230, 249] on td "27-38670797-4" at bounding box center [232, 247] width 44 height 10
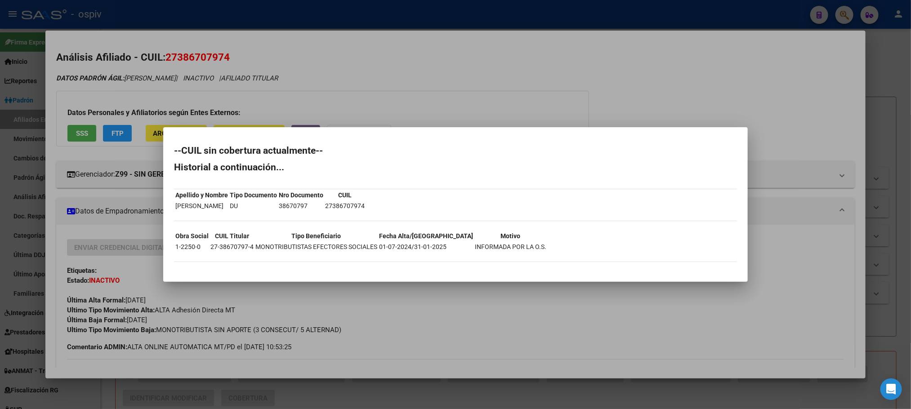
click at [230, 248] on td "27-38670797-4" at bounding box center [232, 247] width 44 height 10
click at [240, 245] on td "27-38670797-4" at bounding box center [232, 247] width 44 height 10
click at [287, 22] on div at bounding box center [455, 204] width 911 height 409
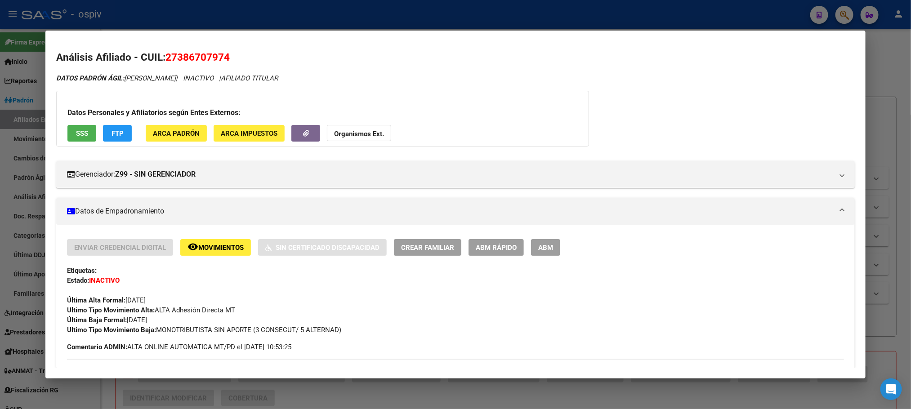
drag, startPoint x: 287, startPoint y: 22, endPoint x: 264, endPoint y: 109, distance: 90.5
click at [287, 23] on div at bounding box center [455, 204] width 911 height 409
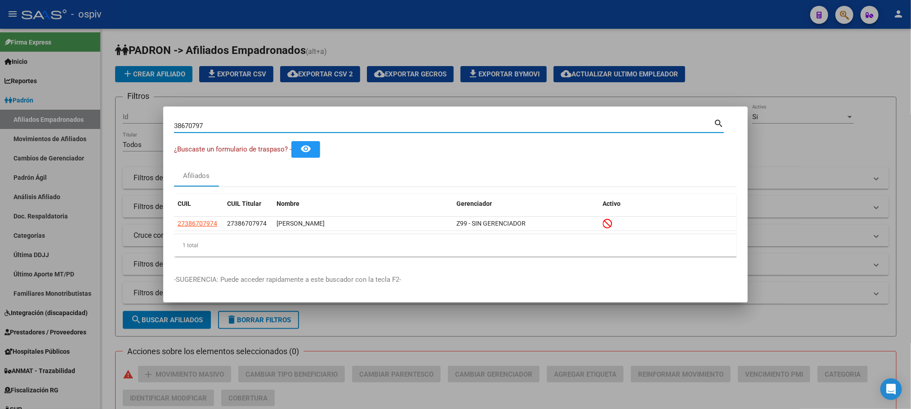
drag, startPoint x: 212, startPoint y: 123, endPoint x: 96, endPoint y: 115, distance: 116.4
click at [96, 115] on div "38670797 Buscar (apellido, dni, cuil, [PERSON_NAME], cuit, obra social) search …" at bounding box center [455, 204] width 911 height 409
paste input "2816468"
type input "28164687"
click at [202, 219] on app-link-go-to "27281646872" at bounding box center [198, 224] width 40 height 10
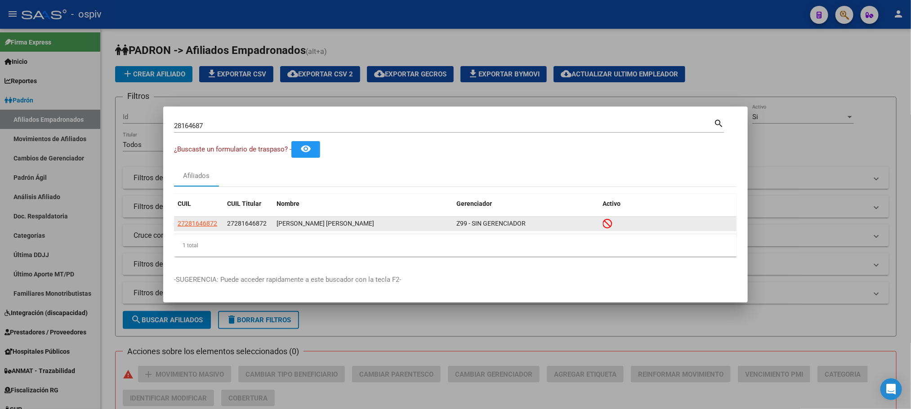
click at [202, 224] on span "27281646872" at bounding box center [198, 223] width 40 height 7
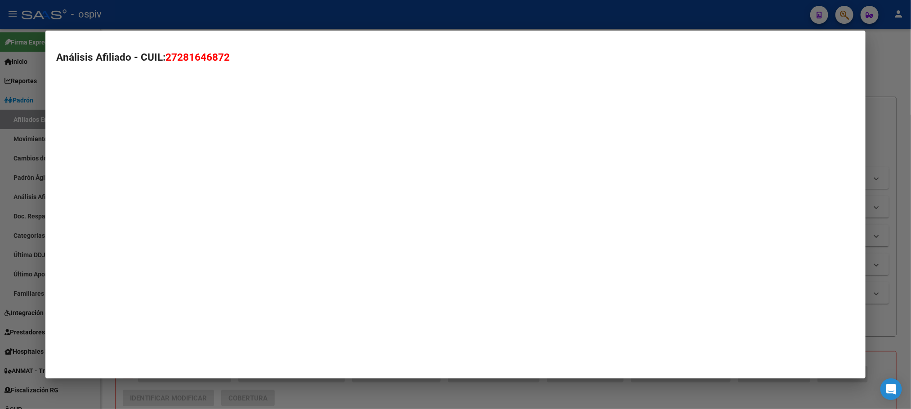
type textarea "27281646872"
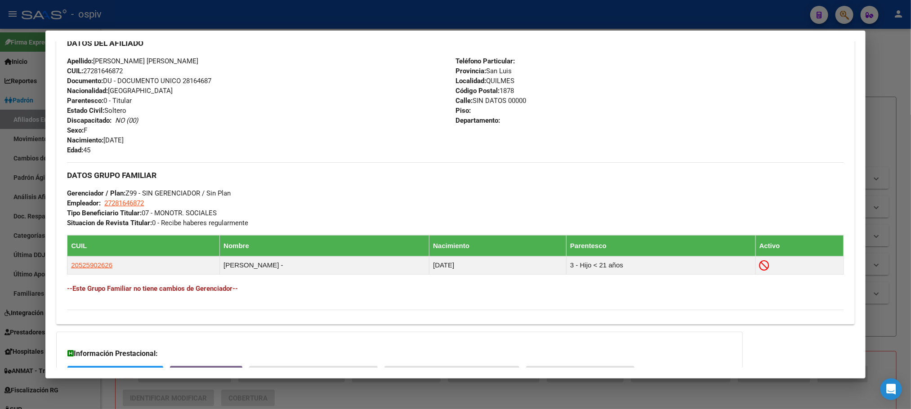
scroll to position [406, 0]
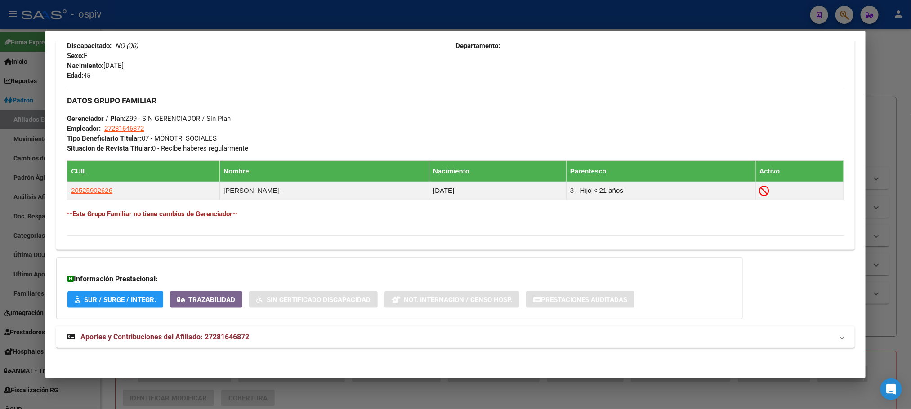
drag, startPoint x: 185, startPoint y: 332, endPoint x: 191, endPoint y: 333, distance: 5.5
click at [185, 336] on span "Aportes y Contribuciones del Afiliado: 27281646872" at bounding box center [165, 337] width 169 height 9
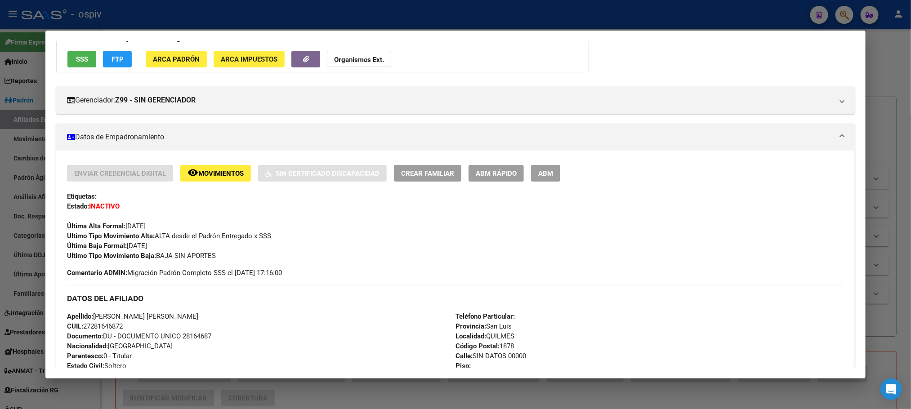
scroll to position [69, 0]
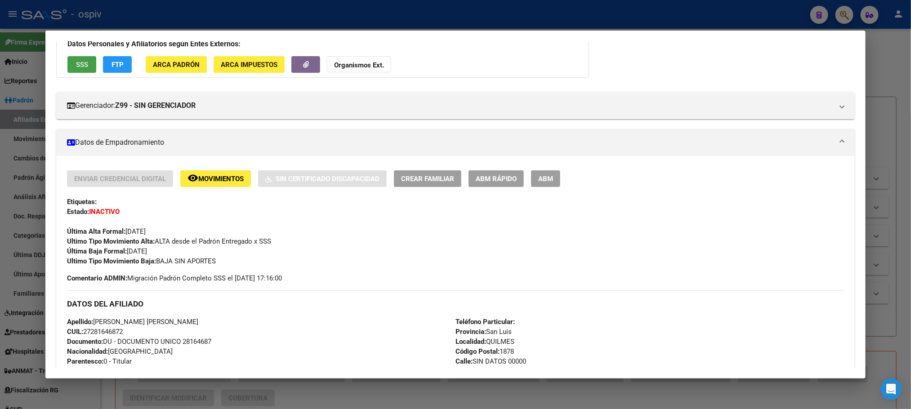
click at [76, 63] on span "SSS" at bounding box center [82, 65] width 12 height 8
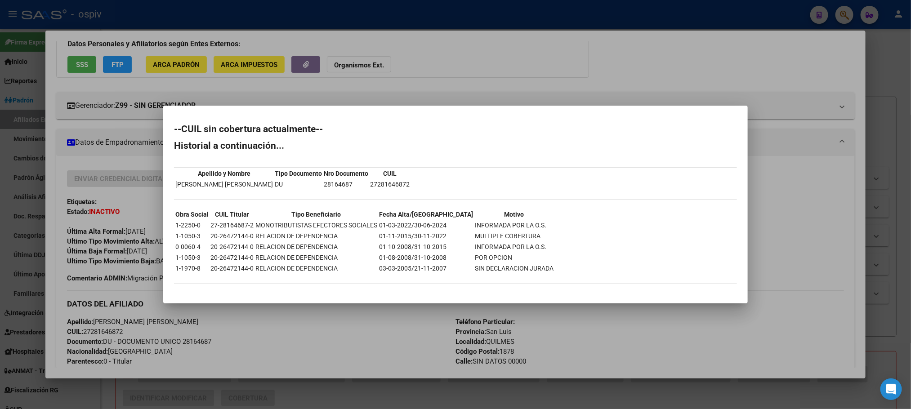
click at [412, 79] on div at bounding box center [455, 204] width 911 height 409
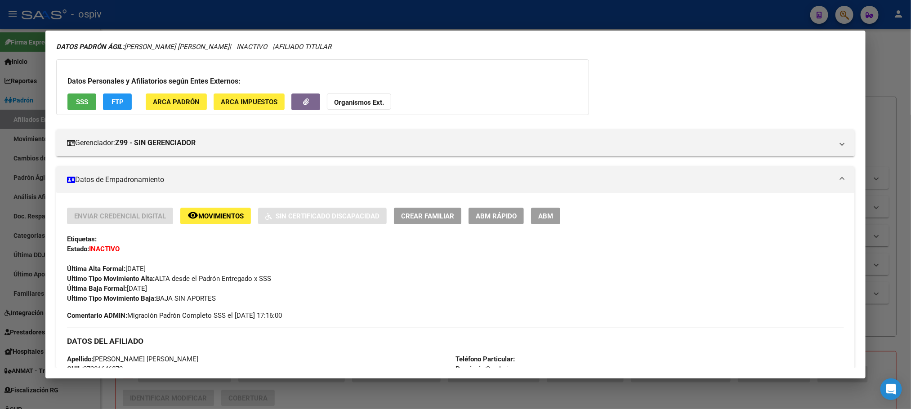
scroll to position [0, 0]
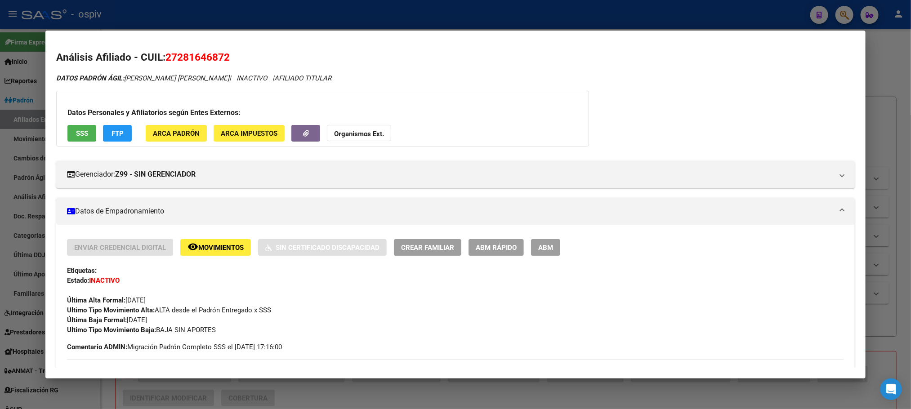
click at [183, 57] on span "27281646872" at bounding box center [198, 57] width 64 height 12
click at [185, 58] on span "27281646872" at bounding box center [198, 57] width 64 height 12
click at [187, 53] on span "27281646872" at bounding box center [198, 57] width 64 height 12
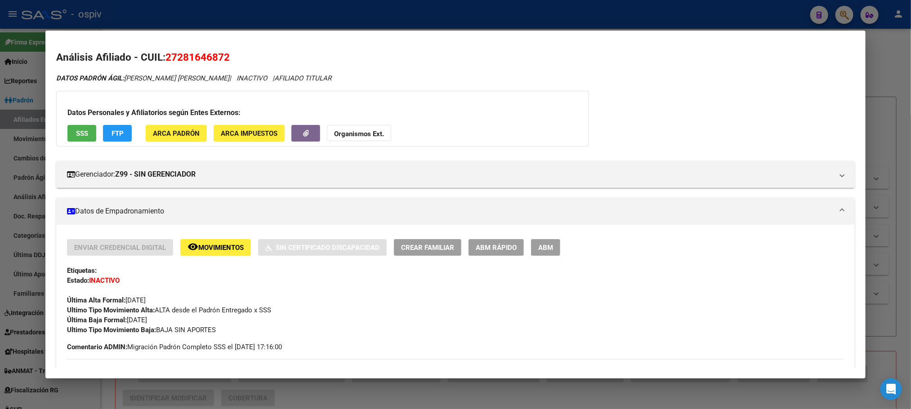
click at [187, 54] on span "27281646872" at bounding box center [198, 57] width 64 height 12
click at [264, 25] on div at bounding box center [455, 204] width 911 height 409
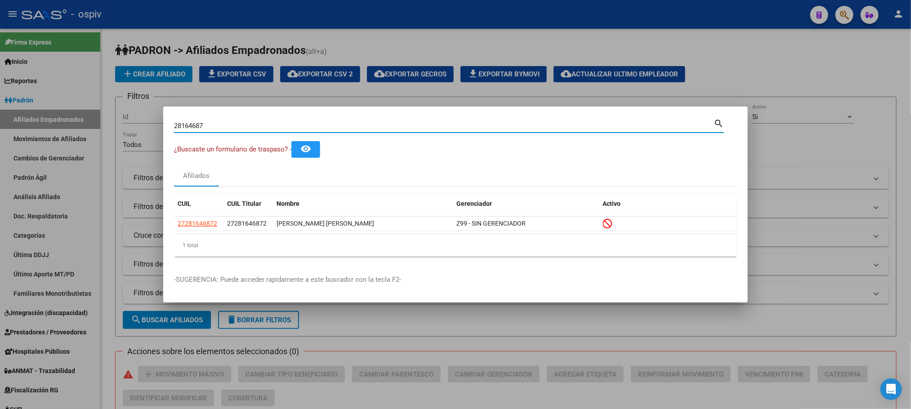
drag, startPoint x: 214, startPoint y: 128, endPoint x: 97, endPoint y: 116, distance: 117.1
click at [100, 116] on div "28164687 Buscar (apellido, dni, cuil, nro traspaso, cuit, obra social) search ¿…" at bounding box center [455, 204] width 911 height 409
paste input "37006326"
type input "37006326"
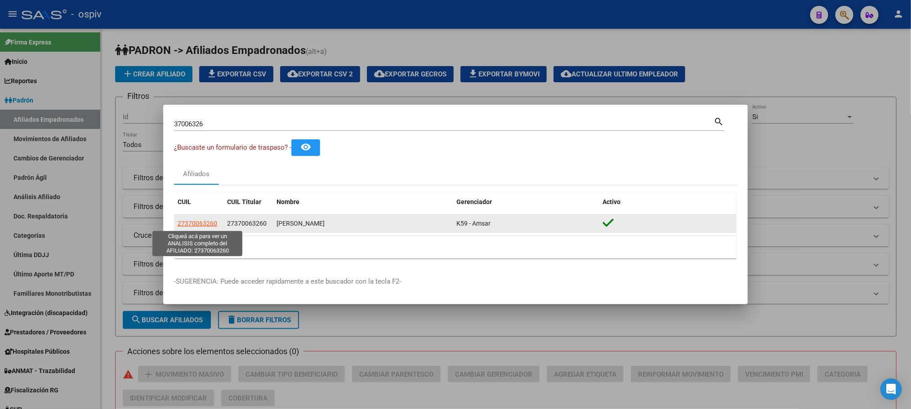
click at [186, 221] on span "27370063260" at bounding box center [198, 223] width 40 height 7
type textarea "27370063260"
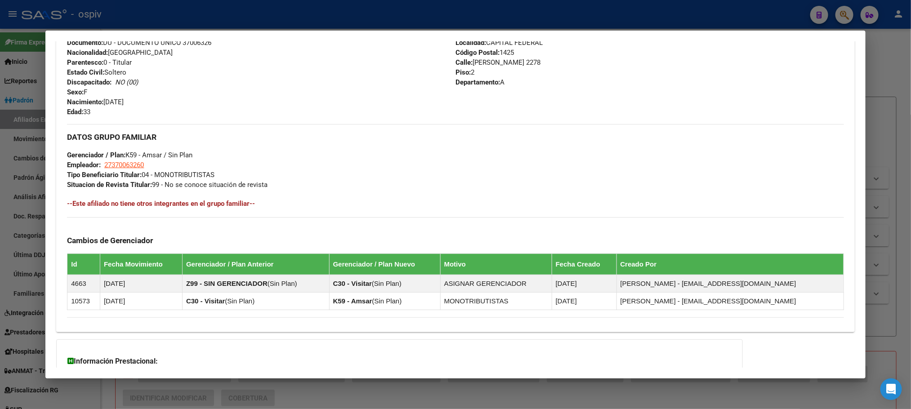
scroll to position [432, 0]
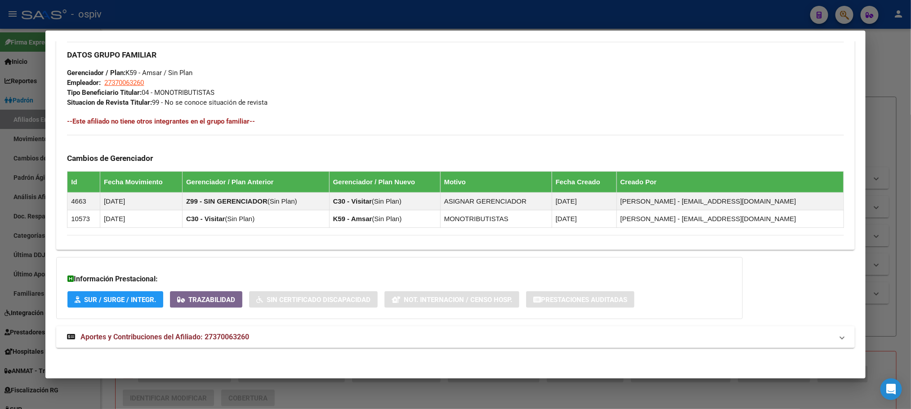
click at [177, 336] on span "Aportes y Contribuciones del Afiliado: 27370063260" at bounding box center [165, 337] width 169 height 9
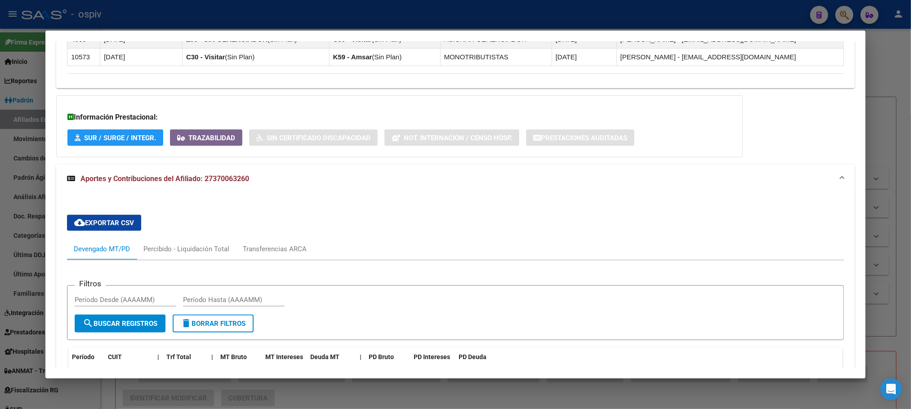
scroll to position [702, 0]
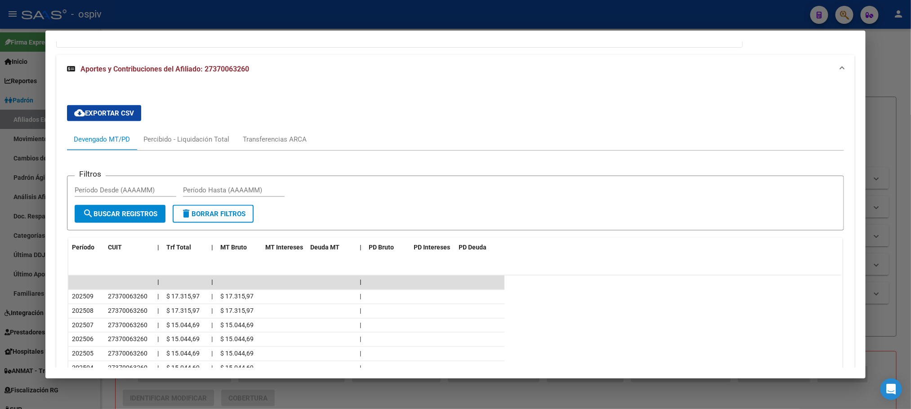
click at [351, 10] on div at bounding box center [455, 204] width 911 height 409
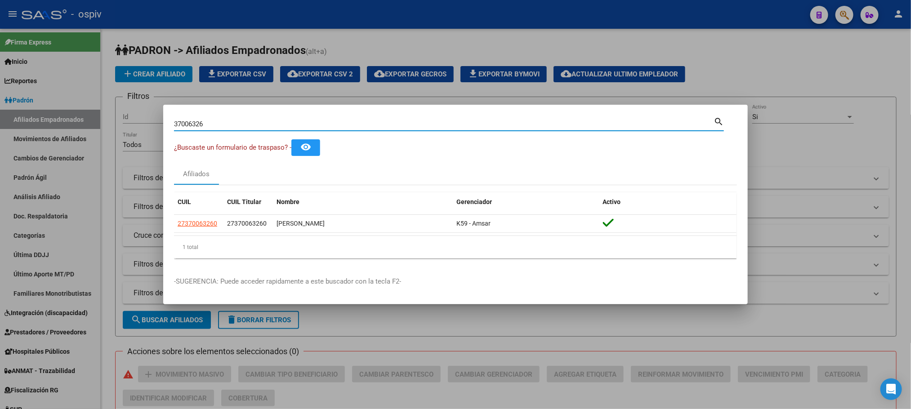
drag, startPoint x: 238, startPoint y: 126, endPoint x: 112, endPoint y: 112, distance: 126.3
click at [112, 112] on div "37006326 Buscar (apellido, dni, cuil, nro traspaso, cuit, obra social) search ¿…" at bounding box center [455, 204] width 911 height 409
paste input "50861279"
type input "50861279"
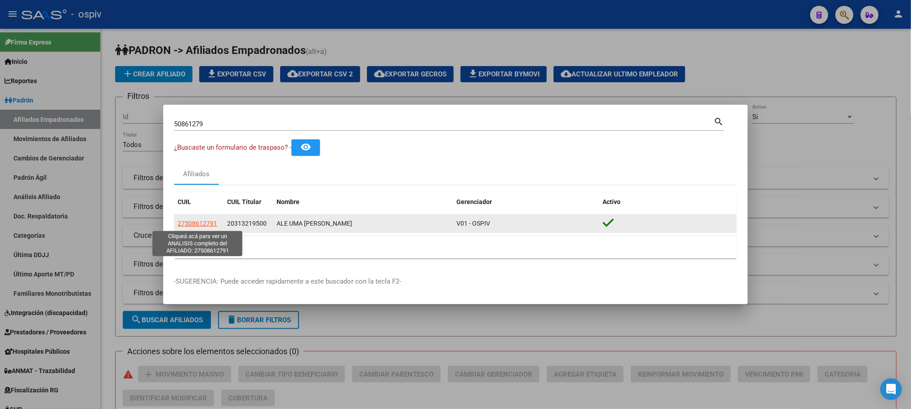
click at [192, 226] on span "27508612791" at bounding box center [198, 223] width 40 height 7
type textarea "27508612791"
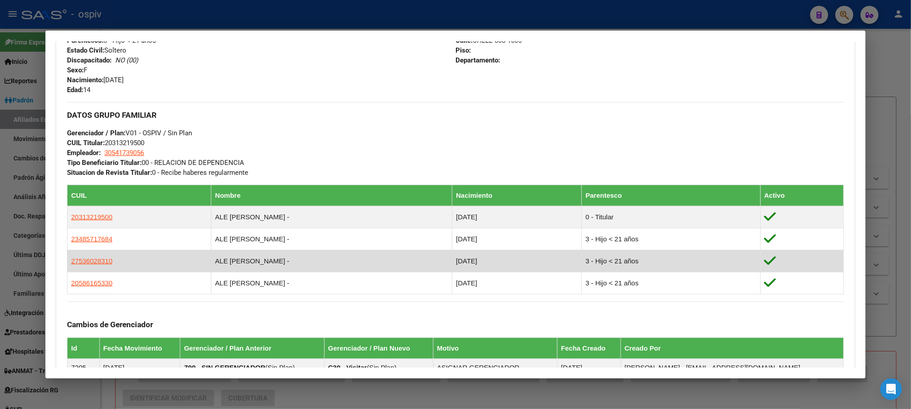
scroll to position [540, 0]
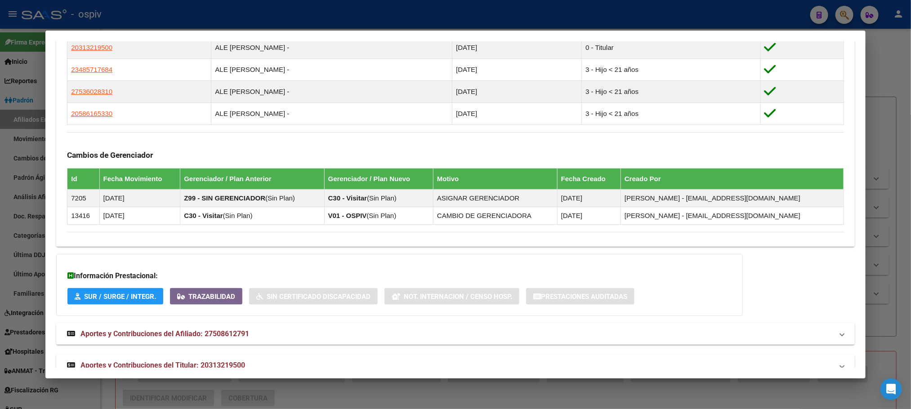
click at [359, 19] on div at bounding box center [455, 204] width 911 height 409
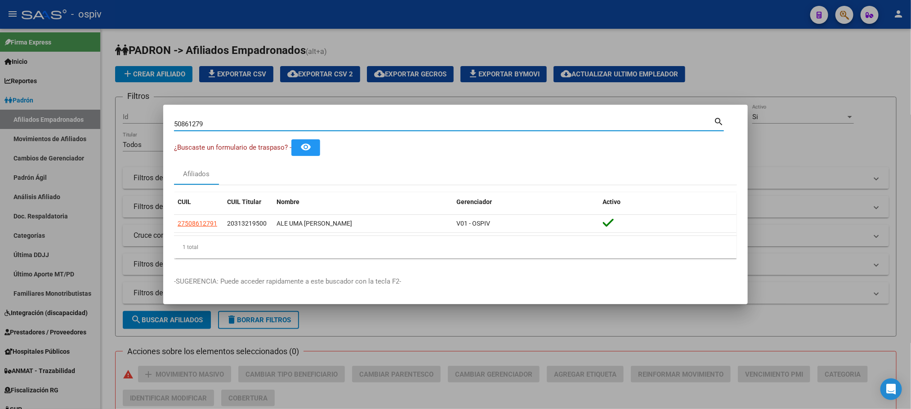
drag, startPoint x: 212, startPoint y: 126, endPoint x: 142, endPoint y: 123, distance: 70.2
click at [142, 123] on div "50861279 Buscar (apellido, dni, cuil, nro traspaso, cuit, obra social) search ¿…" at bounding box center [455, 204] width 911 height 409
paste input "39210093"
type input "39210093"
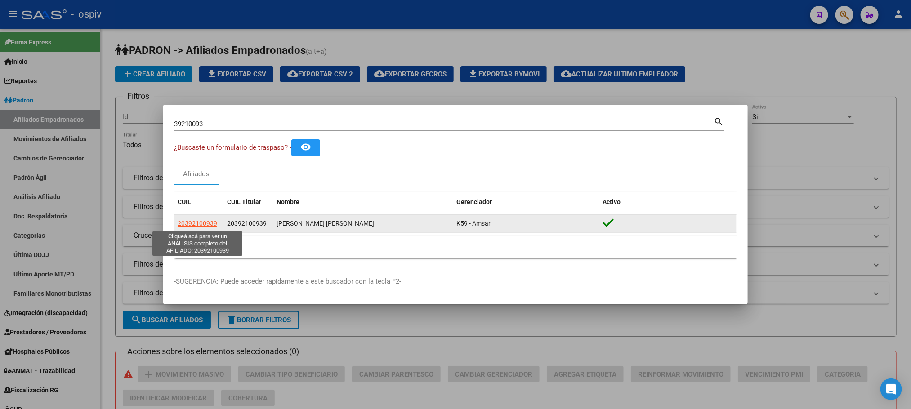
click at [201, 227] on span "20392100939" at bounding box center [198, 223] width 40 height 7
type textarea "20392100939"
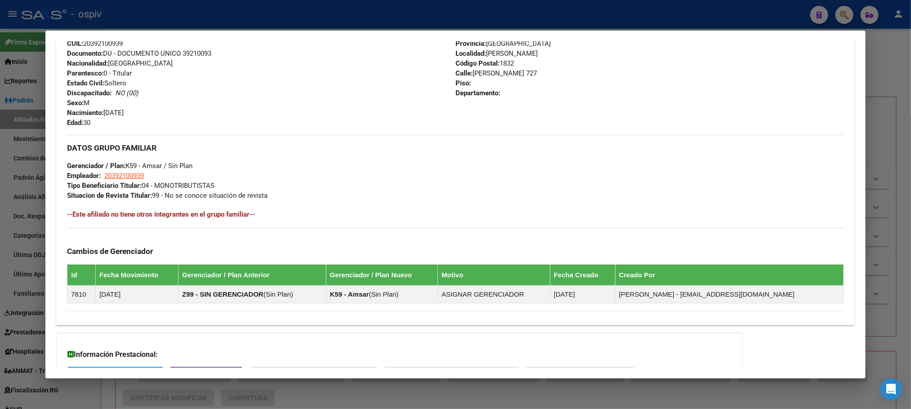
scroll to position [415, 0]
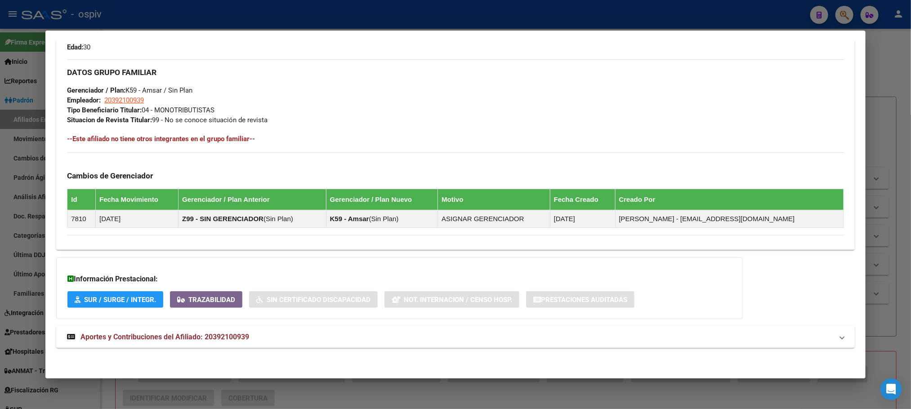
click at [169, 333] on span "Aportes y Contribuciones del Afiliado: 20392100939" at bounding box center [165, 337] width 169 height 9
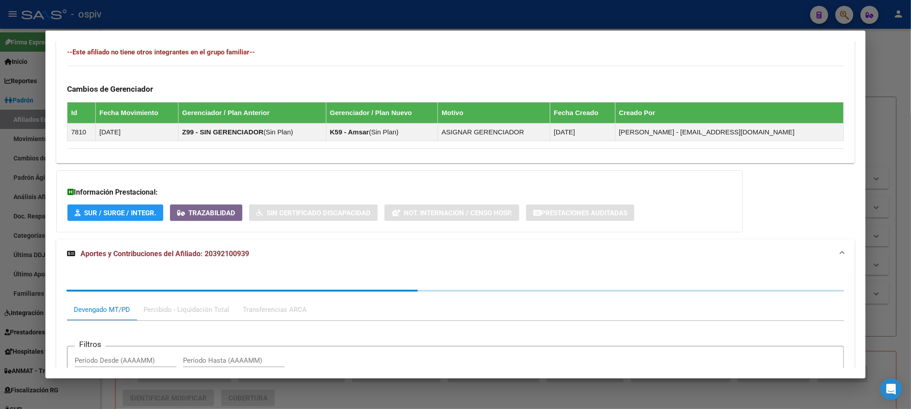
scroll to position [648, 0]
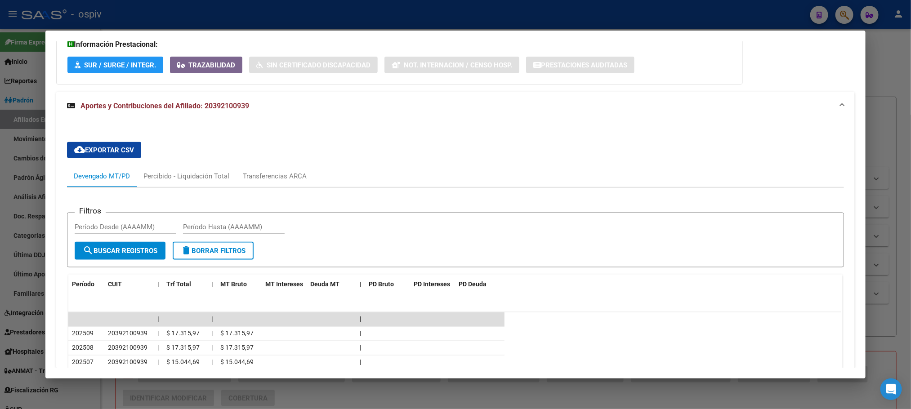
click at [224, 18] on div at bounding box center [455, 204] width 911 height 409
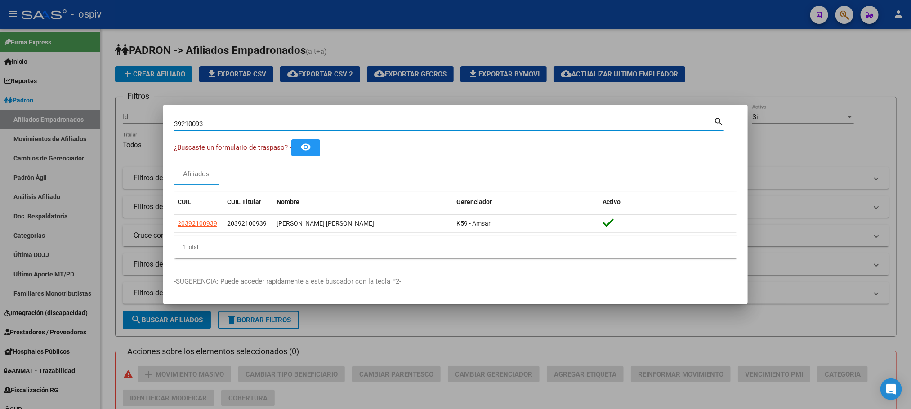
drag, startPoint x: 214, startPoint y: 124, endPoint x: 150, endPoint y: 124, distance: 63.9
click at [150, 124] on div "39210093 Buscar (apellido, dni, cuil, nro traspaso, cuit, obra social) search ¿…" at bounding box center [455, 204] width 911 height 409
paste input "27069708"
type input "27069708"
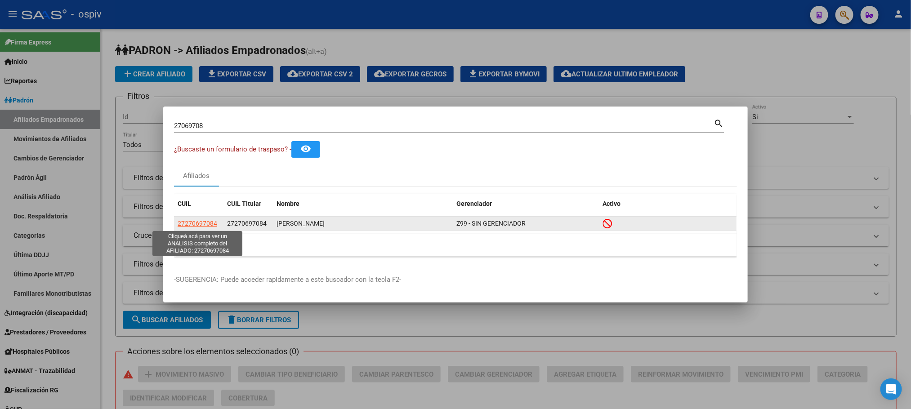
click at [198, 220] on span "27270697084" at bounding box center [198, 223] width 40 height 7
type textarea "27270697084"
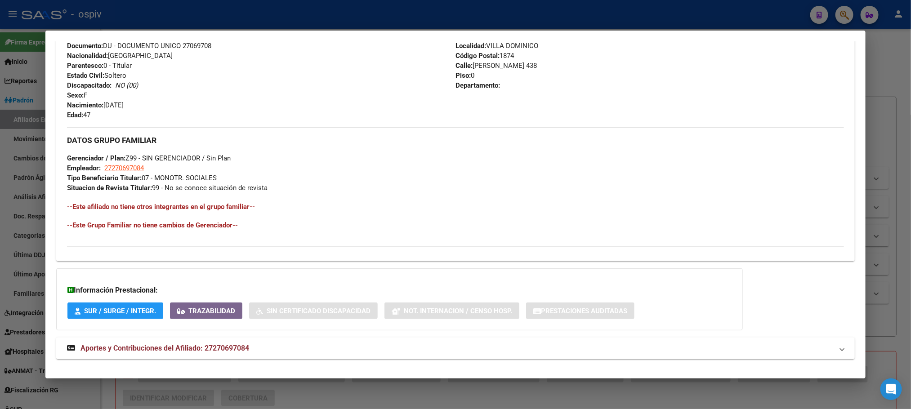
scroll to position [377, 0]
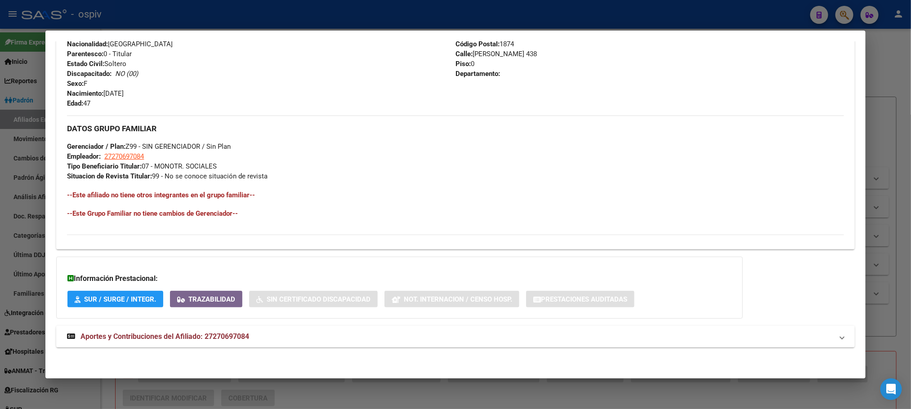
click at [200, 335] on span "Aportes y Contribuciones del Afiliado: 27270697084" at bounding box center [165, 336] width 169 height 9
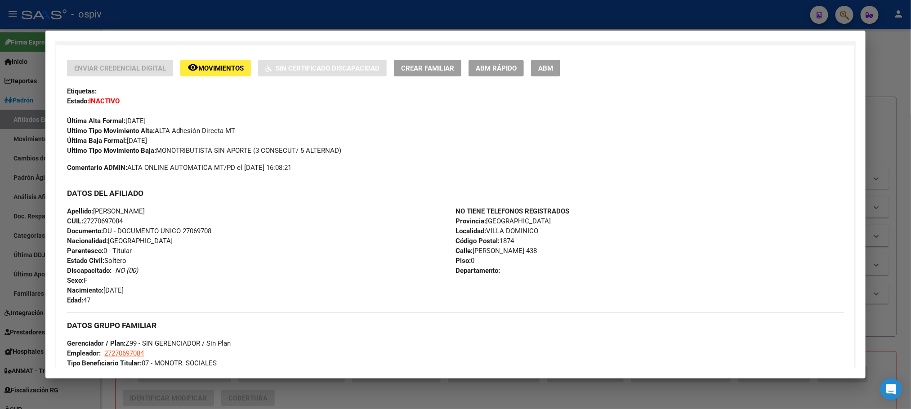
scroll to position [46, 0]
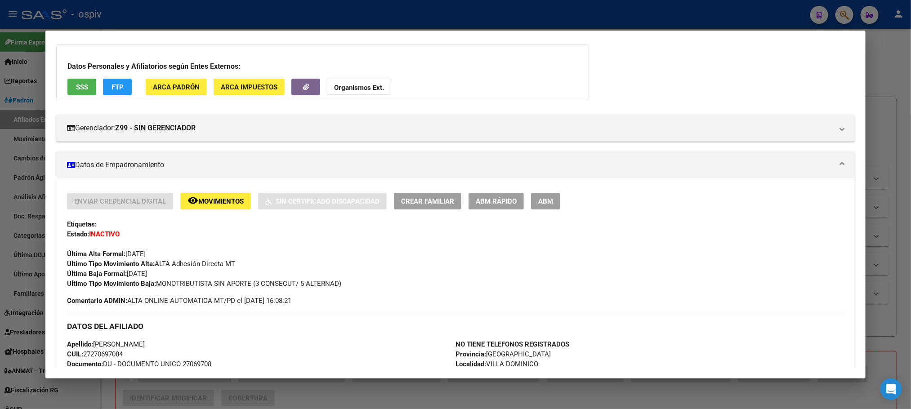
click at [69, 80] on button "SSS" at bounding box center [81, 87] width 29 height 17
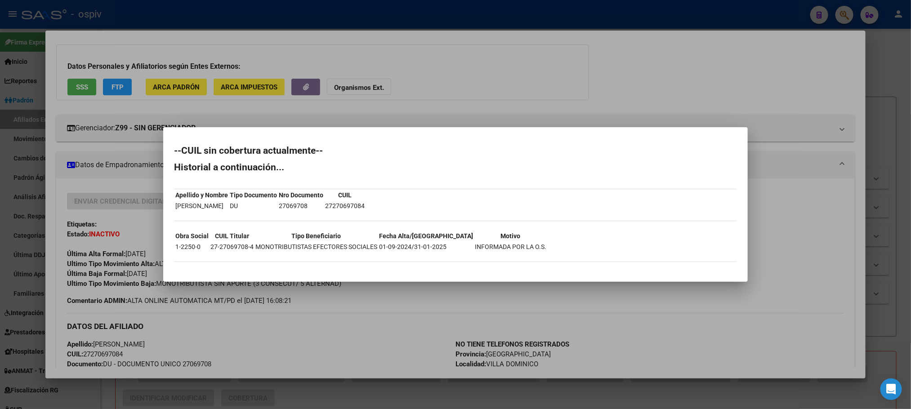
click at [233, 247] on td "27-27069708-4" at bounding box center [232, 247] width 44 height 10
click at [243, 10] on div at bounding box center [455, 204] width 911 height 409
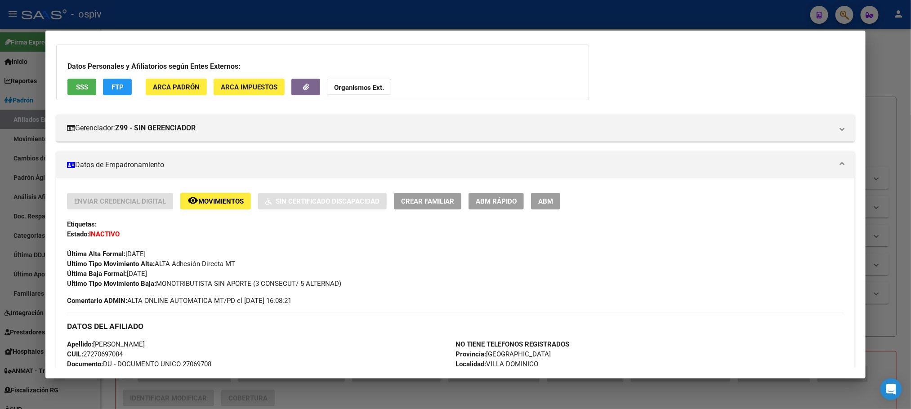
click at [235, 15] on div at bounding box center [455, 204] width 911 height 409
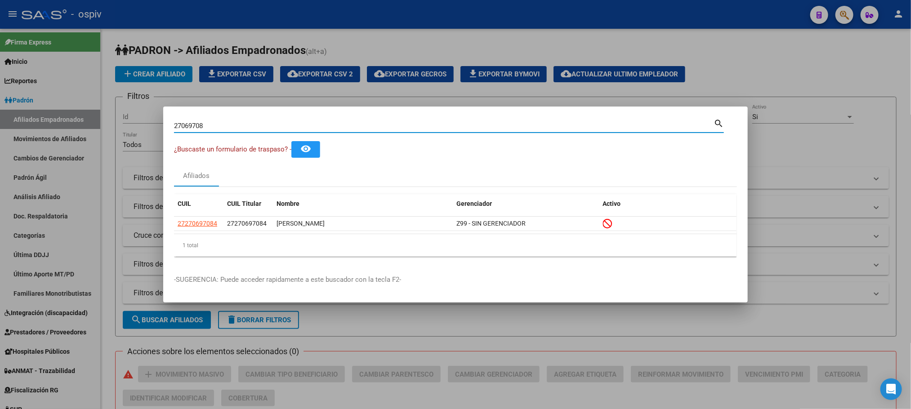
drag, startPoint x: 208, startPoint y: 127, endPoint x: 104, endPoint y: 112, distance: 105.0
click at [104, 112] on div "27069708 Buscar (apellido, dni, cuil, nro traspaso, cuit, obra social) search ¿…" at bounding box center [455, 204] width 911 height 409
paste input "43199249"
type input "43199249"
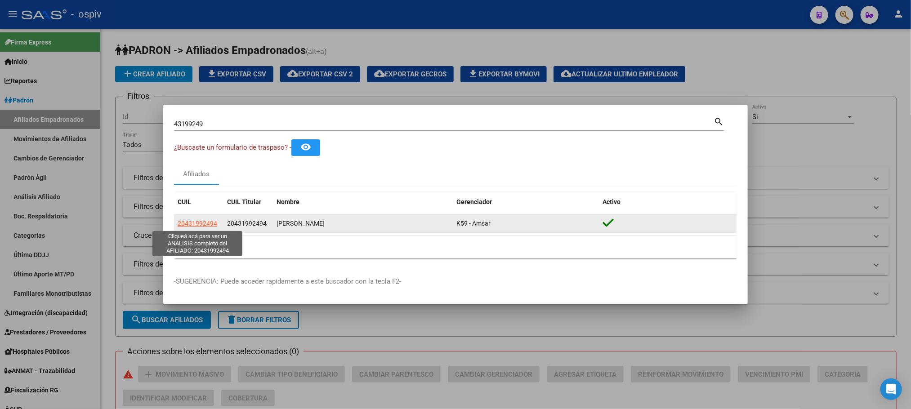
click at [199, 223] on span "20431992494" at bounding box center [198, 223] width 40 height 7
type textarea "20431992494"
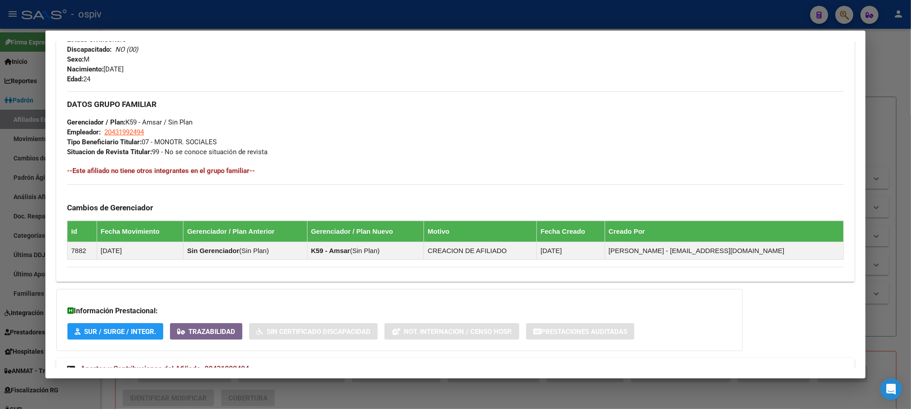
scroll to position [408, 0]
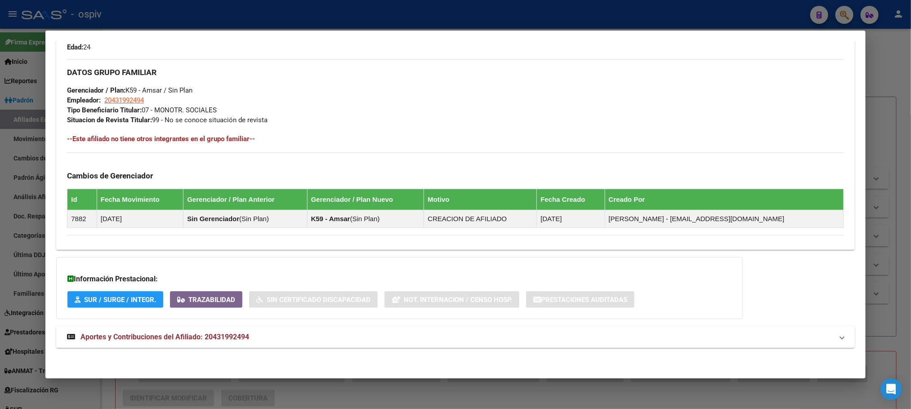
click at [221, 328] on mat-expansion-panel-header "Aportes y Contribuciones del Afiliado: 20431992494" at bounding box center [455, 338] width 798 height 22
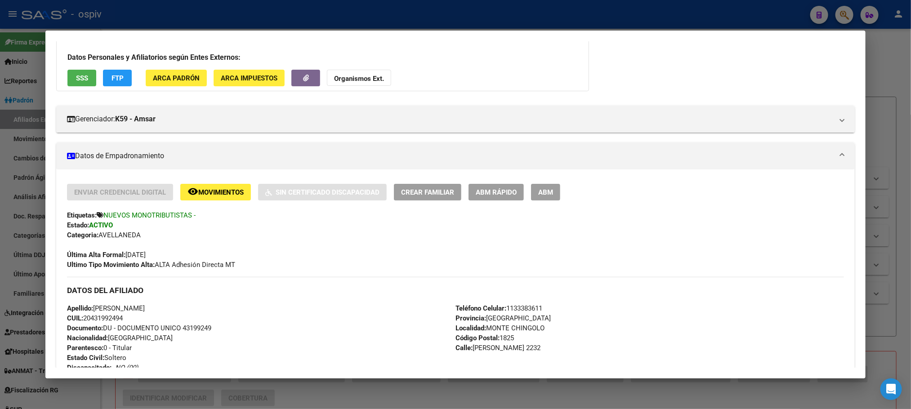
scroll to position [53, 0]
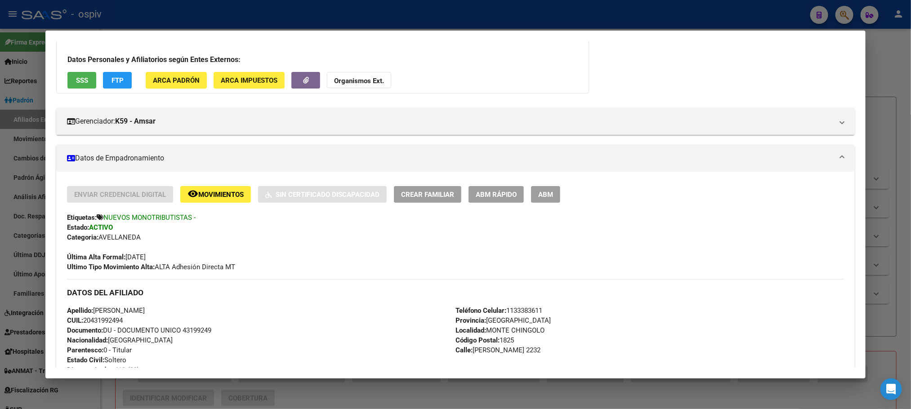
drag, startPoint x: 250, startPoint y: 18, endPoint x: 219, endPoint y: 79, distance: 68.2
click at [250, 19] on div at bounding box center [455, 204] width 911 height 409
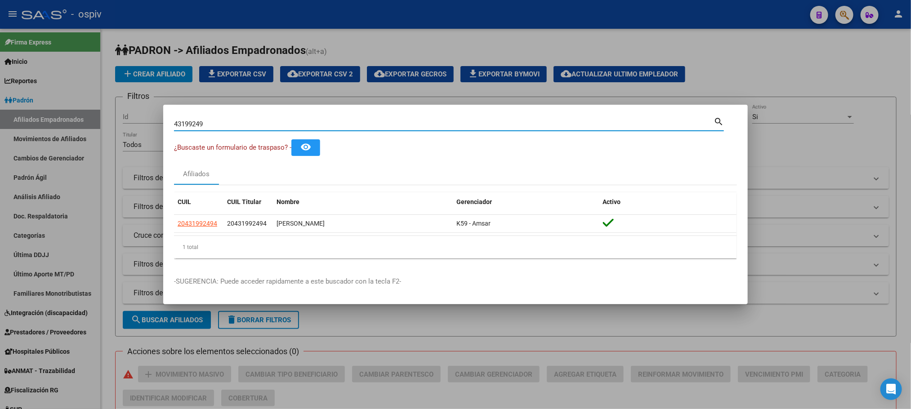
drag, startPoint x: 209, startPoint y: 127, endPoint x: 150, endPoint y: 84, distance: 73.1
click at [139, 122] on div "43199249 Buscar (apellido, dni, cuil, nro traspaso, cuit, obra social) search ¿…" at bounding box center [455, 204] width 911 height 409
paste input "35499391"
type input "35499391"
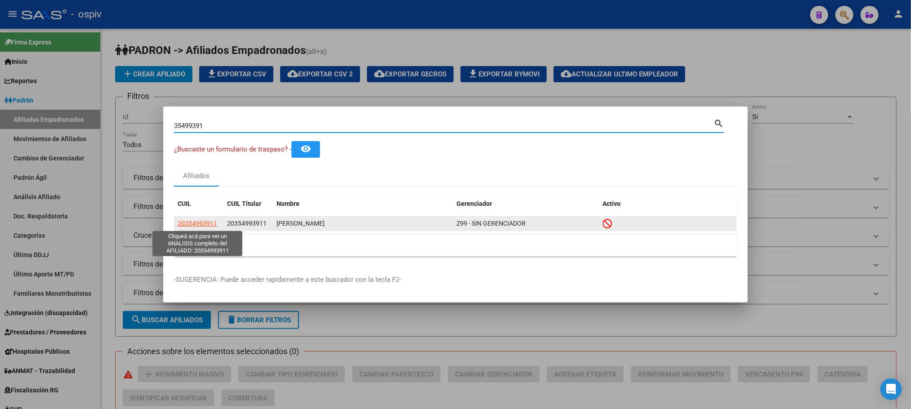
click at [189, 224] on span "20354993911" at bounding box center [198, 223] width 40 height 7
type textarea "20354993911"
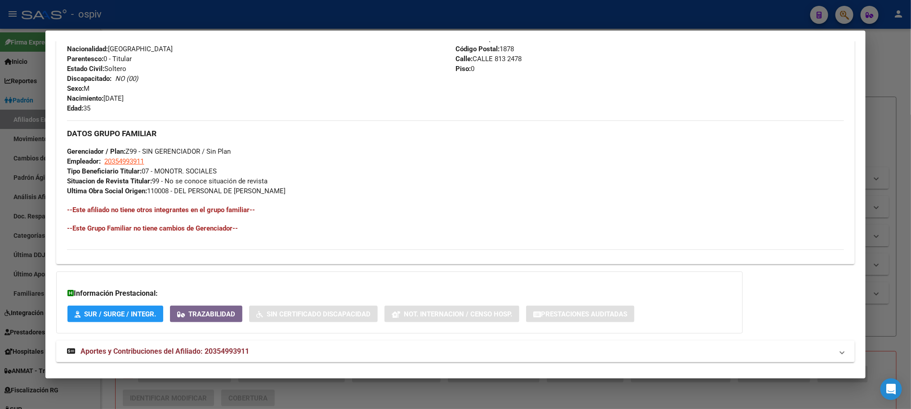
scroll to position [387, 0]
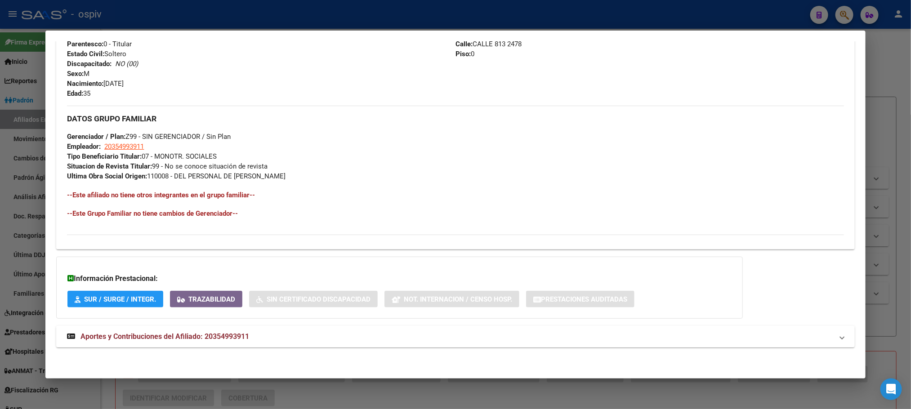
click at [173, 336] on span "Aportes y Contribuciones del Afiliado: 20354993911" at bounding box center [165, 336] width 169 height 9
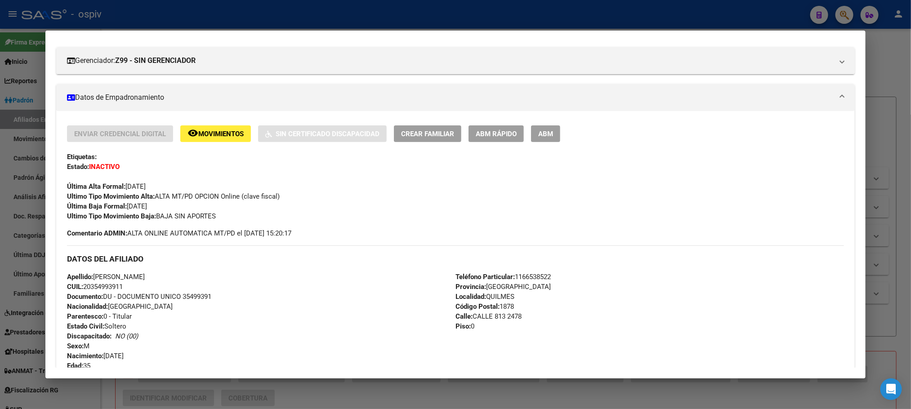
scroll to position [0, 0]
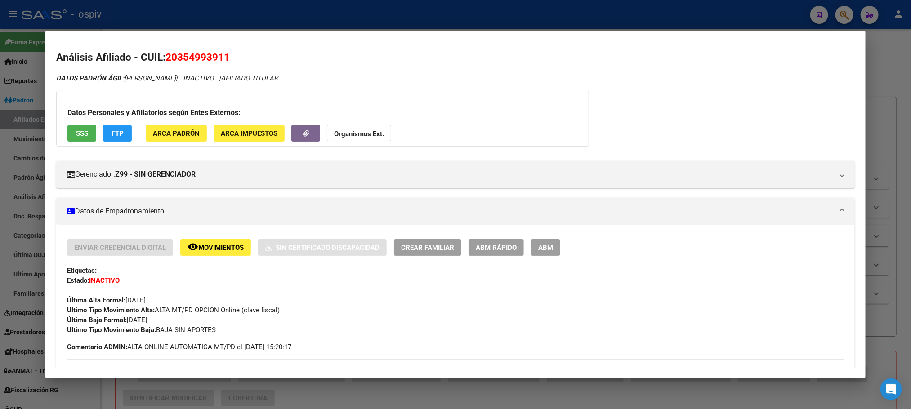
click at [73, 139] on button "SSS" at bounding box center [81, 133] width 29 height 17
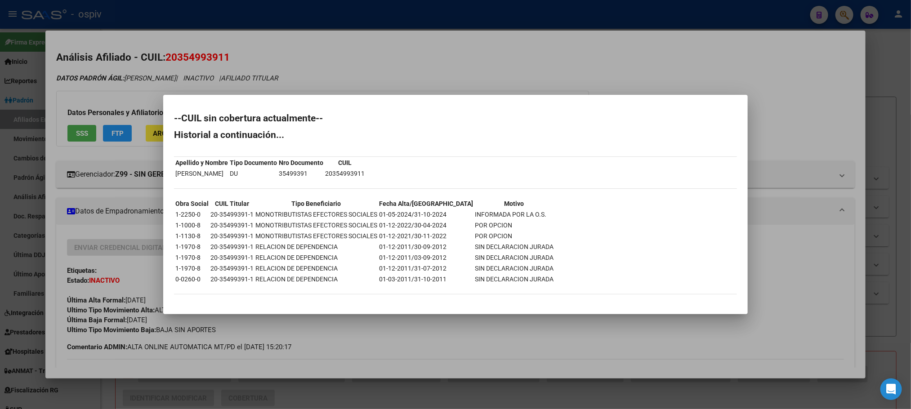
click at [228, 215] on td "20-35499391-1" at bounding box center [232, 215] width 44 height 10
click at [248, 16] on div at bounding box center [455, 204] width 911 height 409
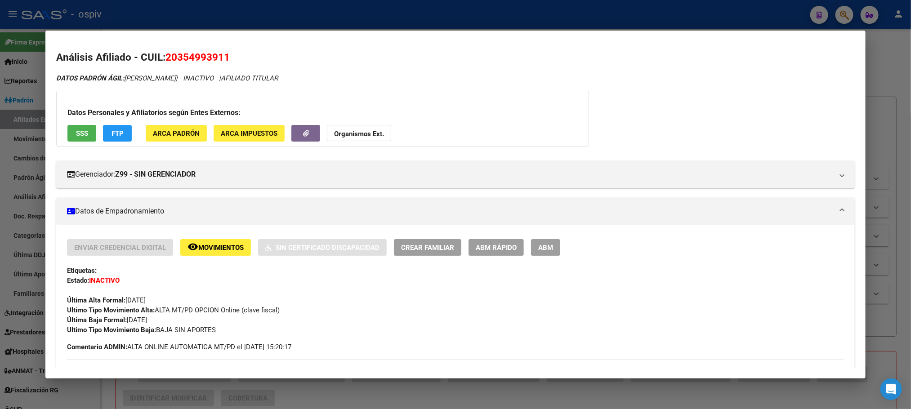
click at [251, 11] on div at bounding box center [455, 204] width 911 height 409
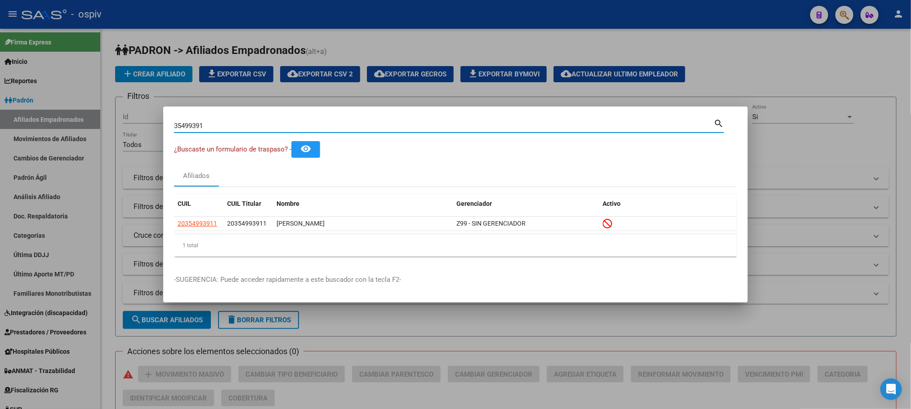
drag, startPoint x: 223, startPoint y: 129, endPoint x: 93, endPoint y: 99, distance: 132.9
click at [93, 101] on div "35499391 Buscar (apellido, dni, cuil, nro traspaso, cuit, obra social) search ¿…" at bounding box center [455, 204] width 911 height 409
paste input "24177272"
type input "24177272"
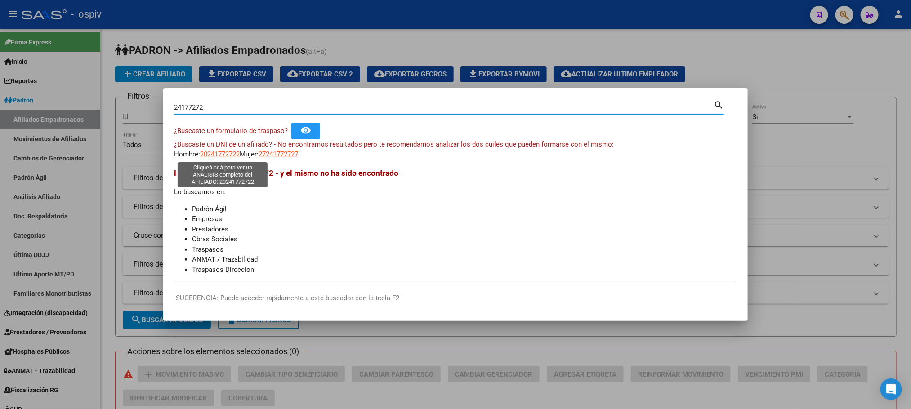
click at [220, 157] on span "20241772722" at bounding box center [220, 154] width 40 height 8
type textarea "20241772722"
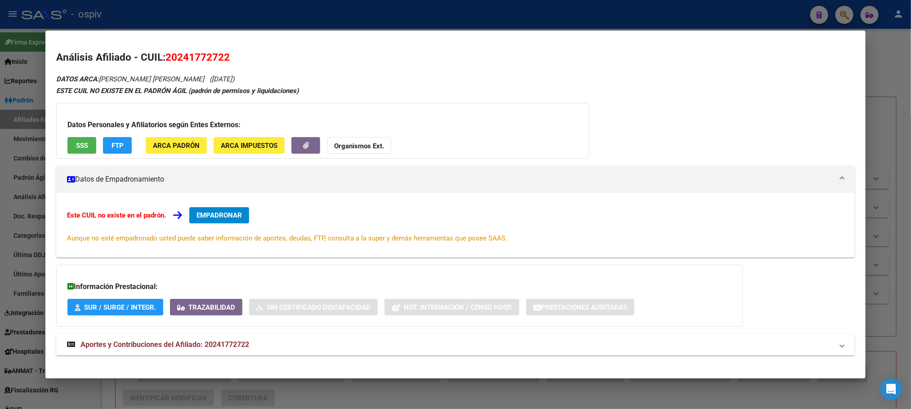
click at [88, 140] on button "SSS" at bounding box center [81, 145] width 29 height 17
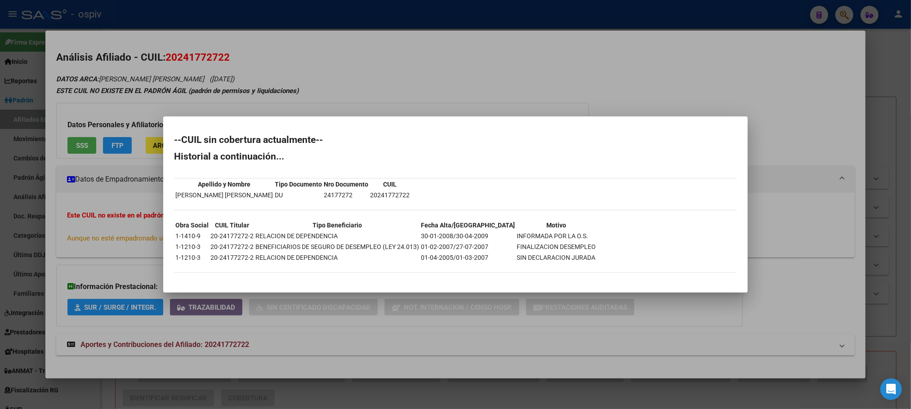
click at [329, 69] on div at bounding box center [455, 204] width 911 height 409
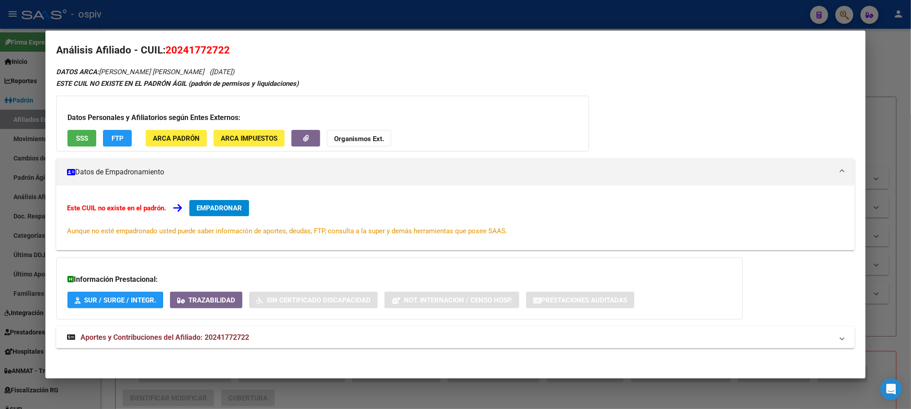
scroll to position [8, 0]
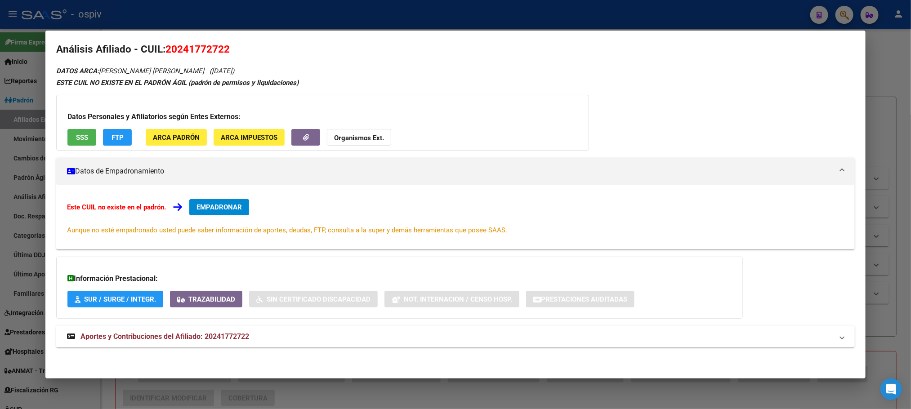
click at [179, 336] on span "Aportes y Contribuciones del Afiliado: 20241772722" at bounding box center [165, 336] width 169 height 9
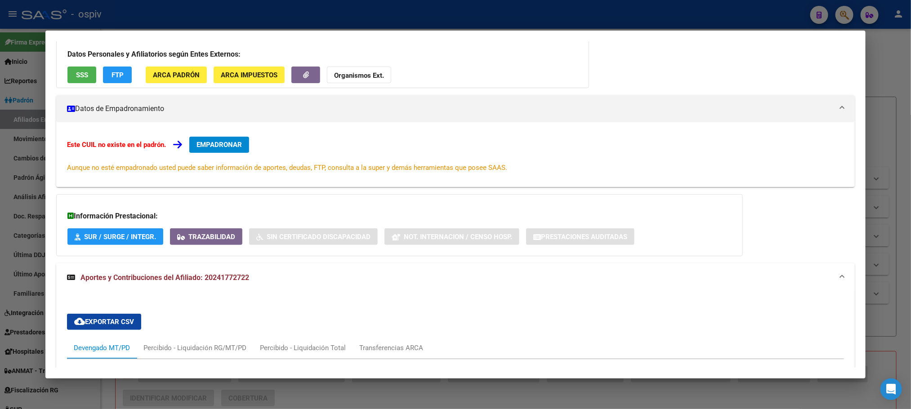
scroll to position [0, 0]
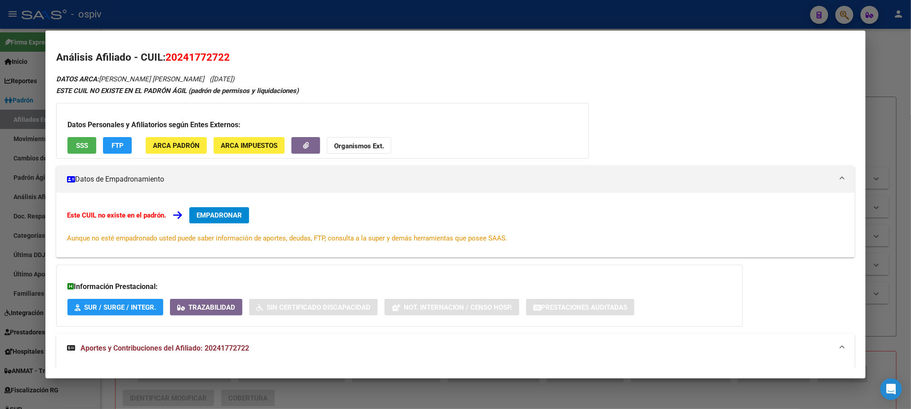
click at [190, 52] on span "20241772722" at bounding box center [198, 57] width 64 height 12
click at [189, 57] on span "20241772722" at bounding box center [198, 57] width 64 height 12
click at [220, 16] on div at bounding box center [455, 204] width 911 height 409
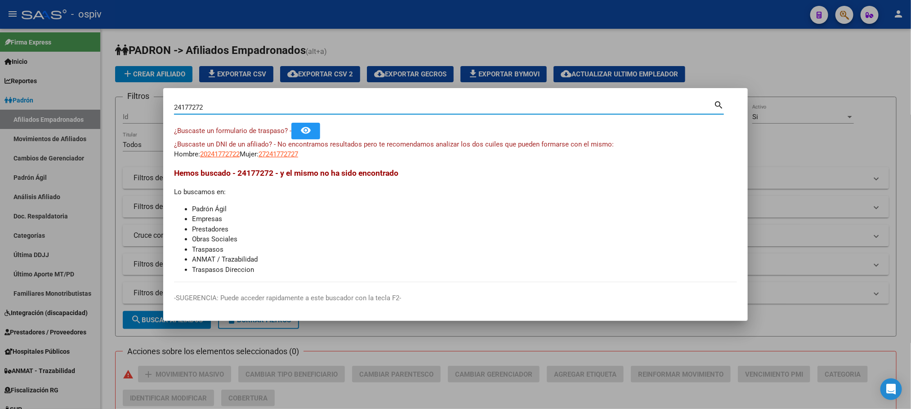
drag, startPoint x: 204, startPoint y: 107, endPoint x: 93, endPoint y: 72, distance: 116.5
click at [92, 68] on div "24177272 Buscar (apellido, dni, cuil, nro traspaso, cuit, obra social) search ¿…" at bounding box center [455, 204] width 911 height 409
paste input "44091405"
type input "44091405"
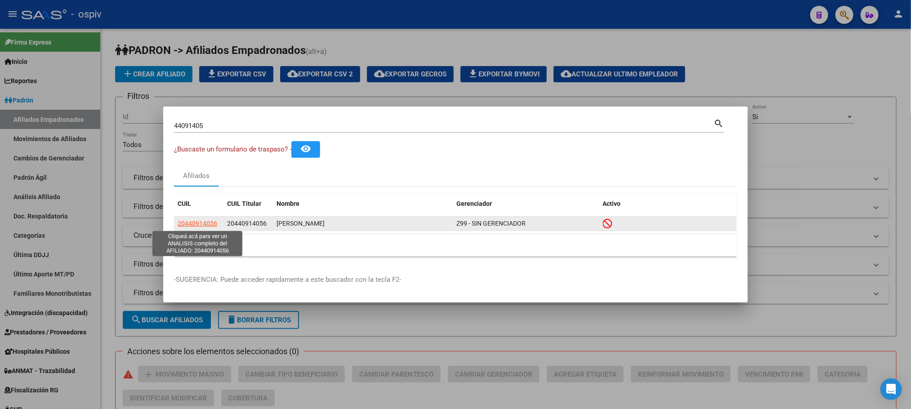
click at [198, 223] on span "20440914056" at bounding box center [198, 223] width 40 height 7
type textarea "20440914056"
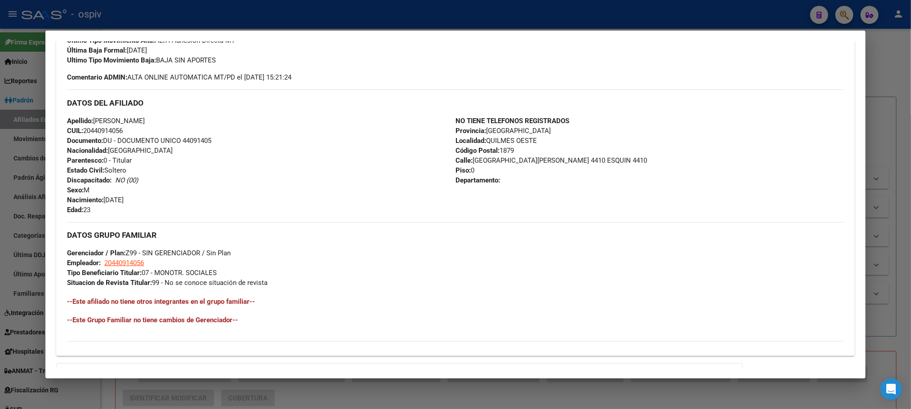
scroll to position [377, 0]
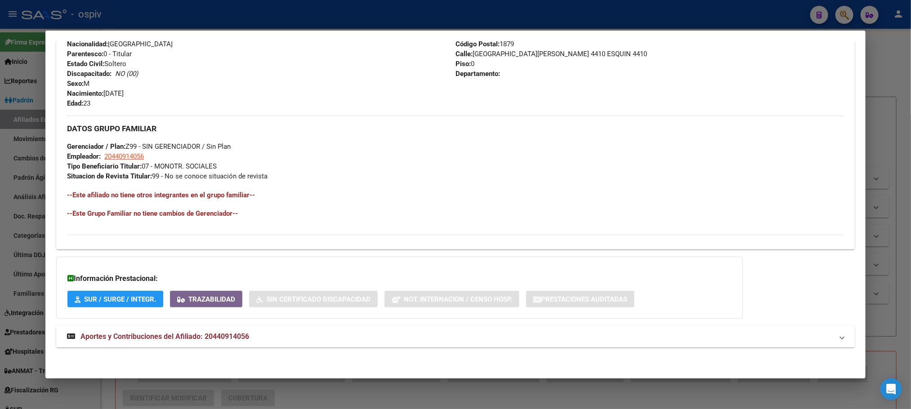
click at [198, 333] on span "Aportes y Contribuciones del Afiliado: 20440914056" at bounding box center [165, 336] width 169 height 9
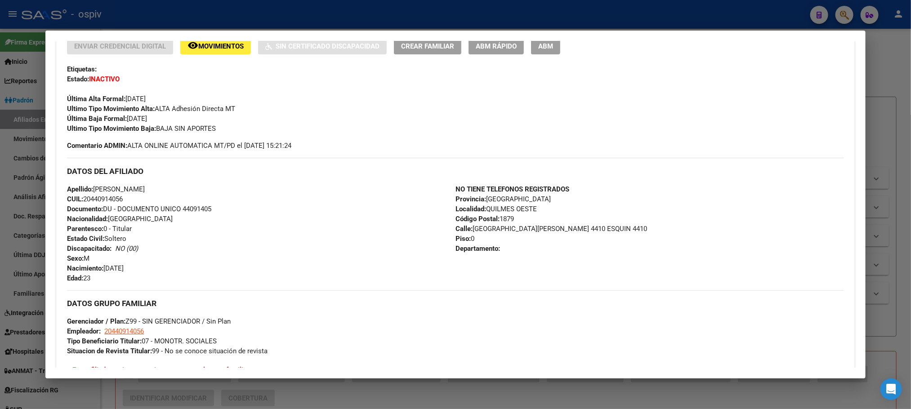
scroll to position [0, 0]
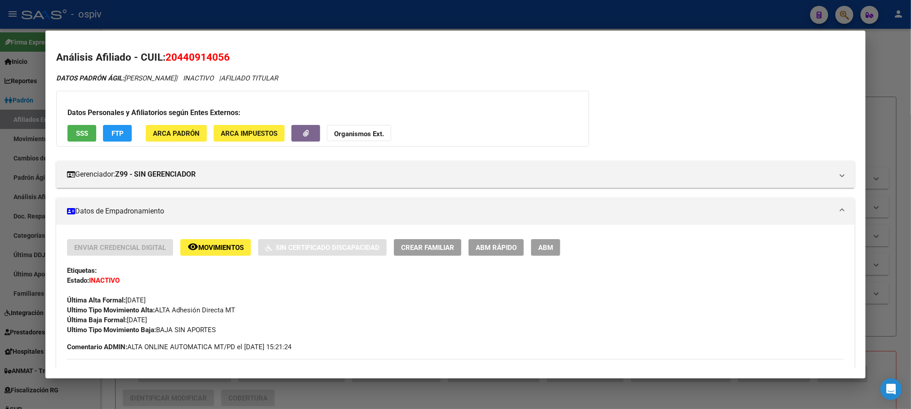
click at [255, 24] on div at bounding box center [455, 204] width 911 height 409
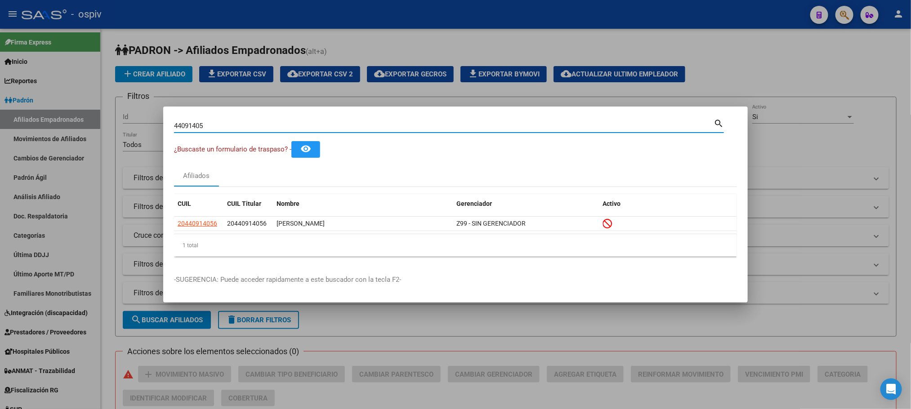
drag, startPoint x: 227, startPoint y: 126, endPoint x: 119, endPoint y: 111, distance: 109.4
click at [119, 111] on div "44091405 Buscar (apellido, dni, cuil, nro traspaso, cuit, obra social) search ¿…" at bounding box center [455, 204] width 911 height 409
paste input "52191321"
type input "52191321"
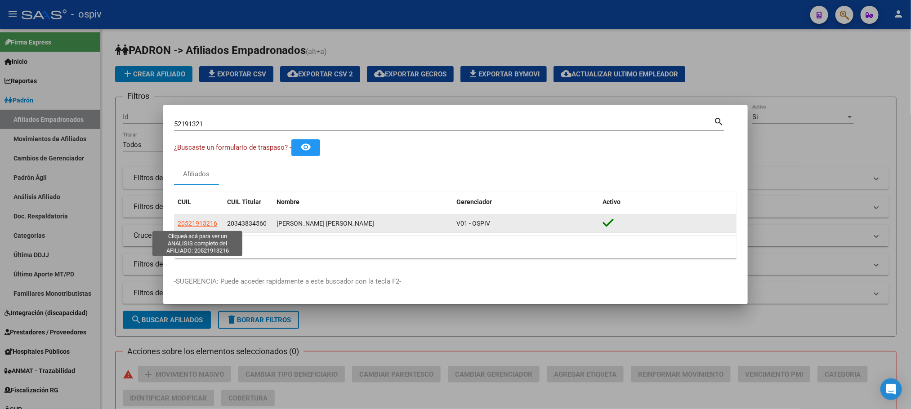
click at [201, 226] on span "20521913216" at bounding box center [198, 223] width 40 height 7
type textarea "20521913216"
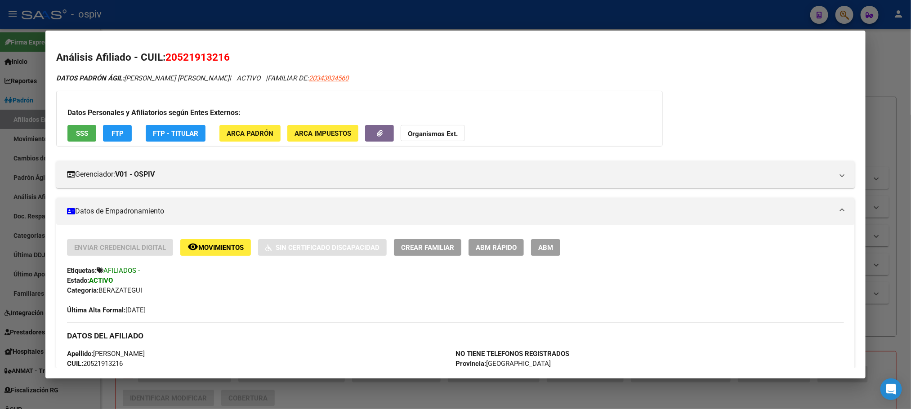
click at [340, 14] on div at bounding box center [455, 204] width 911 height 409
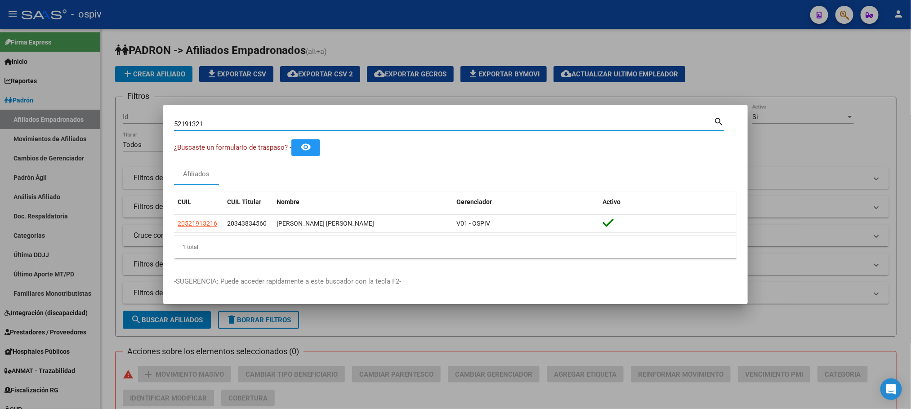
drag, startPoint x: 233, startPoint y: 126, endPoint x: 120, endPoint y: 122, distance: 112.5
click at [120, 122] on div "52191321 Buscar (apellido, dni, cuil, nro traspaso, cuit, obra social) search ¿…" at bounding box center [455, 204] width 911 height 409
paste input "39163822"
type input "39163822"
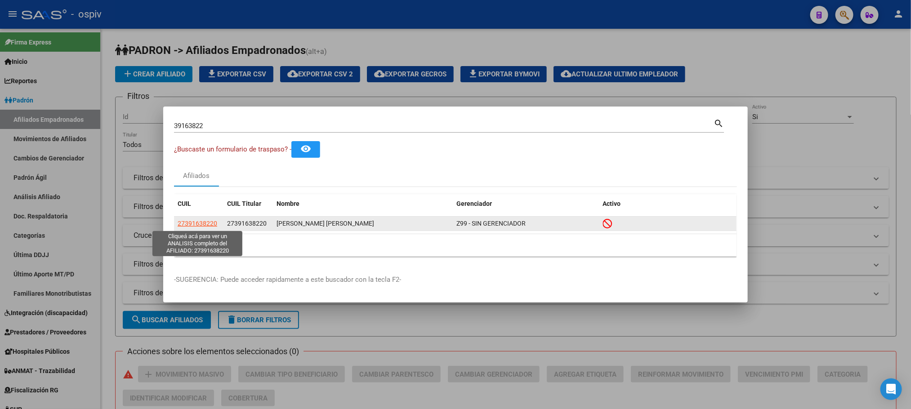
click at [209, 222] on span "27391638220" at bounding box center [198, 223] width 40 height 7
type textarea "27391638220"
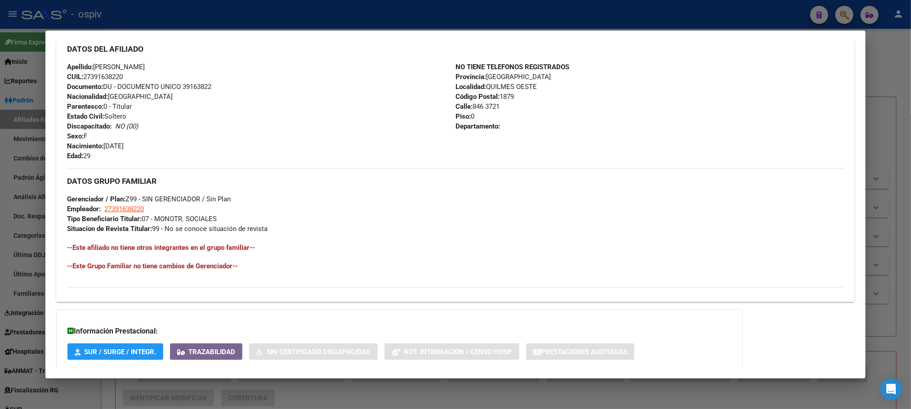
scroll to position [377, 0]
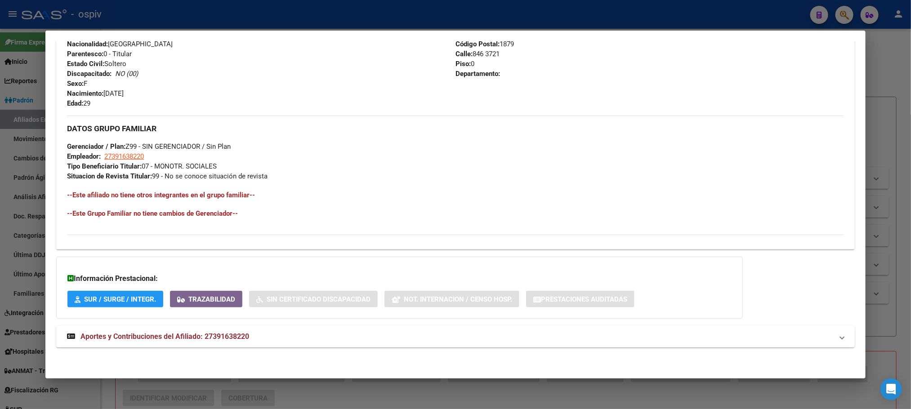
click at [196, 336] on span "Aportes y Contribuciones del Afiliado: 27391638220" at bounding box center [165, 336] width 169 height 9
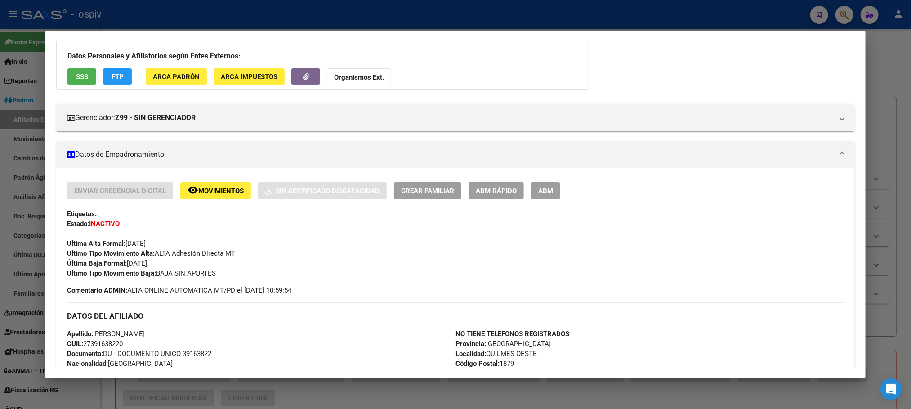
scroll to position [0, 0]
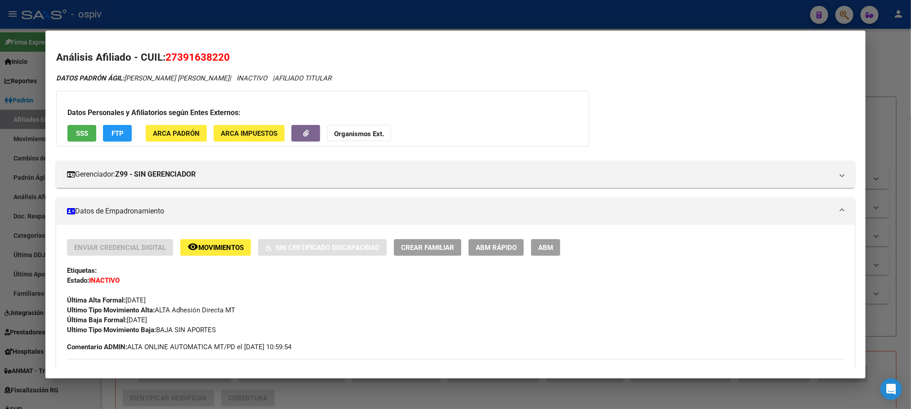
click at [181, 56] on span "27391638220" at bounding box center [198, 57] width 64 height 12
click at [269, 15] on div at bounding box center [455, 204] width 911 height 409
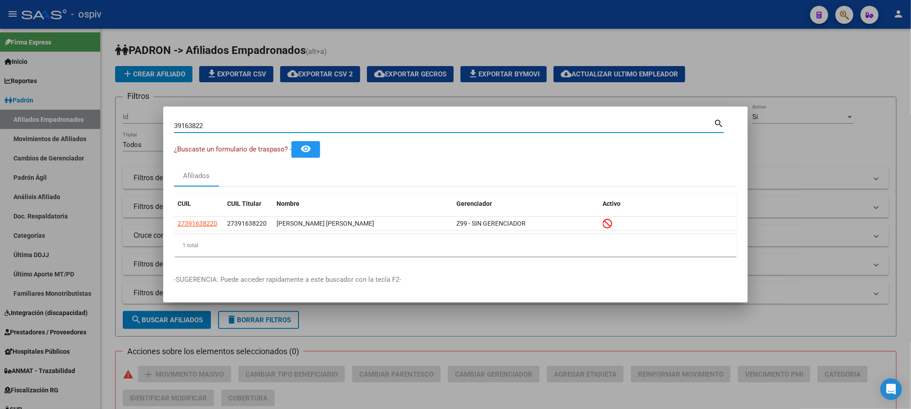
drag, startPoint x: 215, startPoint y: 126, endPoint x: 75, endPoint y: 125, distance: 139.9
click at [75, 125] on div "39163822 Buscar (apellido, dni, cuil, nro traspaso, cuit, obra social) search ¿…" at bounding box center [455, 204] width 911 height 409
paste input "23213248"
type input "23213248"
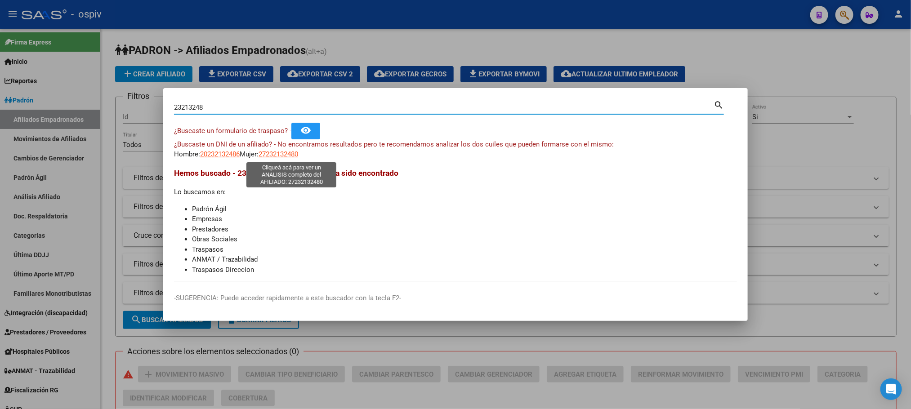
click at [297, 154] on span "27232132480" at bounding box center [279, 154] width 40 height 8
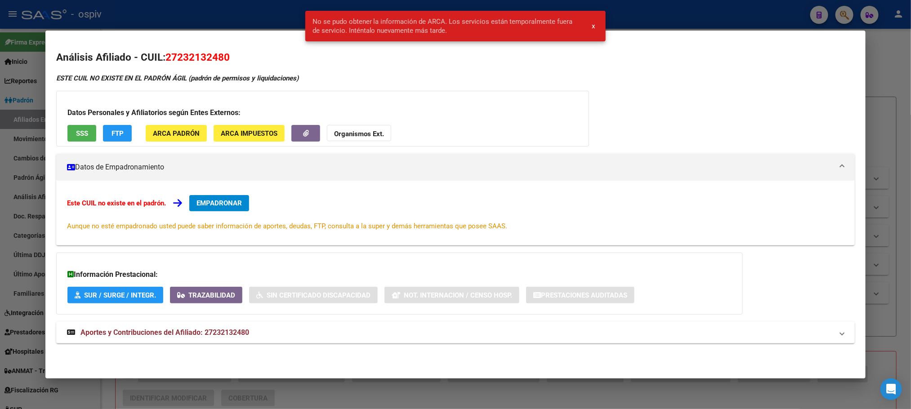
click at [262, 21] on div at bounding box center [455, 204] width 911 height 409
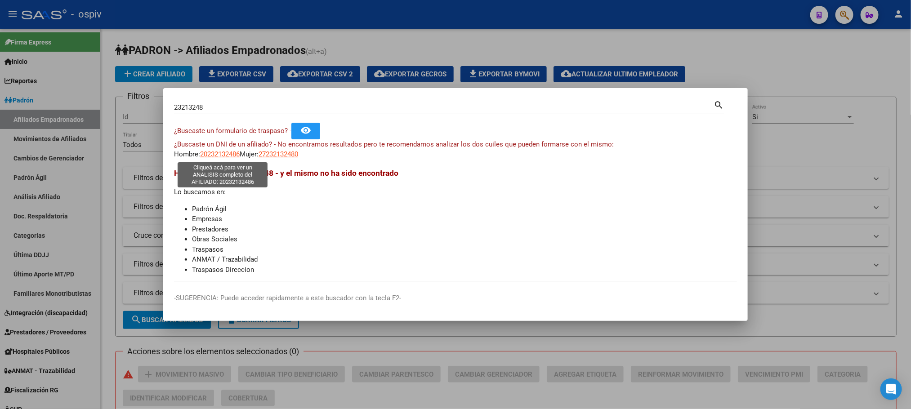
click at [220, 152] on span "20232132486" at bounding box center [220, 154] width 40 height 8
type textarea "20232132486"
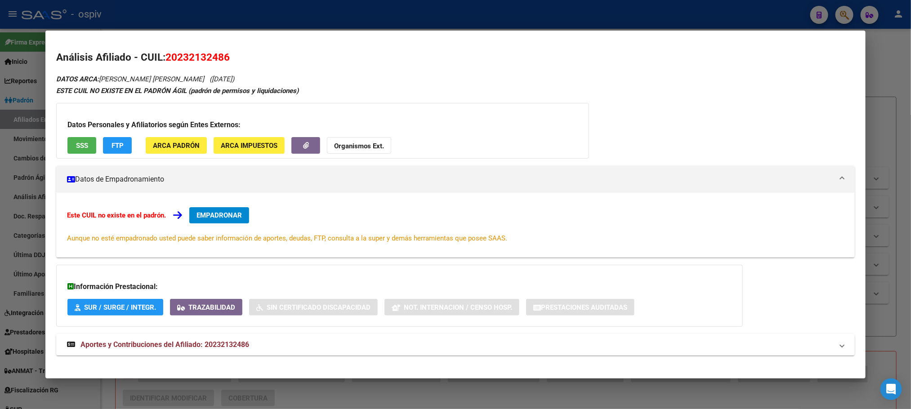
scroll to position [8, 0]
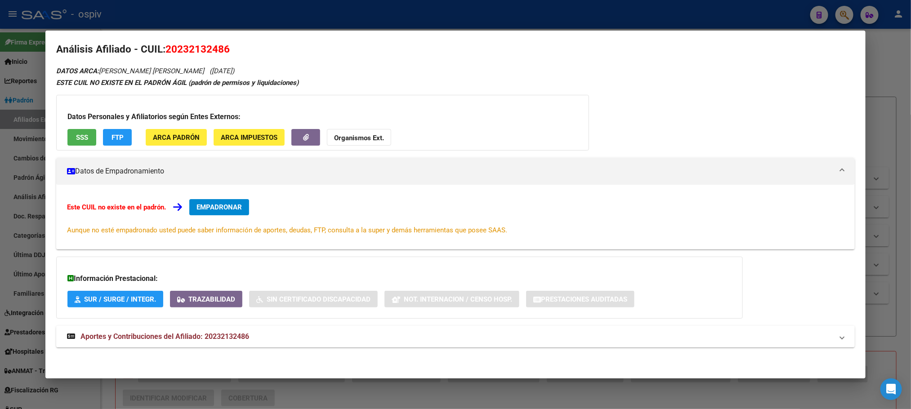
click at [215, 339] on span "Aportes y Contribuciones del Afiliado: 20232132486" at bounding box center [165, 336] width 169 height 9
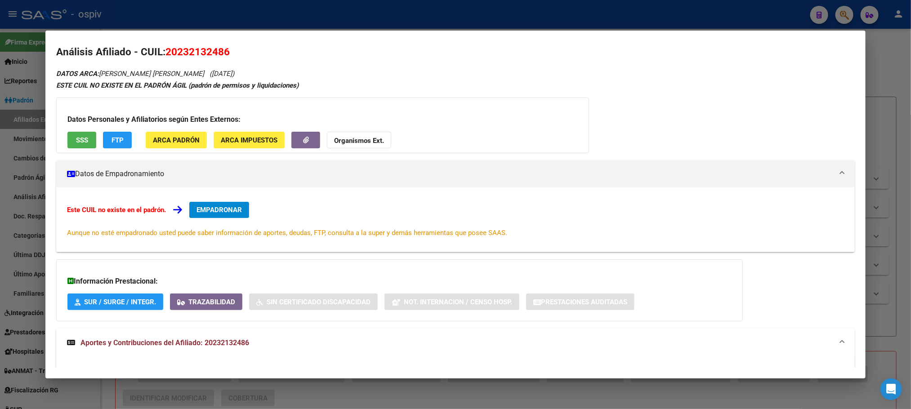
scroll to position [0, 0]
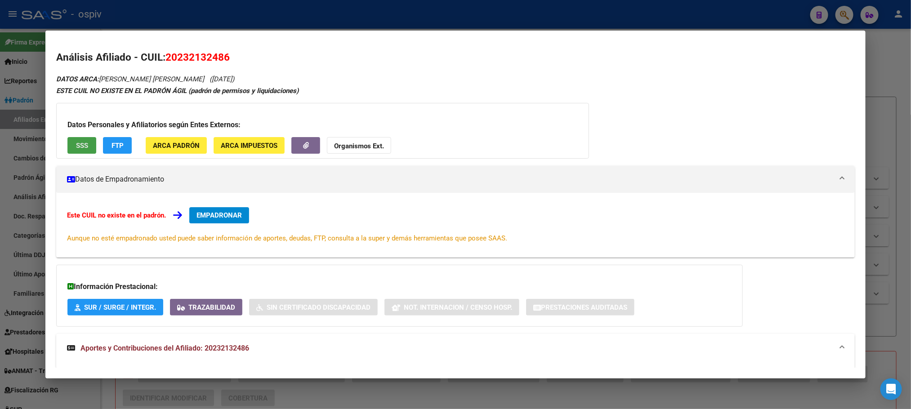
click at [88, 143] on button "SSS" at bounding box center [81, 145] width 29 height 17
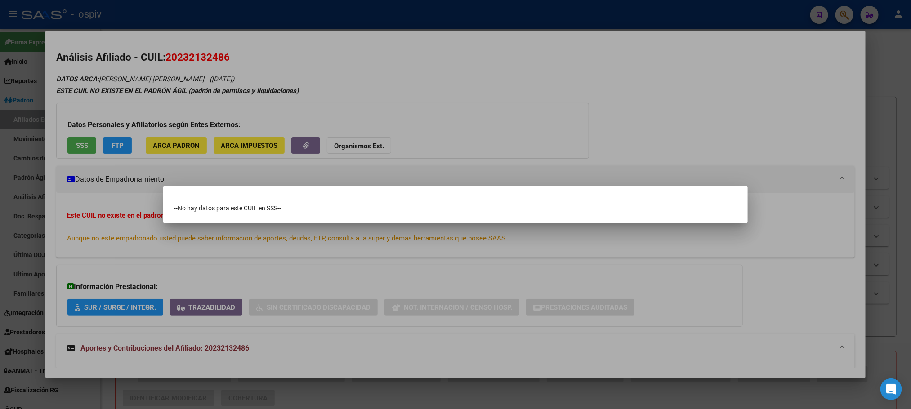
click at [281, 42] on div at bounding box center [455, 204] width 911 height 409
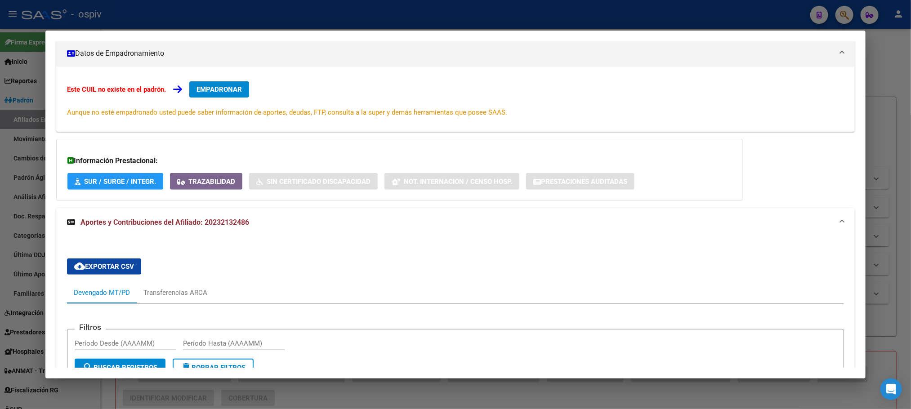
scroll to position [270, 0]
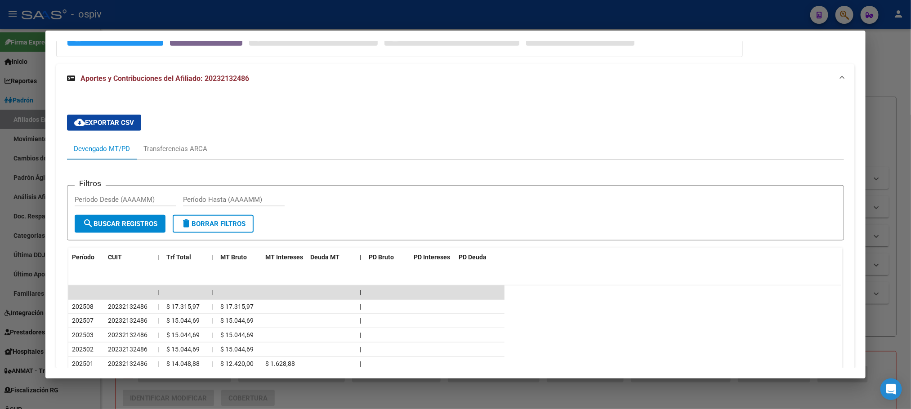
click at [296, 26] on div at bounding box center [455, 204] width 911 height 409
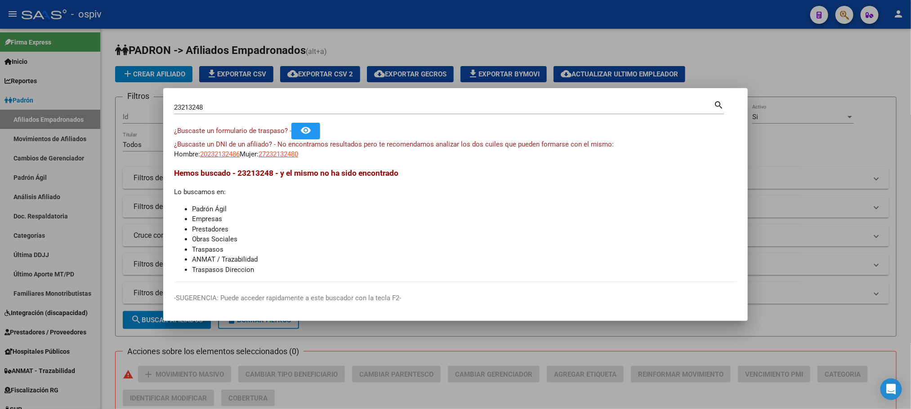
drag, startPoint x: 228, startPoint y: 112, endPoint x: 121, endPoint y: 92, distance: 109.3
click at [121, 92] on div "23213248 Buscar (apellido, dni, cuil, nro traspaso, cuit, obra social) search ¿…" at bounding box center [455, 204] width 911 height 409
drag, startPoint x: 844, startPoint y: 28, endPoint x: 839, endPoint y: 34, distance: 7.4
click at [844, 29] on div at bounding box center [455, 204] width 911 height 409
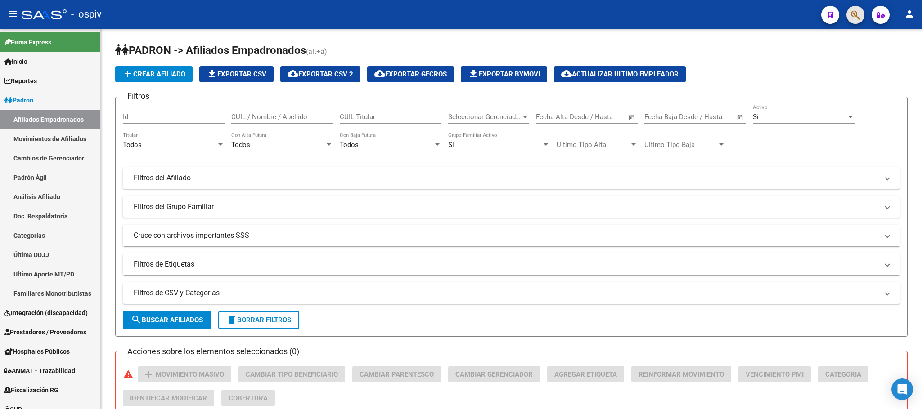
click at [848, 15] on button "button" at bounding box center [855, 15] width 18 height 18
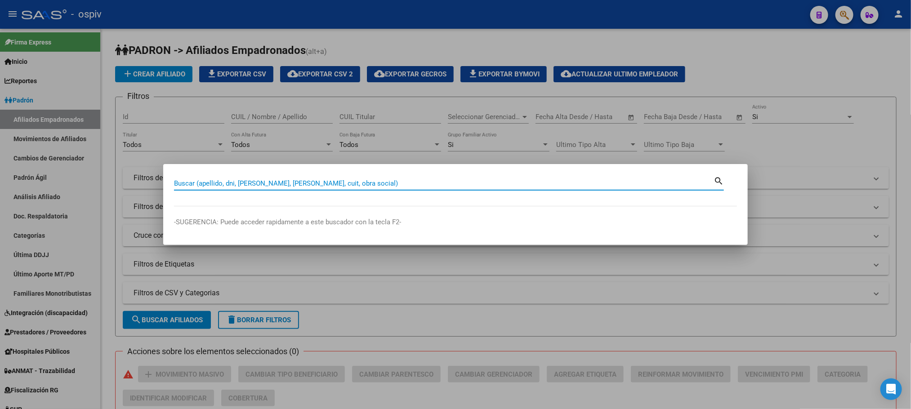
paste input "29699154"
type input "29699154"
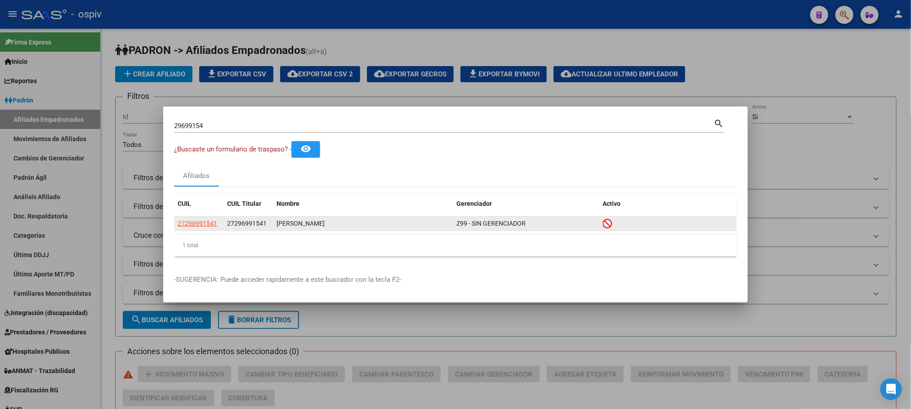
click at [189, 219] on app-link-go-to "27296991541" at bounding box center [198, 224] width 40 height 10
click at [189, 222] on span "27296991541" at bounding box center [198, 223] width 40 height 7
type textarea "27296991541"
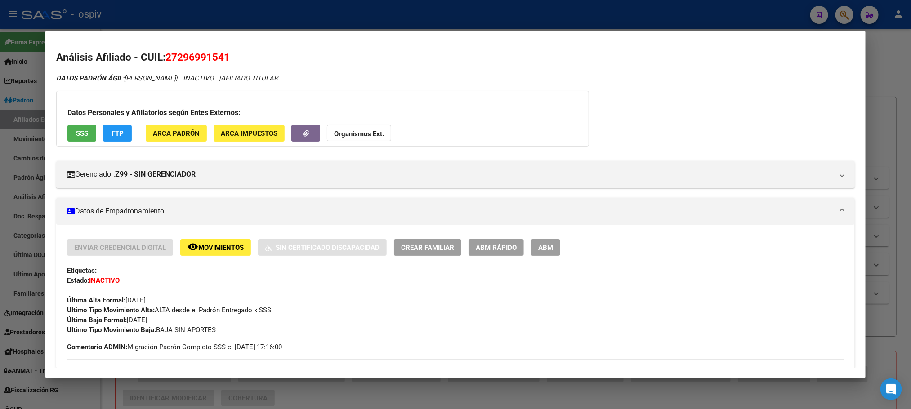
click at [79, 134] on span "SSS" at bounding box center [82, 134] width 12 height 8
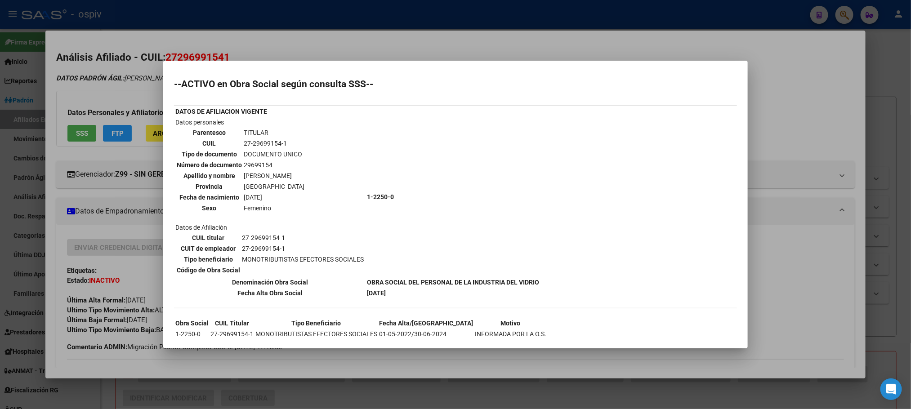
click at [255, 165] on td "29699154" at bounding box center [274, 165] width 62 height 10
click at [246, 8] on div at bounding box center [455, 204] width 911 height 409
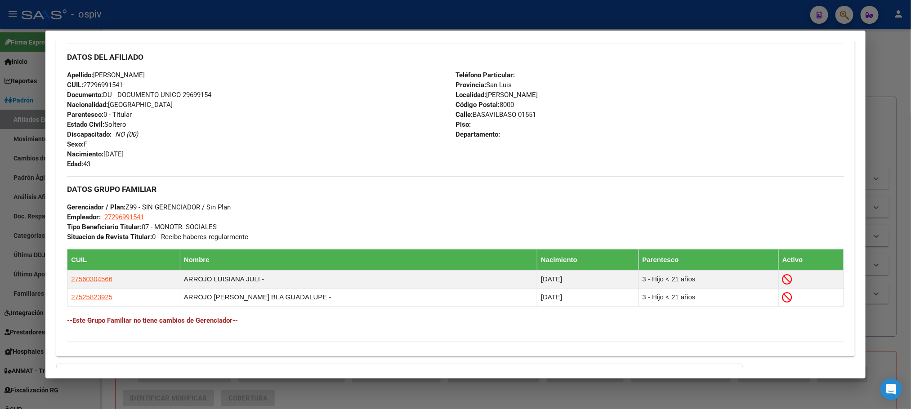
scroll to position [425, 0]
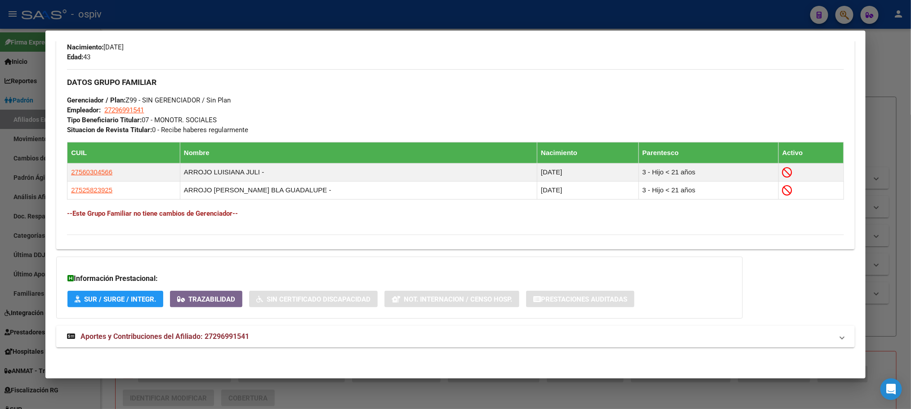
click at [185, 335] on span "Aportes y Contribuciones del Afiliado: 27296991541" at bounding box center [165, 336] width 169 height 9
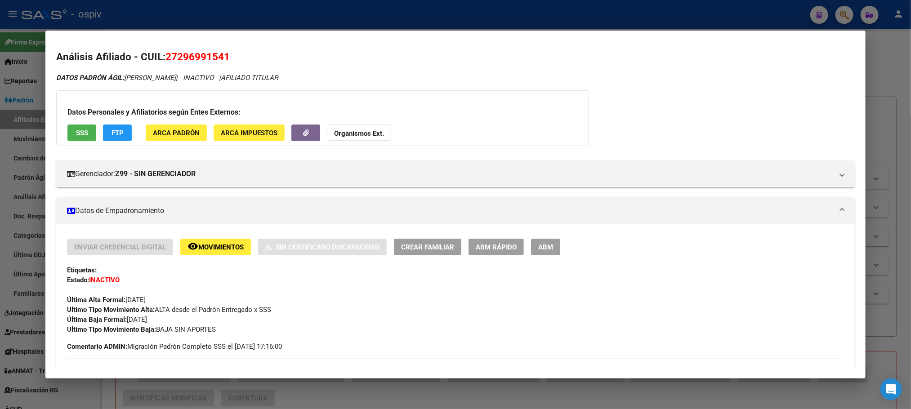
scroll to position [0, 0]
